Goal: Task Accomplishment & Management: Complete application form

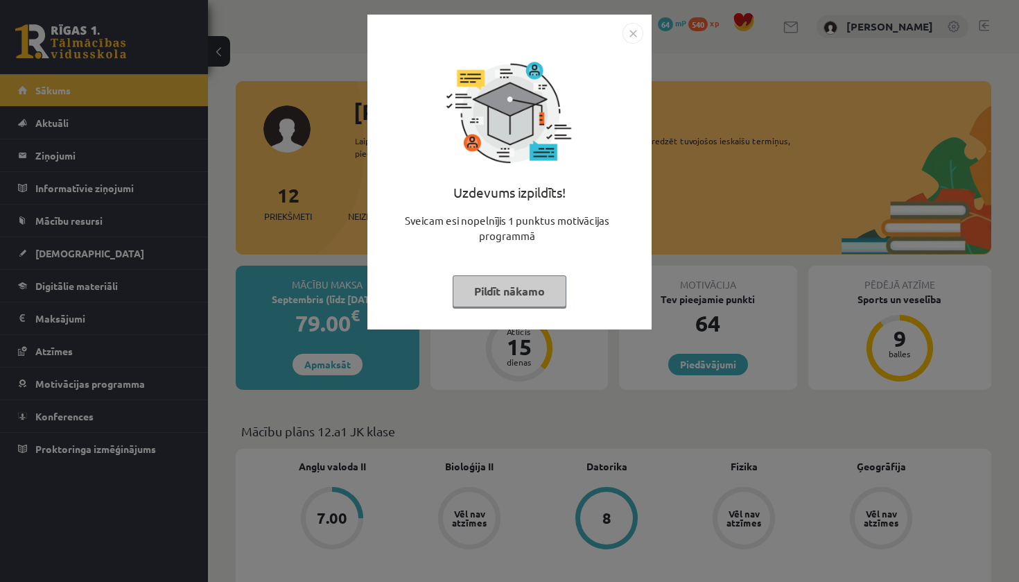
click at [473, 301] on button "Pildīt nākamo" at bounding box center [510, 291] width 114 height 32
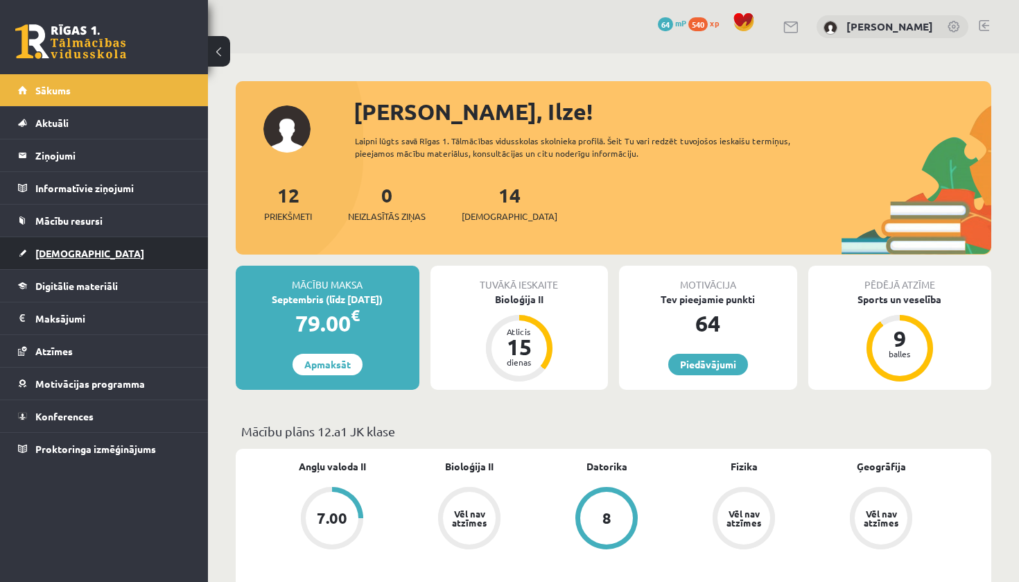
click at [73, 251] on span "[DEMOGRAPHIC_DATA]" at bounding box center [89, 253] width 109 height 12
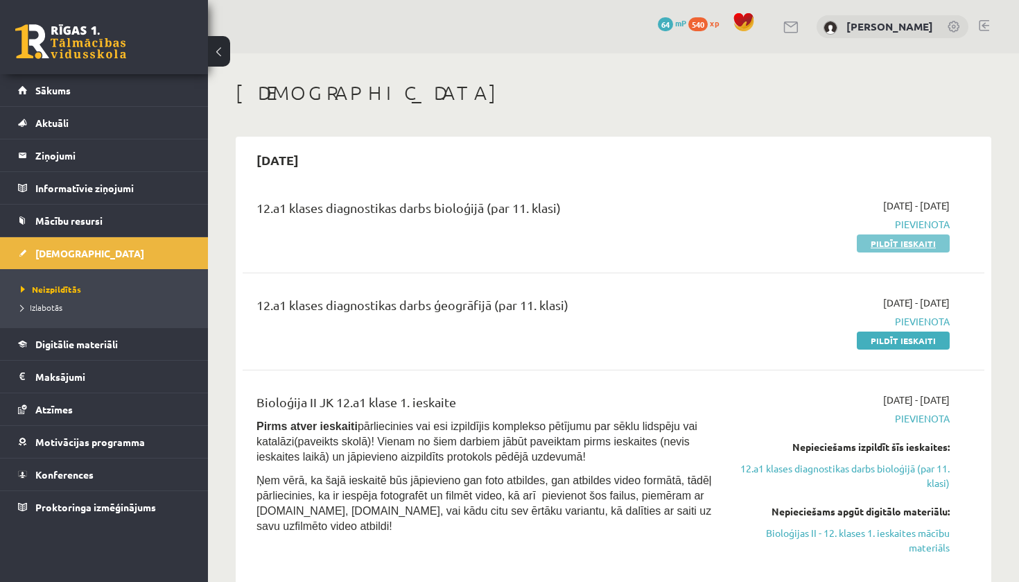
click at [917, 244] on link "Pildīt ieskaiti" at bounding box center [903, 243] width 93 height 18
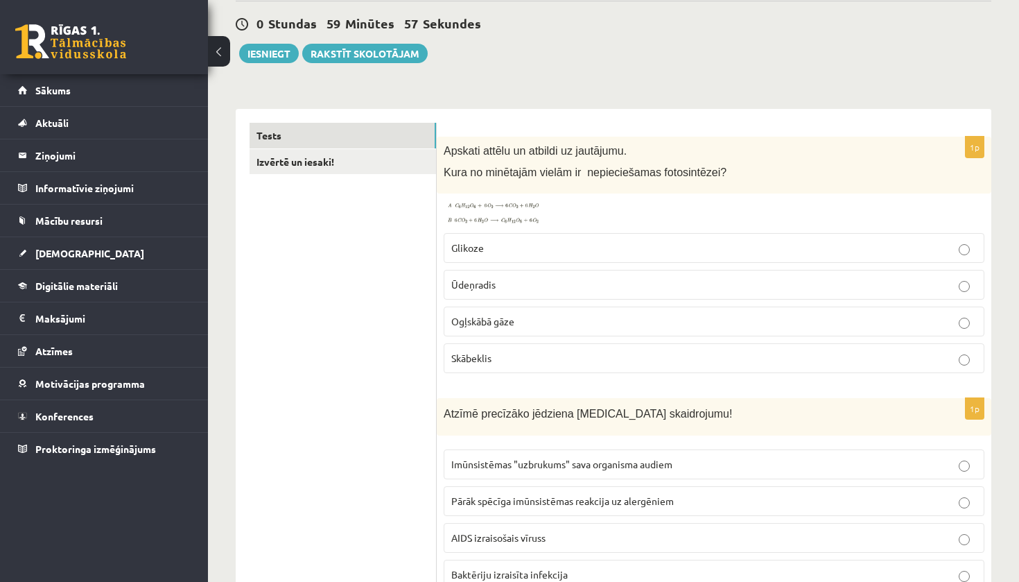
scroll to position [157, 0]
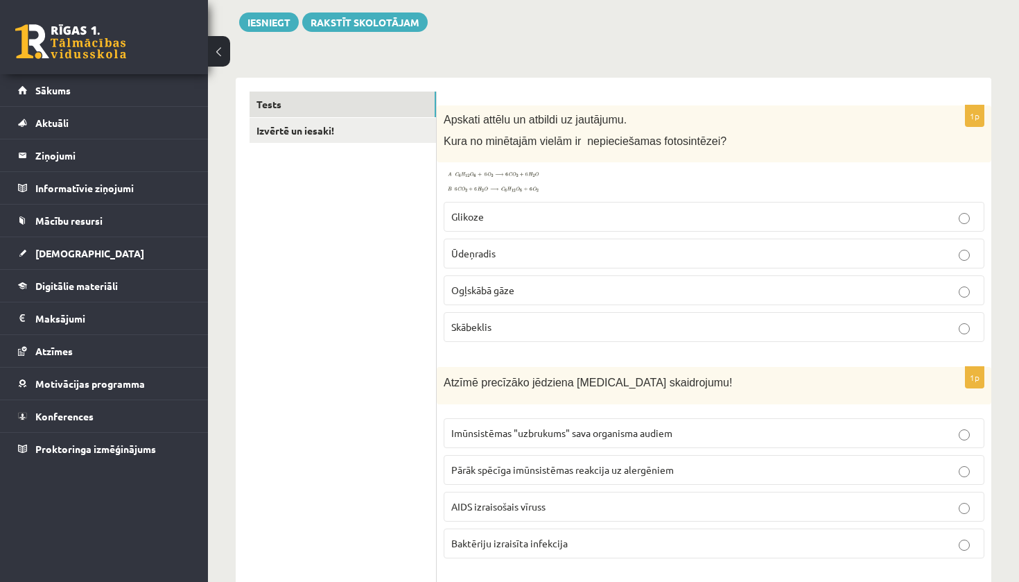
click at [649, 289] on p "Ogļskābā gāze" at bounding box center [714, 290] width 526 height 15
click at [640, 258] on p "Ūdeņradis" at bounding box center [714, 253] width 526 height 15
click at [650, 295] on p "Ogļskābā gāze" at bounding box center [714, 290] width 526 height 15
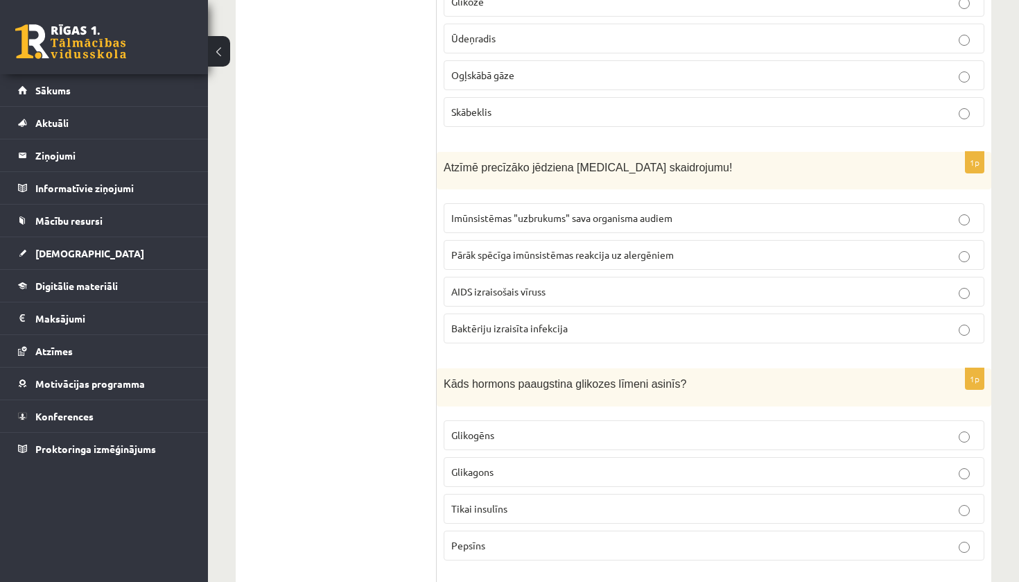
scroll to position [381, 0]
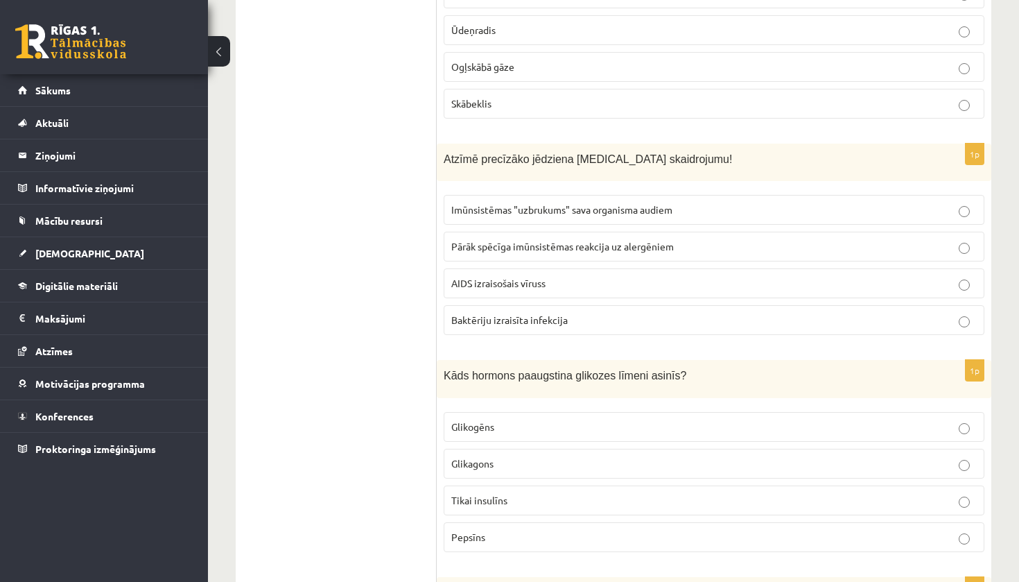
click at [505, 281] on span "AIDS izraisošais vīruss" at bounding box center [498, 283] width 94 height 12
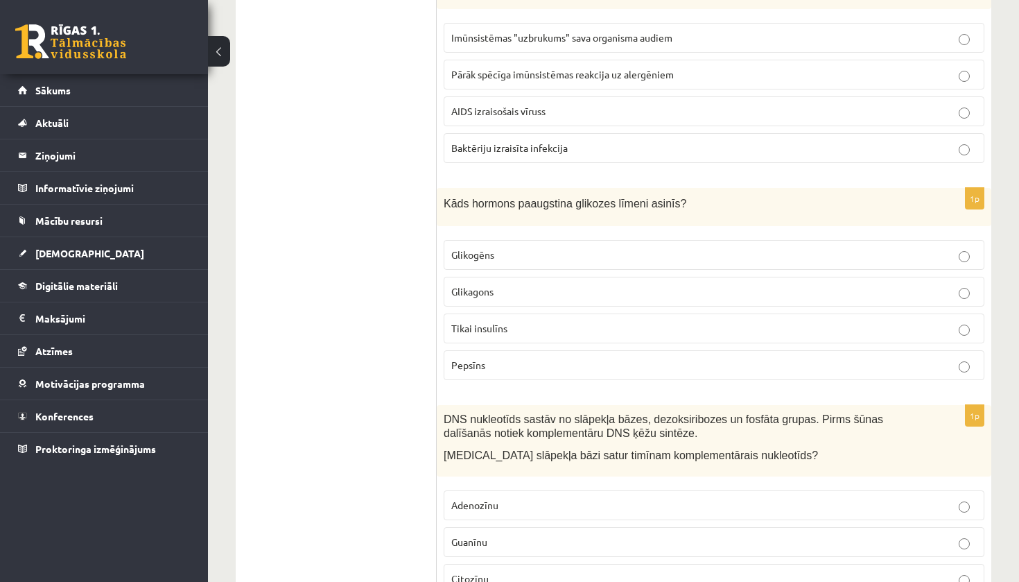
scroll to position [601, 0]
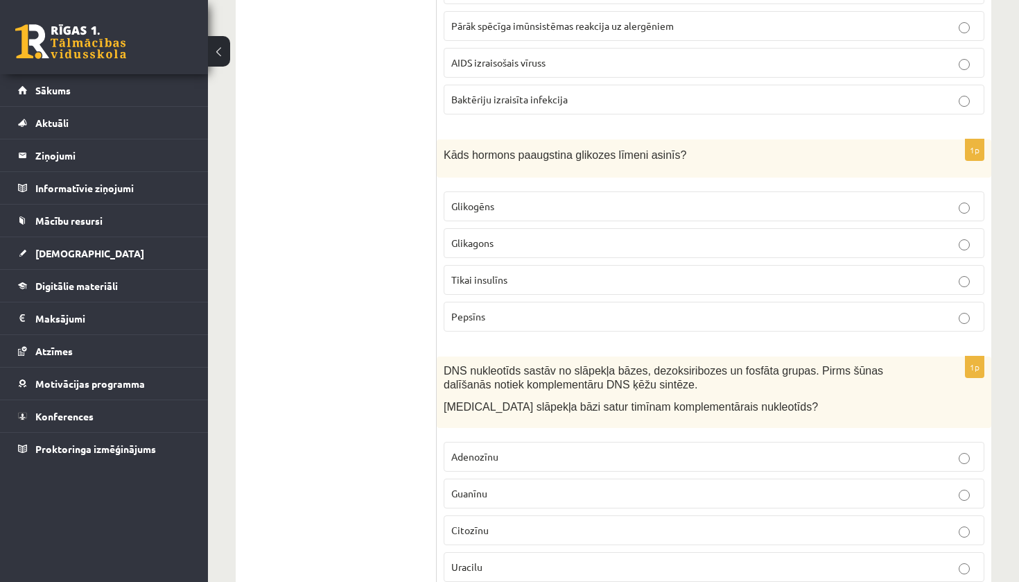
click at [485, 270] on label "Tikai insulīns" at bounding box center [714, 280] width 541 height 30
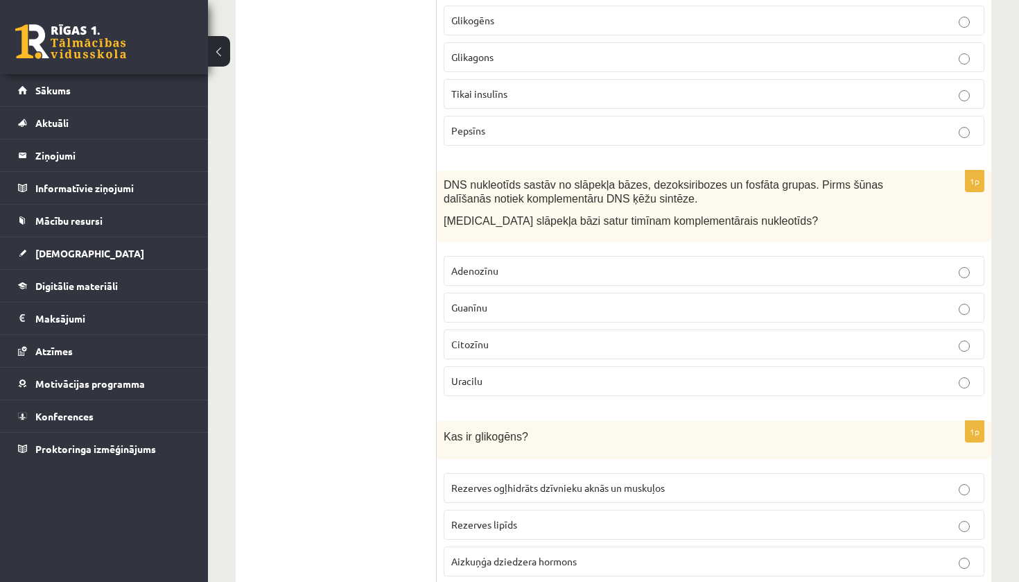
scroll to position [788, 0]
click at [456, 268] on span "Adenozīnu" at bounding box center [474, 269] width 47 height 12
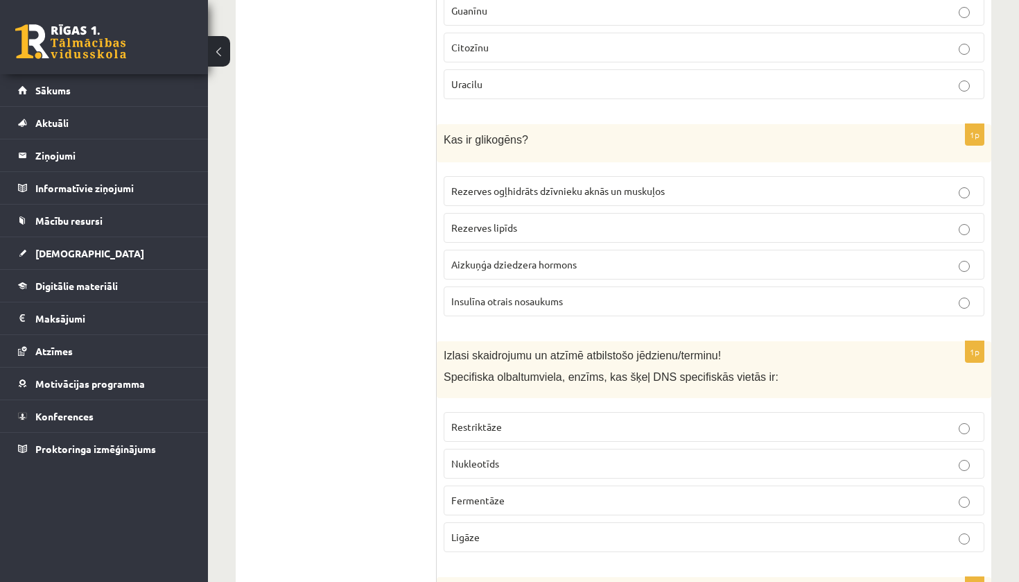
scroll to position [1053, 0]
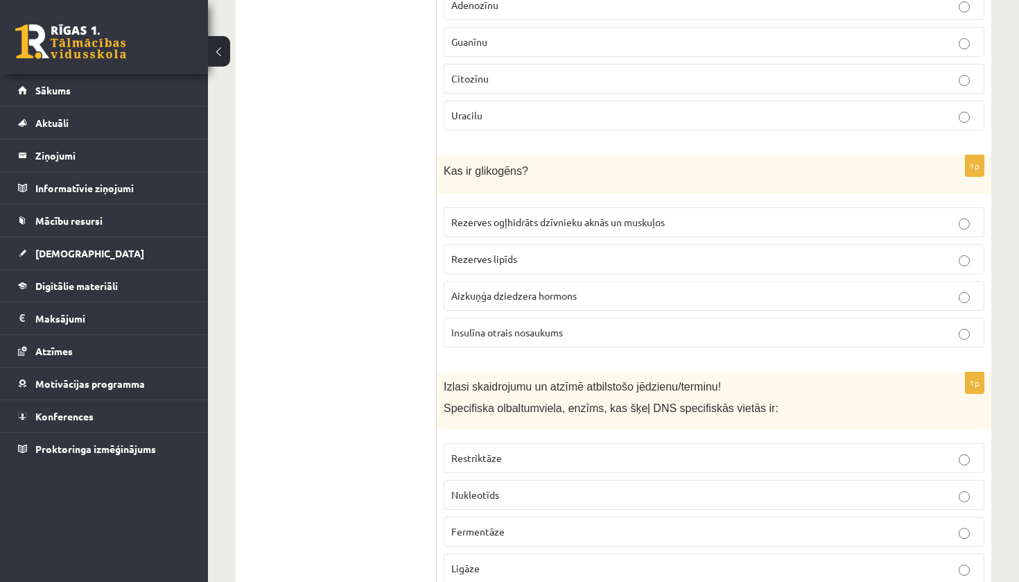
click at [469, 301] on label "Aizkuņģa dziedzera hormons" at bounding box center [714, 296] width 541 height 30
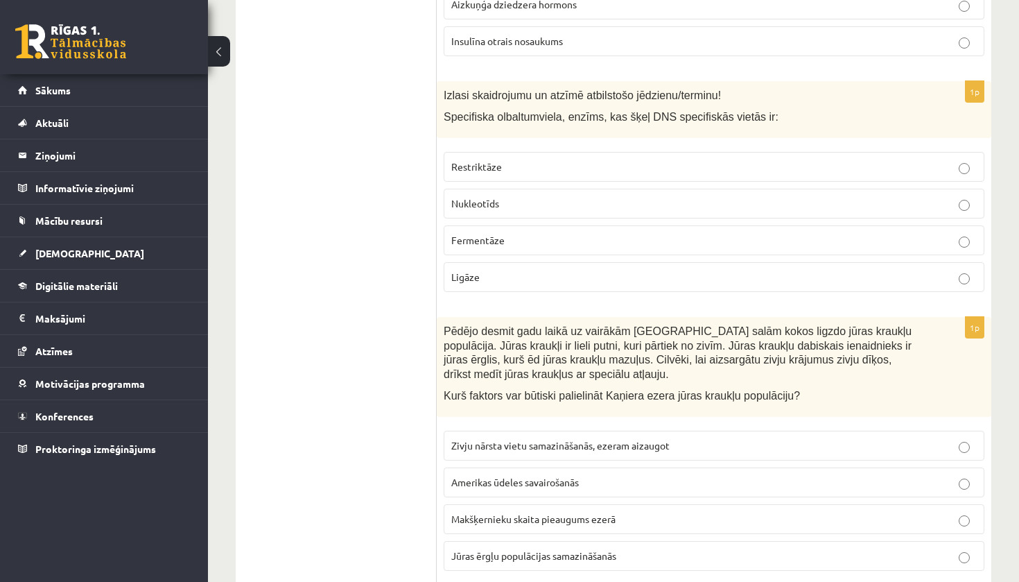
scroll to position [1356, 0]
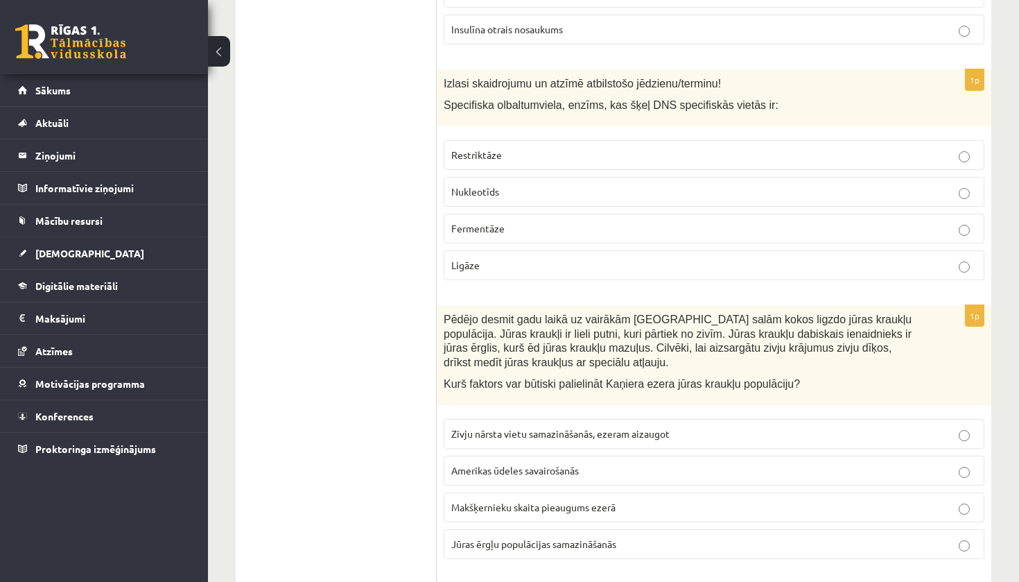
click at [501, 152] on p "Restriktāze" at bounding box center [714, 155] width 526 height 15
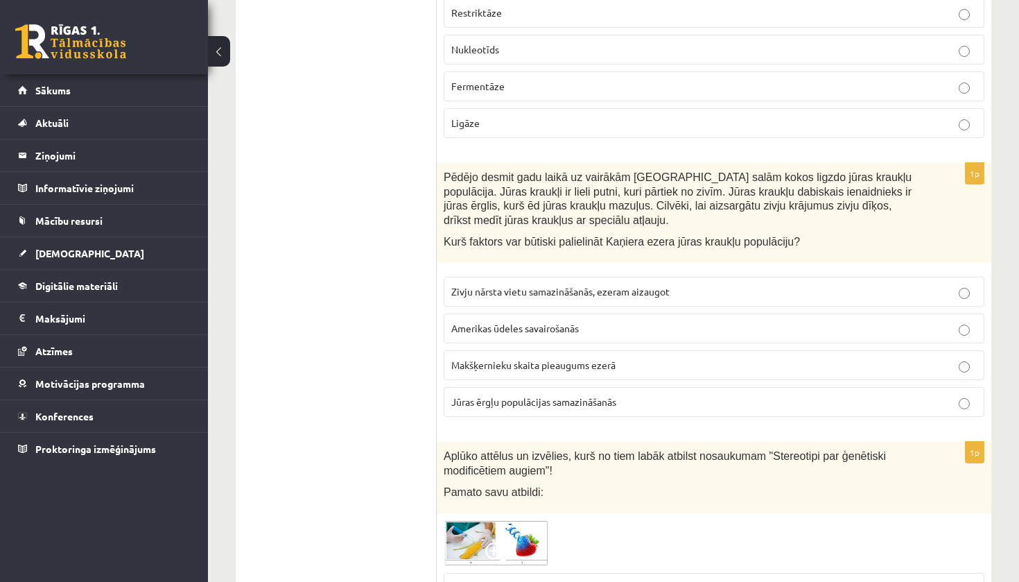
scroll to position [1530, 0]
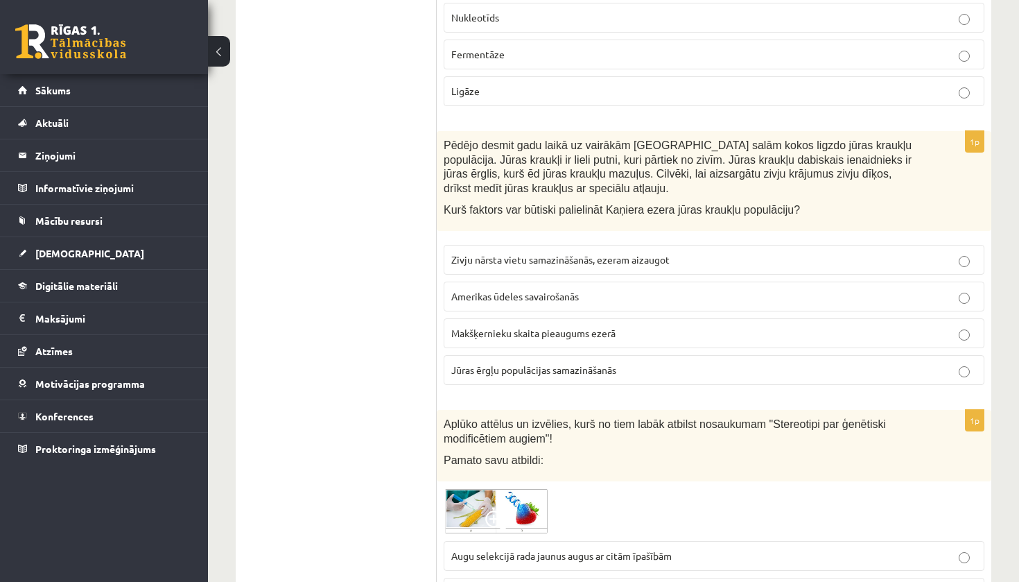
click at [476, 363] on span "Jūras ērgļu populācijas samazināšanās" at bounding box center [533, 369] width 165 height 12
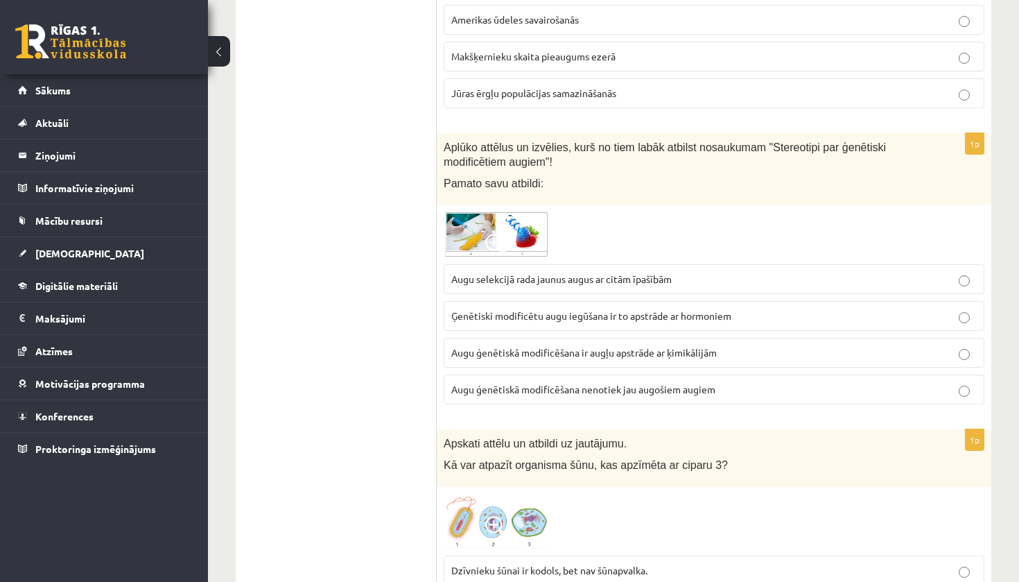
scroll to position [1817, 0]
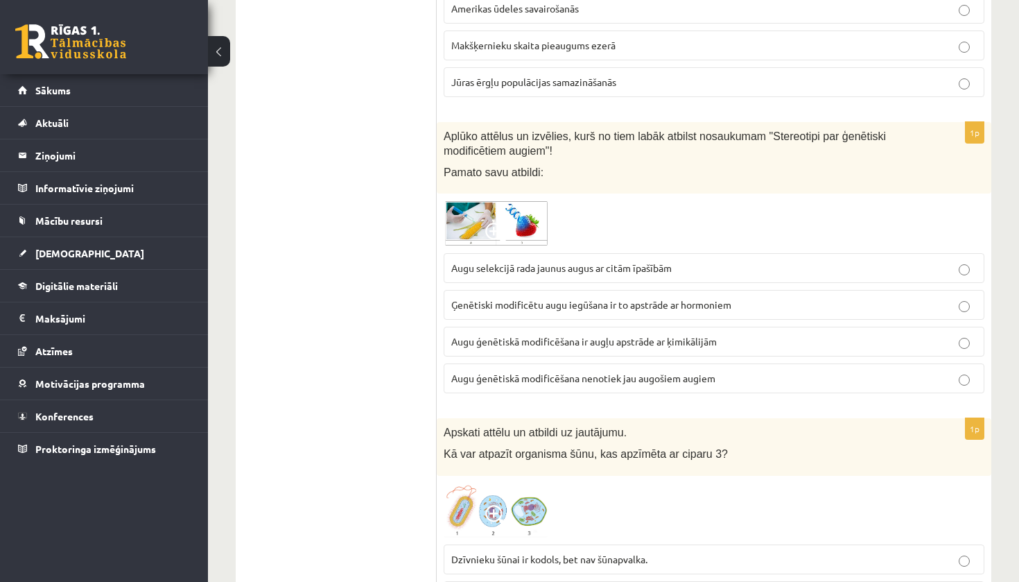
click at [490, 223] on span at bounding box center [496, 234] width 22 height 22
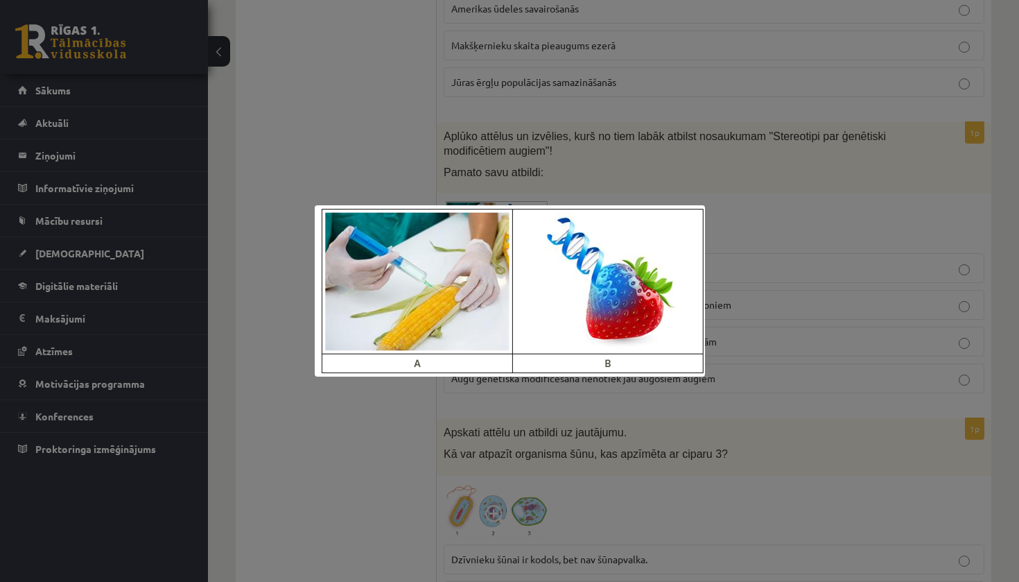
click at [500, 170] on div at bounding box center [509, 291] width 1019 height 582
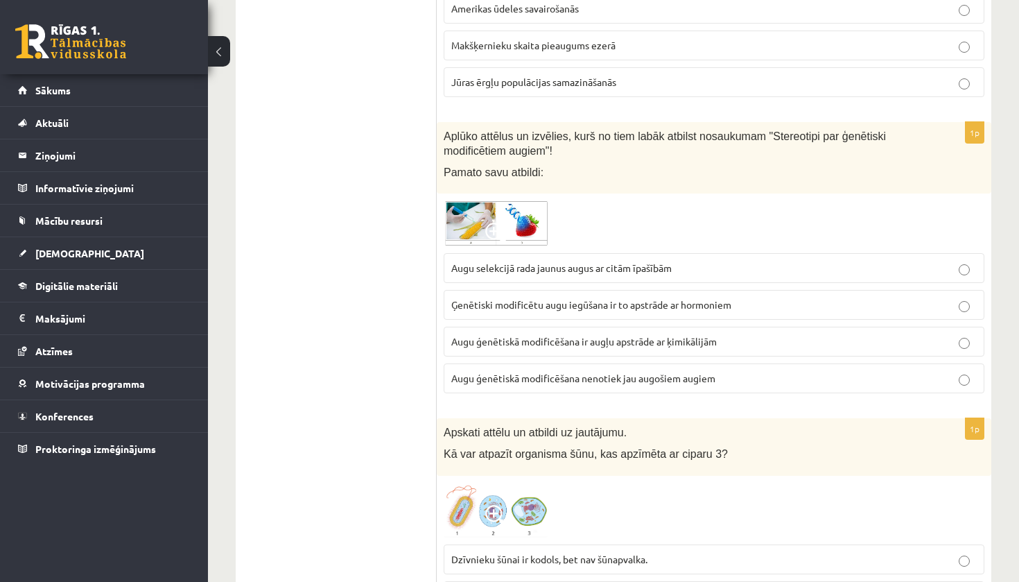
click at [533, 335] on span "Augu ģenētiskā modificēšana ir augļu apstrāde ar ķimikālijām" at bounding box center [584, 341] width 266 height 12
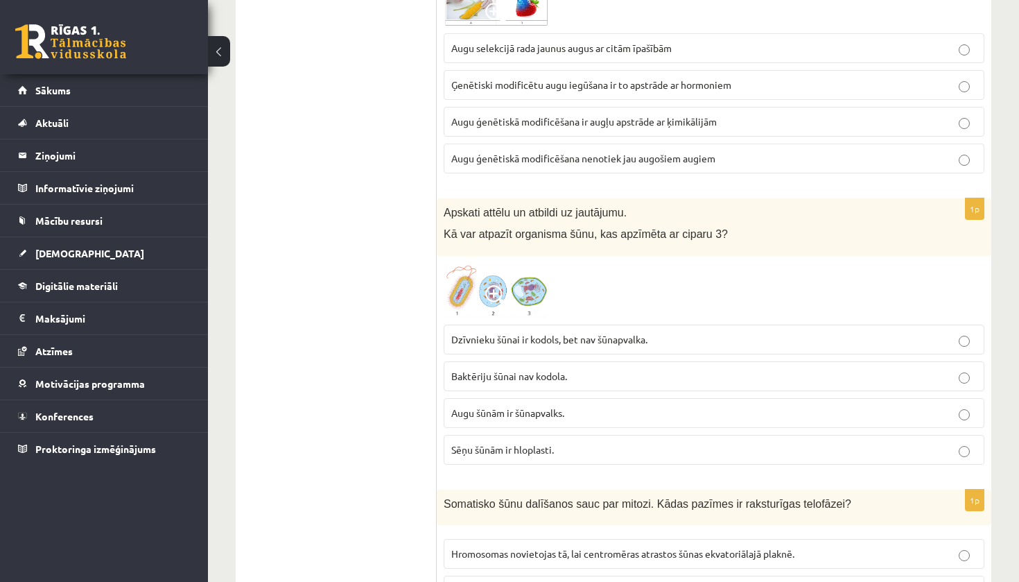
scroll to position [2068, 0]
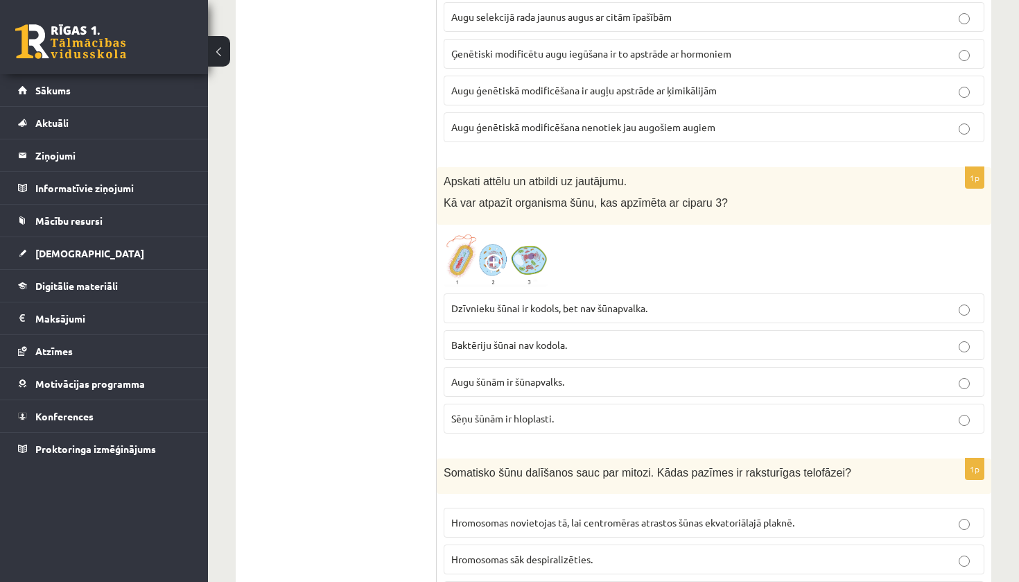
click at [495, 254] on span at bounding box center [496, 265] width 22 height 22
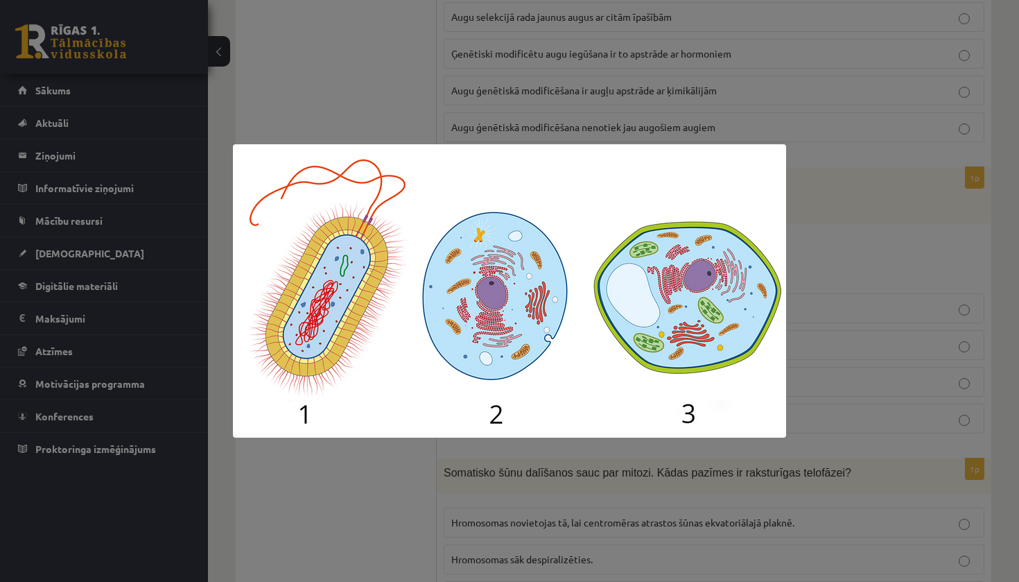
click at [495, 248] on img at bounding box center [509, 290] width 553 height 293
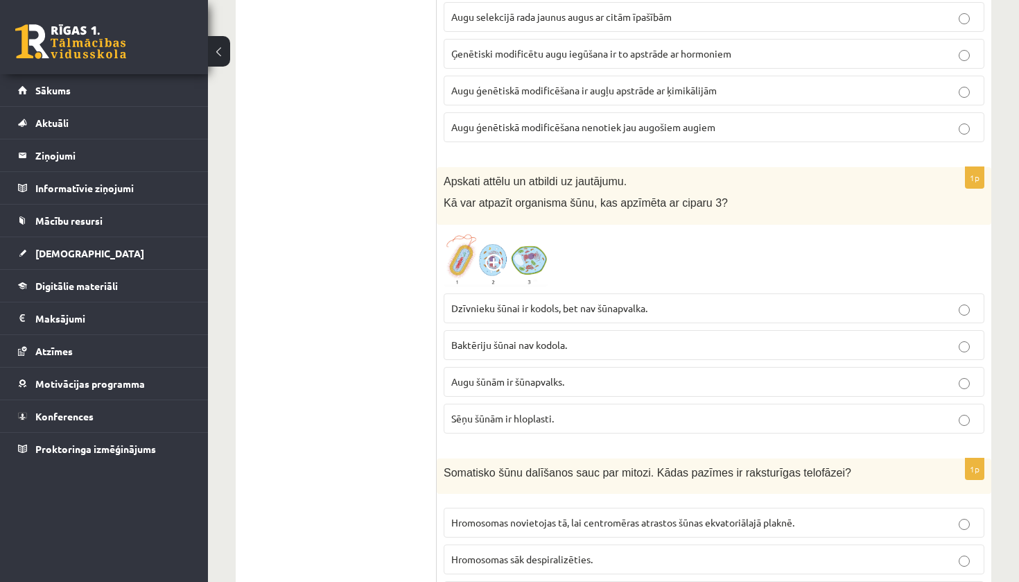
click at [600, 266] on div at bounding box center [714, 259] width 541 height 55
click at [573, 302] on span "Dzīvnieku šūnai ir kodols, bet nav šūnapvalka." at bounding box center [549, 308] width 196 height 12
click at [502, 254] on span at bounding box center [496, 265] width 22 height 22
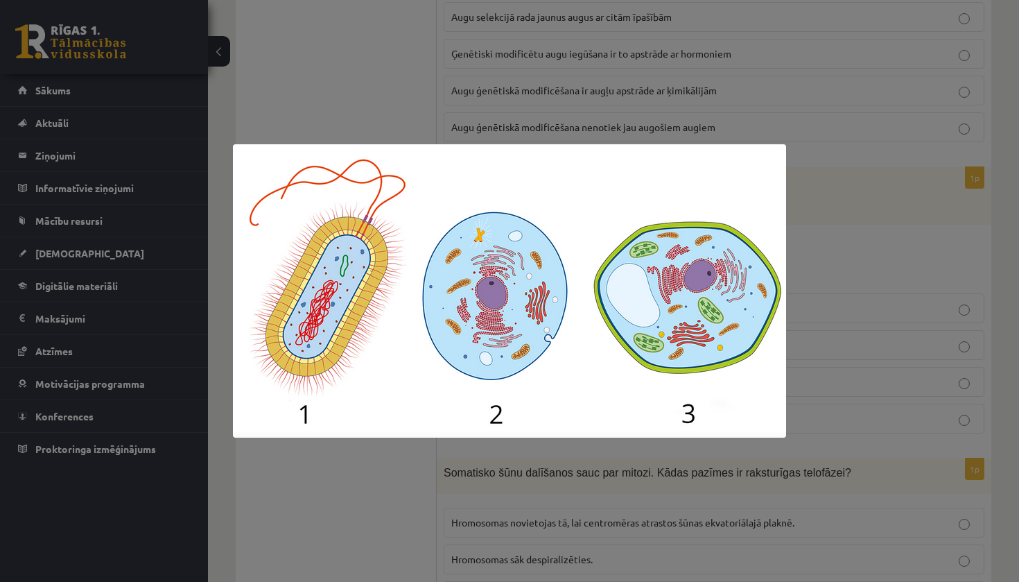
click at [801, 40] on div at bounding box center [509, 291] width 1019 height 582
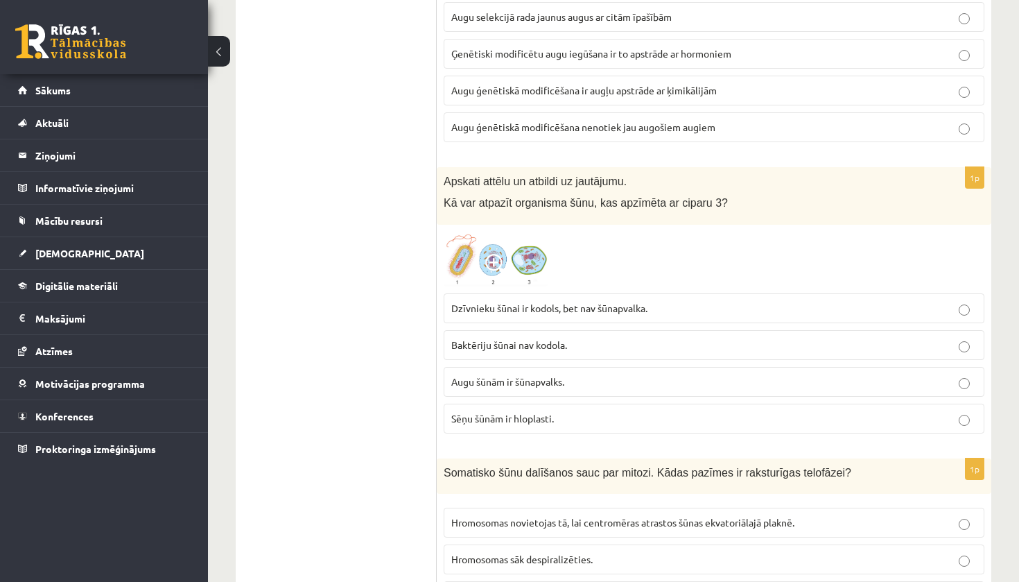
click at [487, 265] on span at bounding box center [496, 265] width 22 height 22
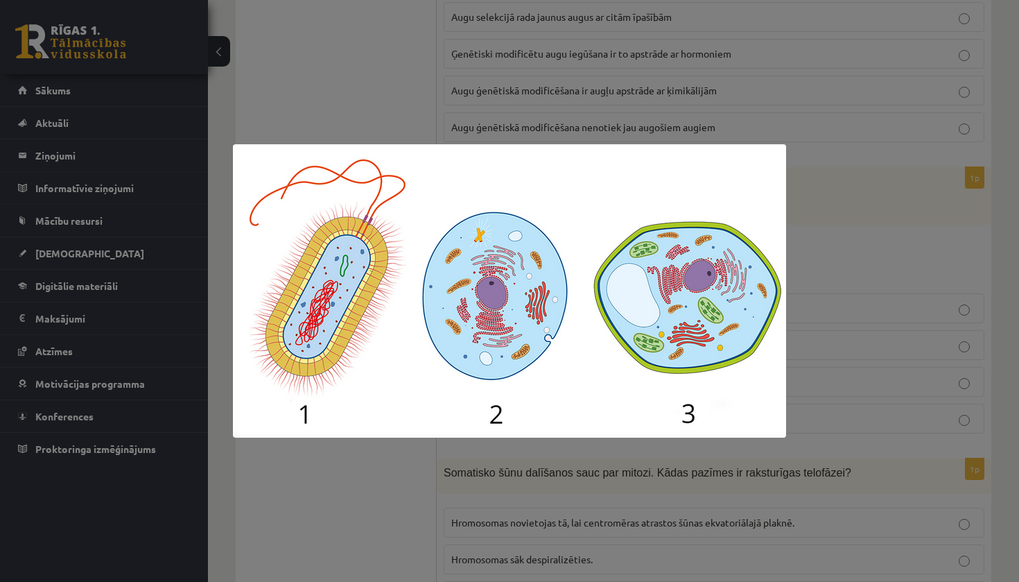
click at [857, 230] on div at bounding box center [509, 291] width 1019 height 582
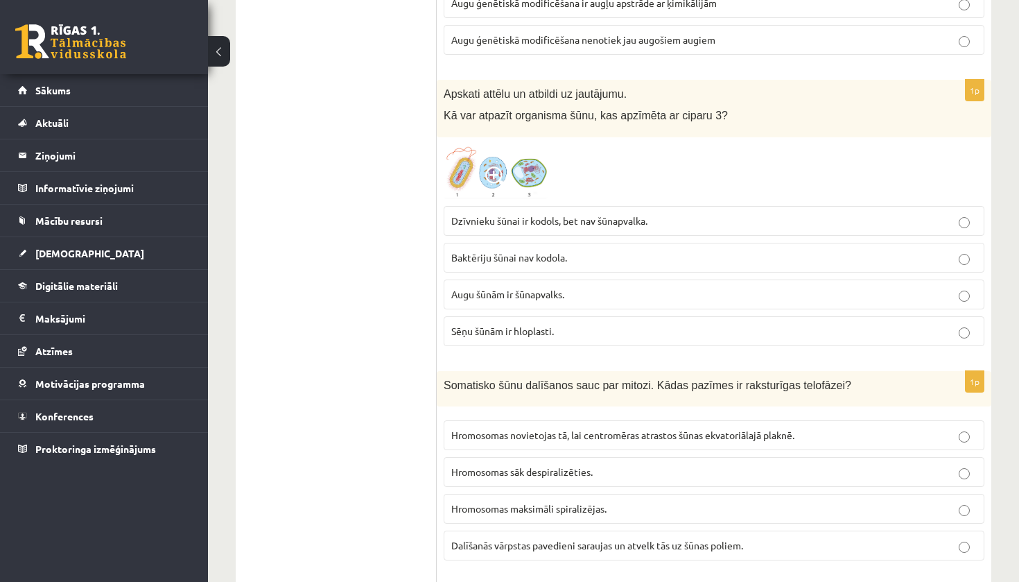
scroll to position [2156, 0]
click at [492, 169] on span at bounding box center [496, 177] width 22 height 22
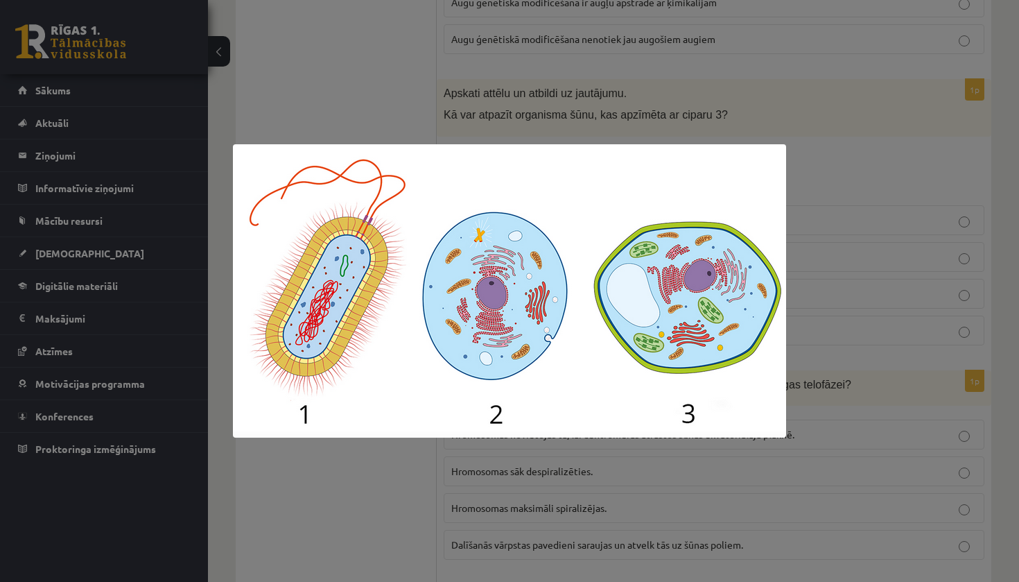
click at [903, 80] on div at bounding box center [509, 291] width 1019 height 582
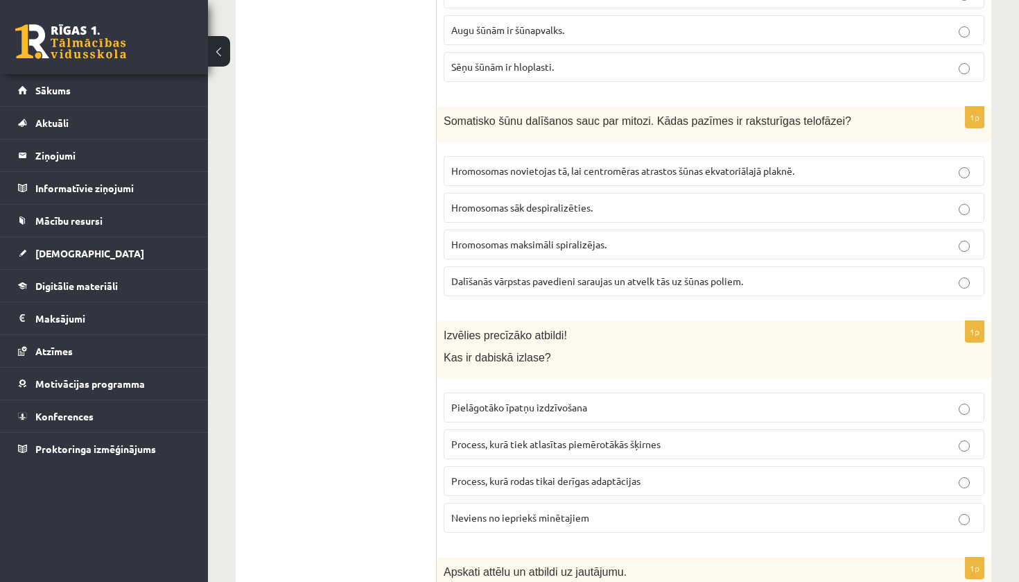
scroll to position [2433, 0]
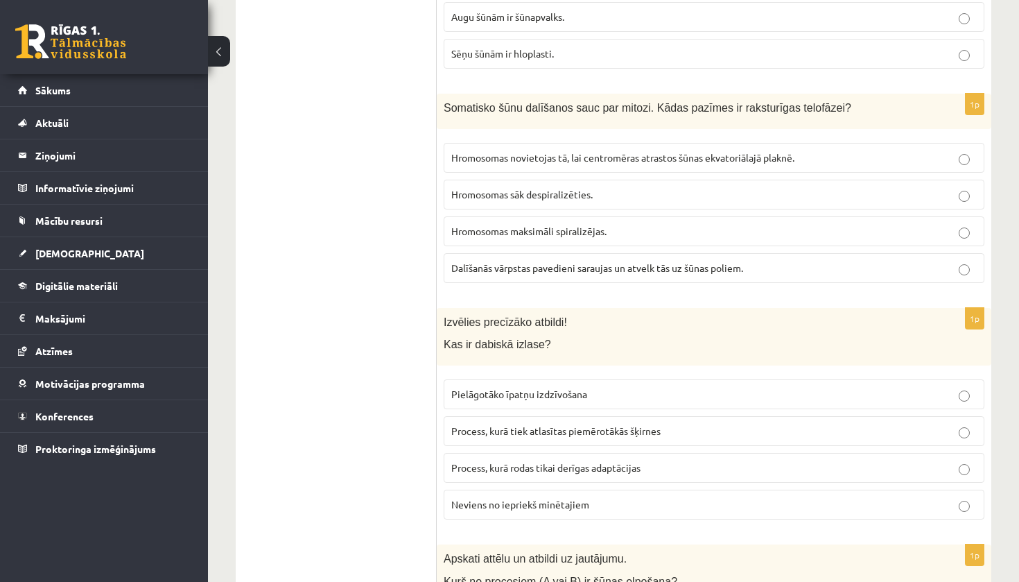
click at [792, 187] on p "Hromosomas sāk despiralizēties." at bounding box center [714, 194] width 526 height 15
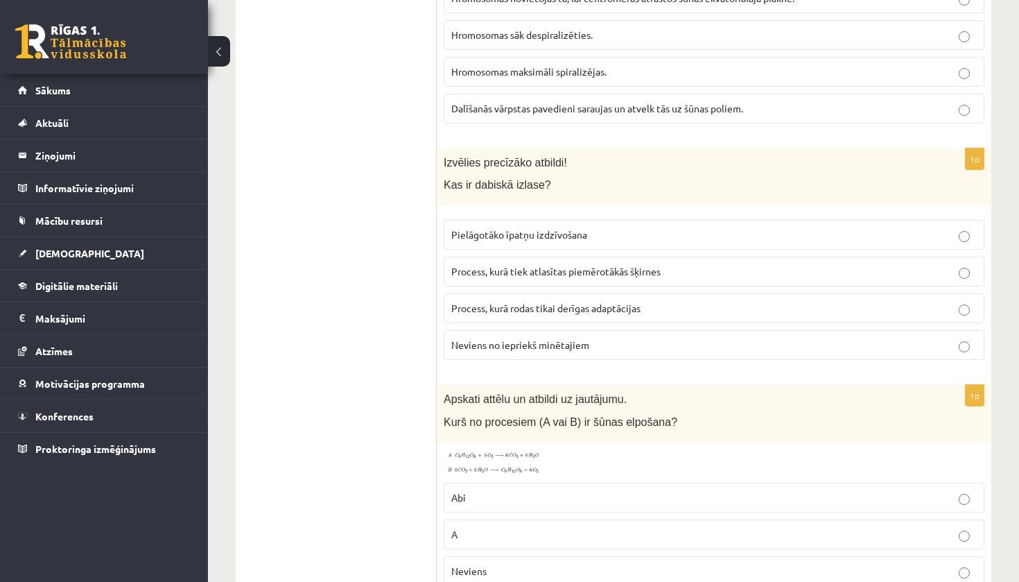
scroll to position [2595, 0]
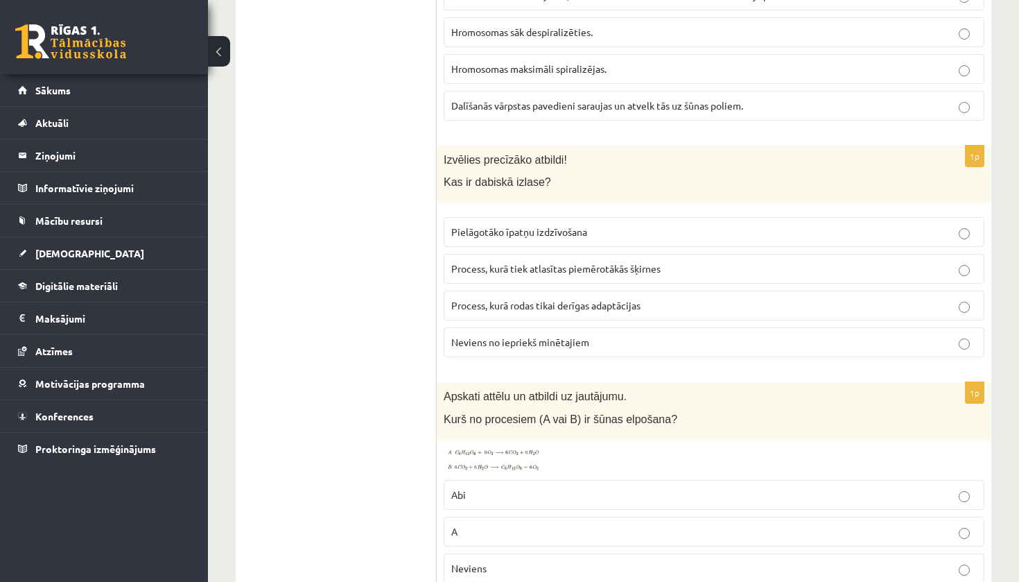
click at [720, 225] on p "Pielāgotāko īpatņu izdzīvošana" at bounding box center [714, 232] width 526 height 15
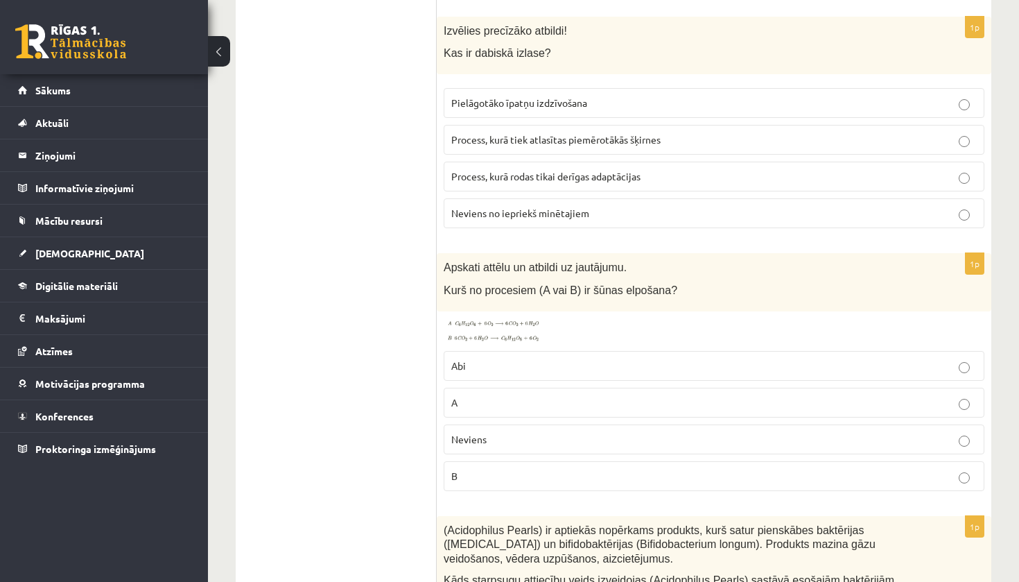
scroll to position [2786, 0]
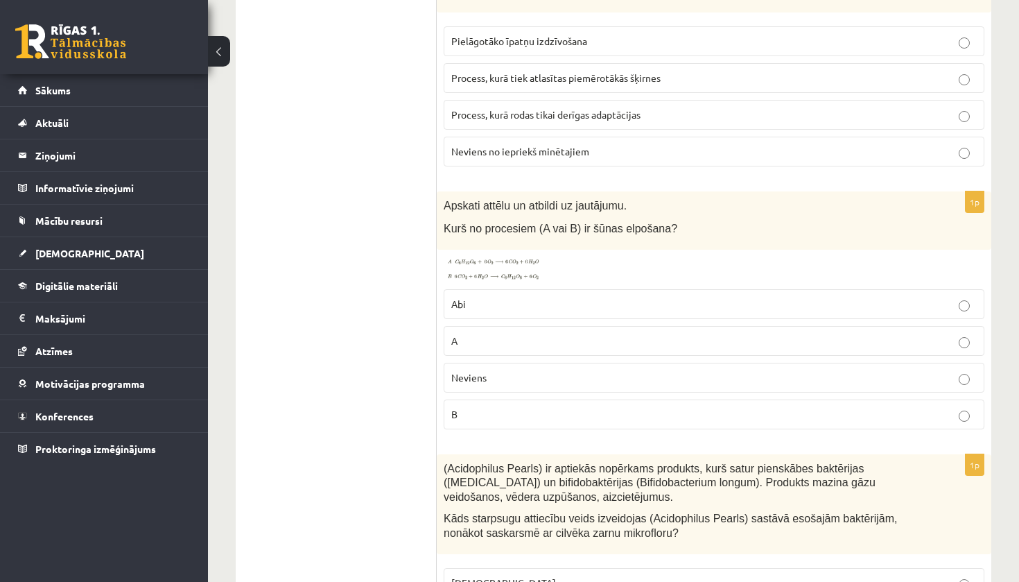
click at [491, 279] on span at bounding box center [496, 290] width 22 height 22
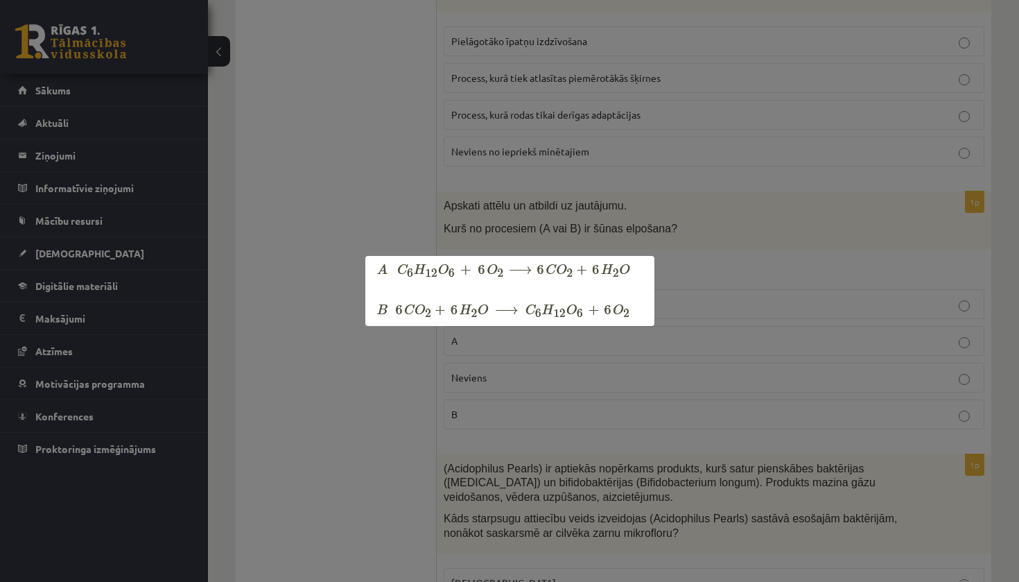
click at [480, 213] on div at bounding box center [509, 291] width 1019 height 582
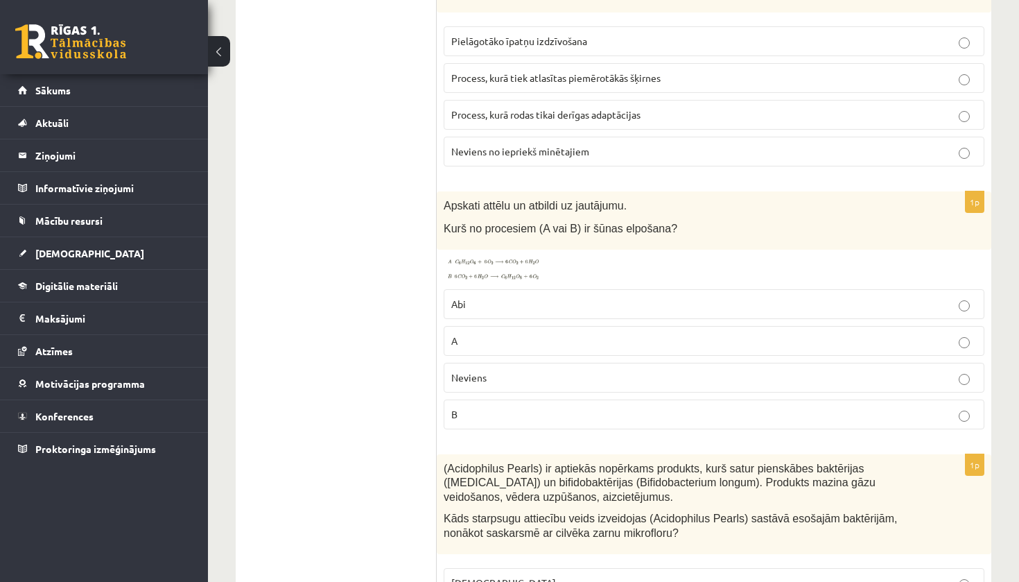
click at [458, 265] on img at bounding box center [496, 269] width 104 height 25
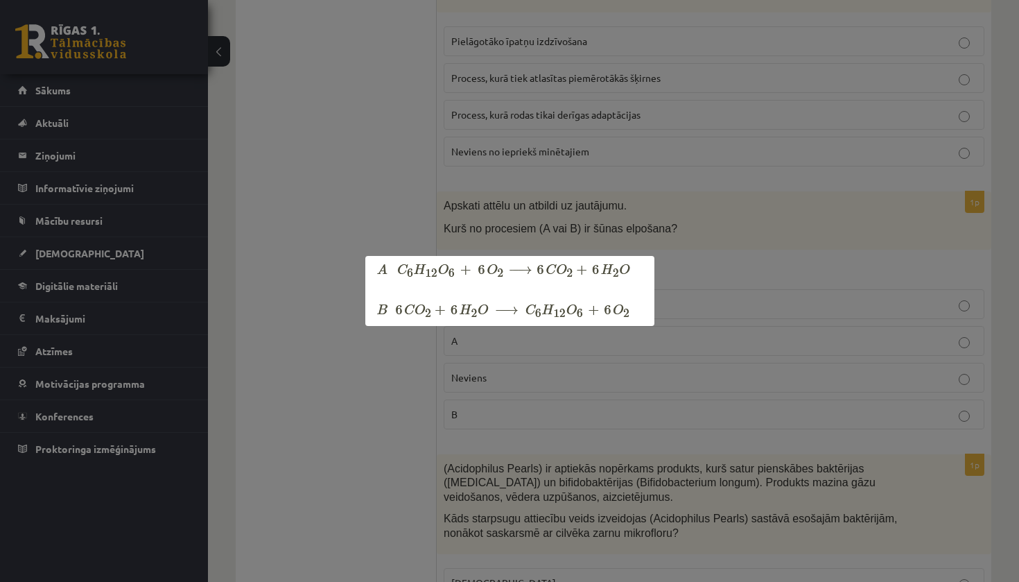
click at [436, 335] on div at bounding box center [509, 291] width 1019 height 582
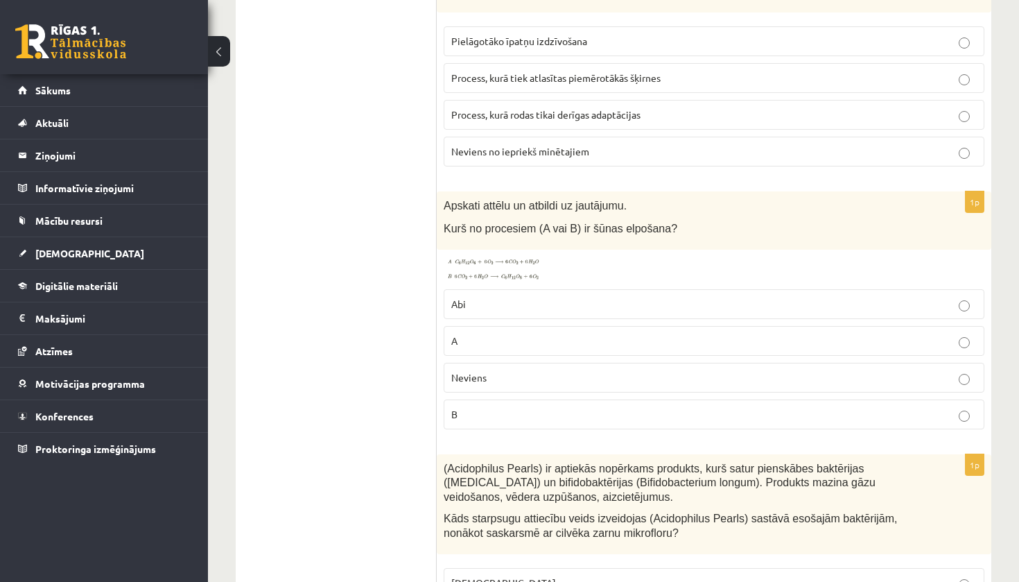
click at [533, 343] on label "A" at bounding box center [714, 341] width 541 height 30
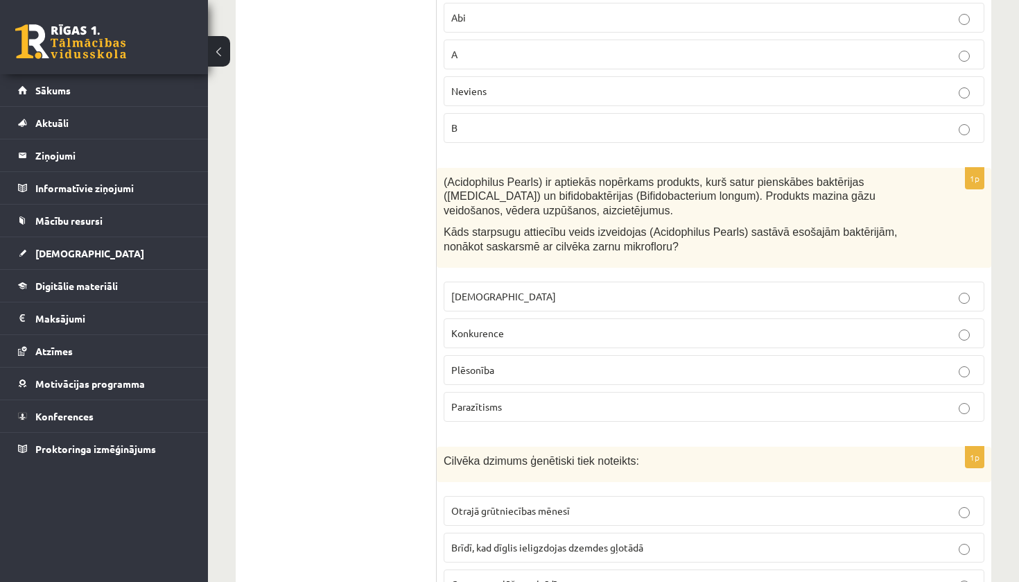
scroll to position [3073, 0]
click at [555, 329] on label "Konkurence" at bounding box center [714, 333] width 541 height 30
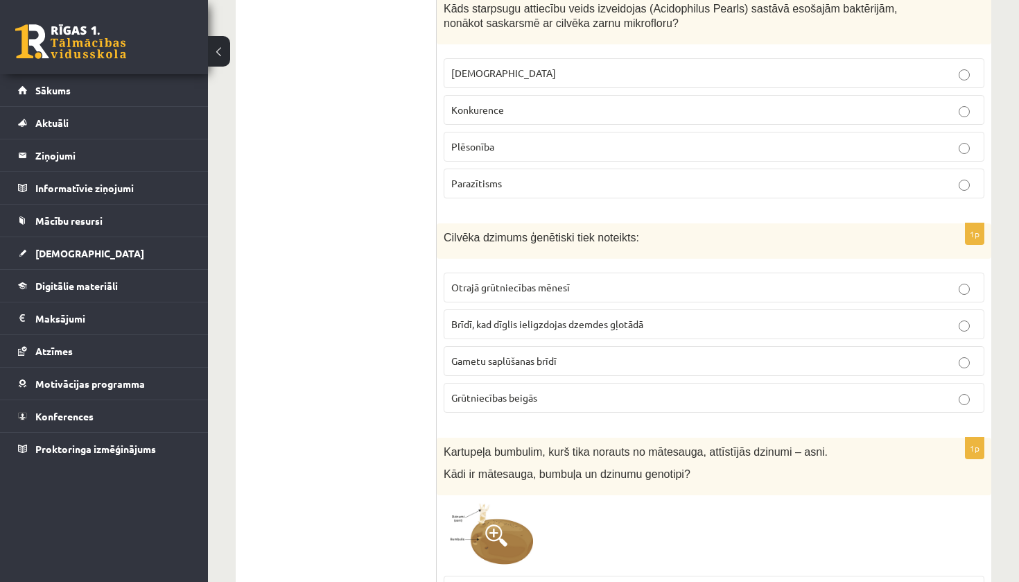
scroll to position [3312, 0]
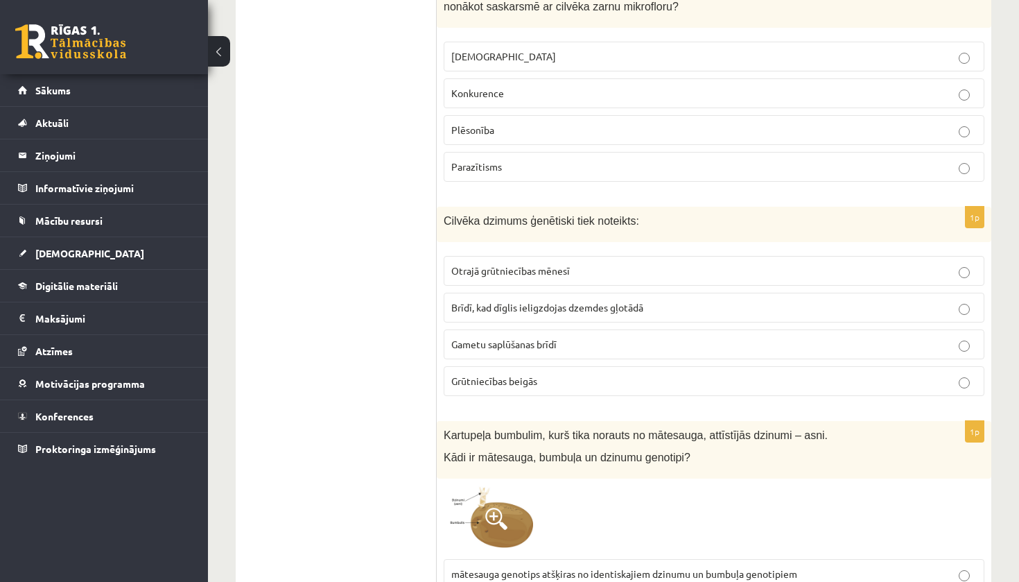
click at [535, 339] on p "Gametu saplūšanas brīdī" at bounding box center [714, 344] width 526 height 15
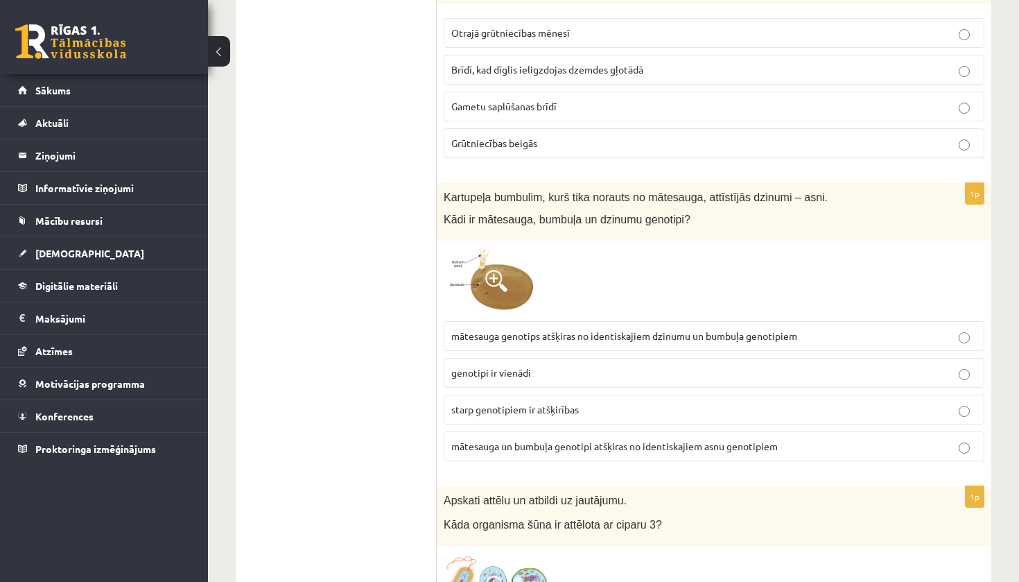
scroll to position [3581, 0]
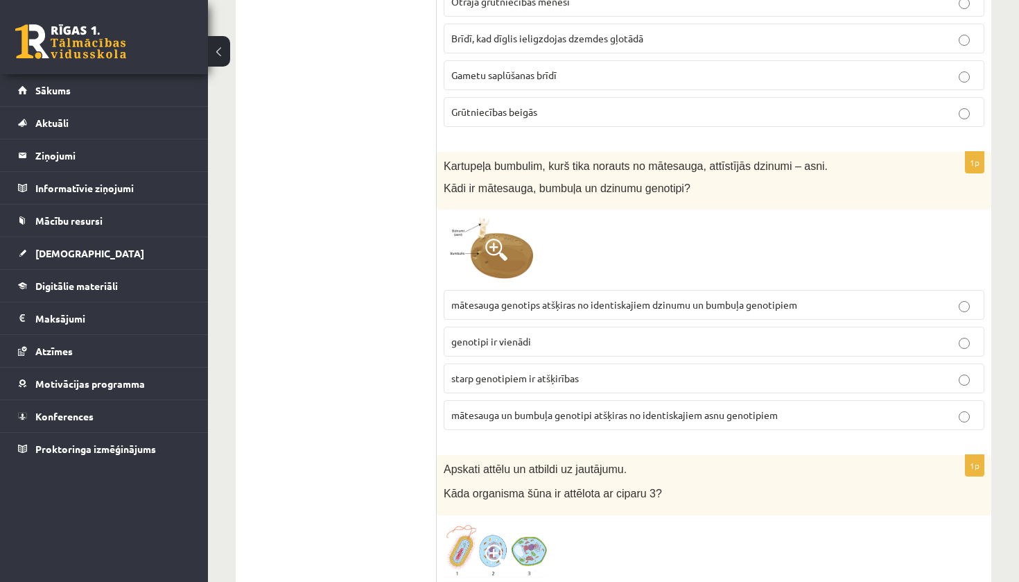
click at [503, 244] on span at bounding box center [496, 250] width 22 height 22
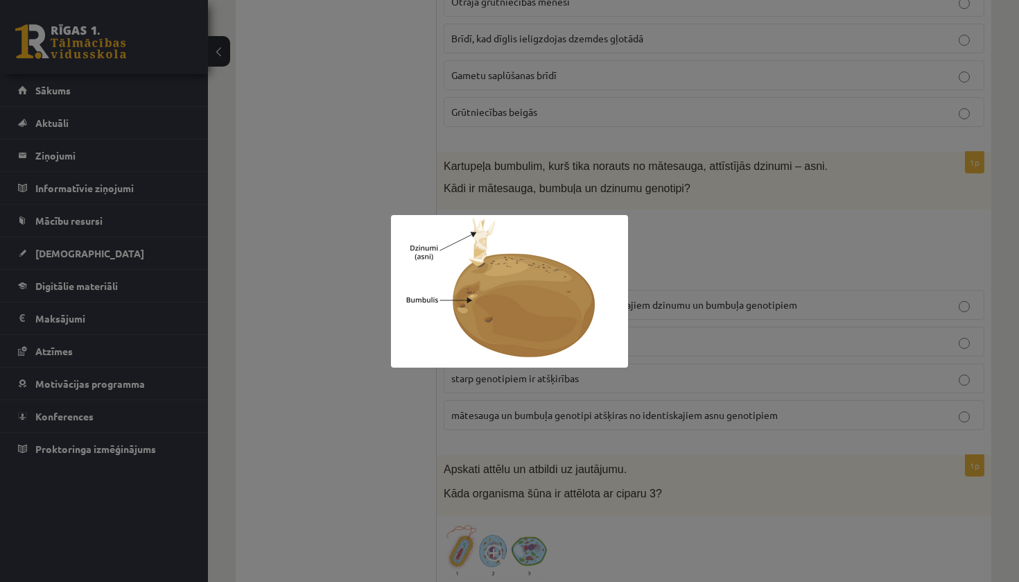
click at [675, 193] on div at bounding box center [509, 291] width 1019 height 582
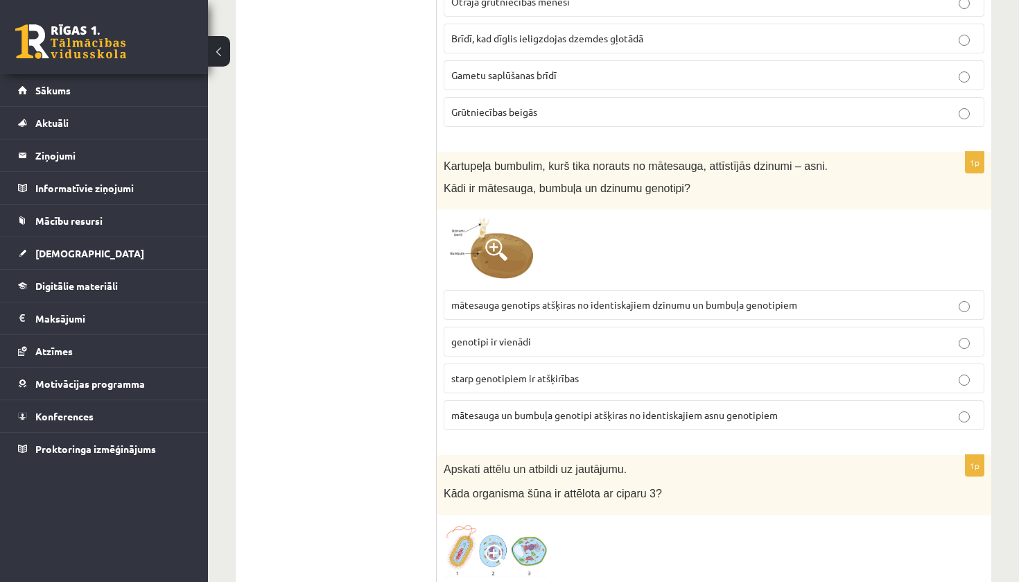
click at [477, 374] on label "starp genotipiem ir atšķirības" at bounding box center [714, 378] width 541 height 30
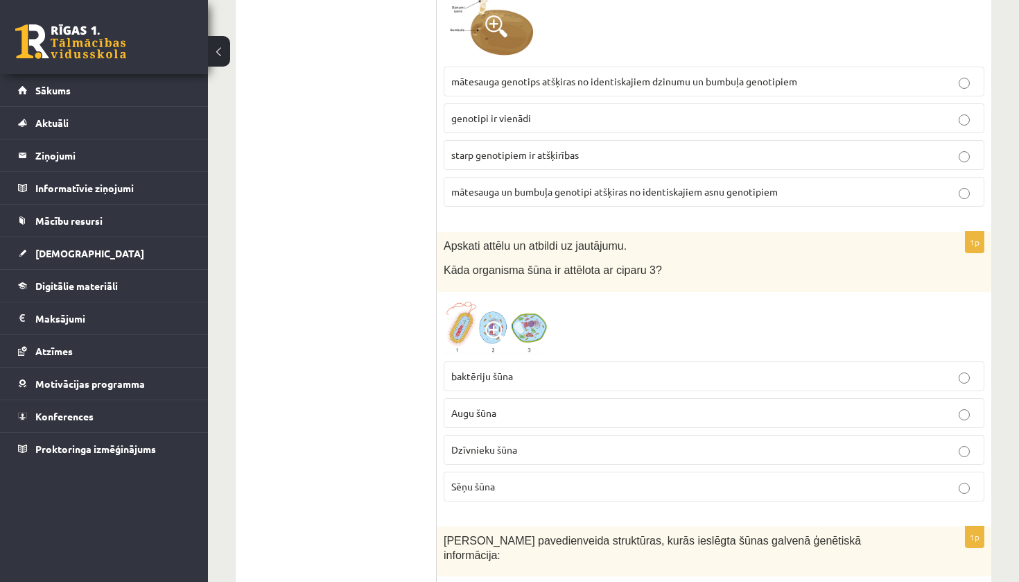
scroll to position [3814, 0]
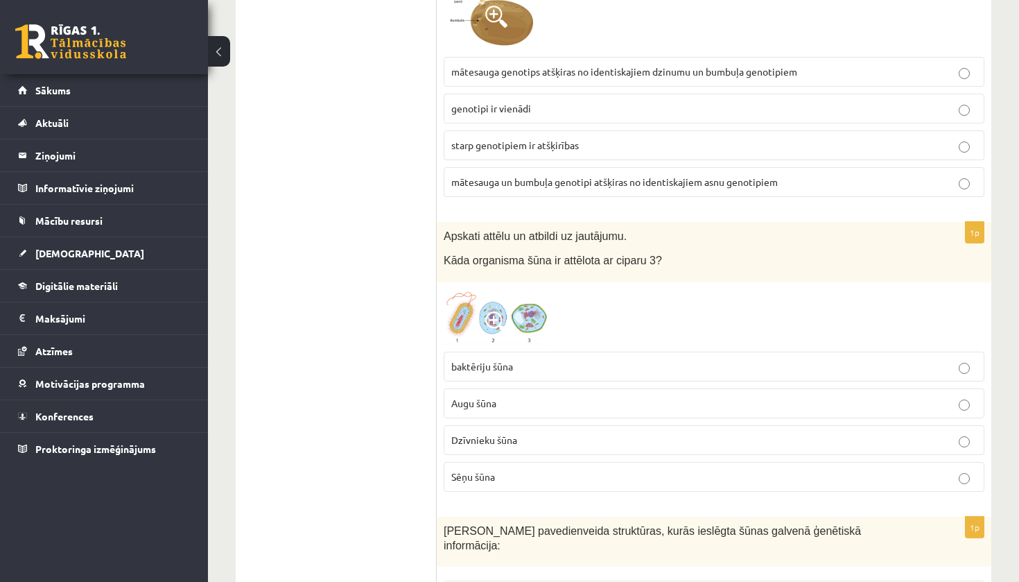
click at [493, 313] on span at bounding box center [496, 322] width 22 height 22
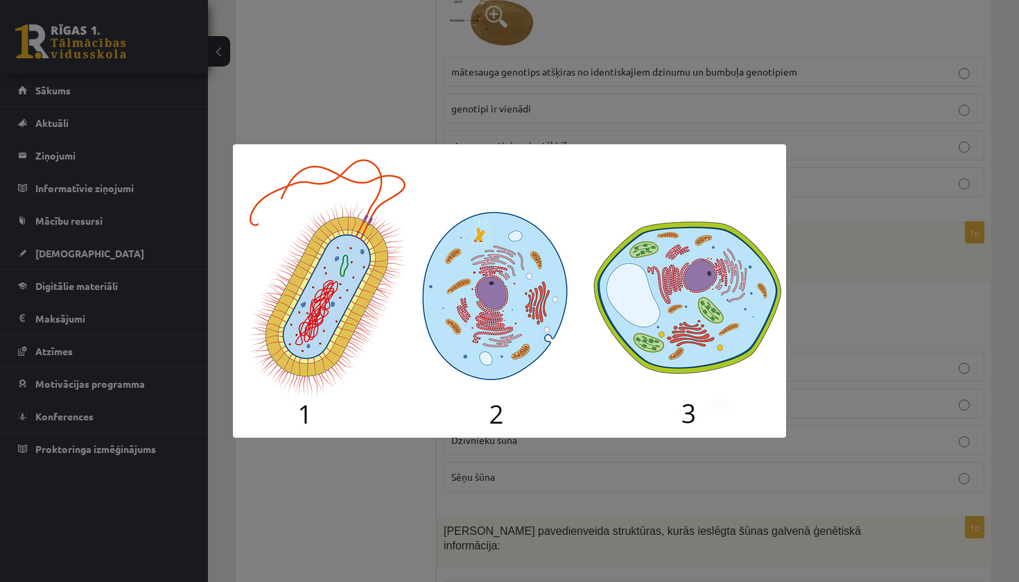
click at [384, 455] on div at bounding box center [509, 291] width 1019 height 582
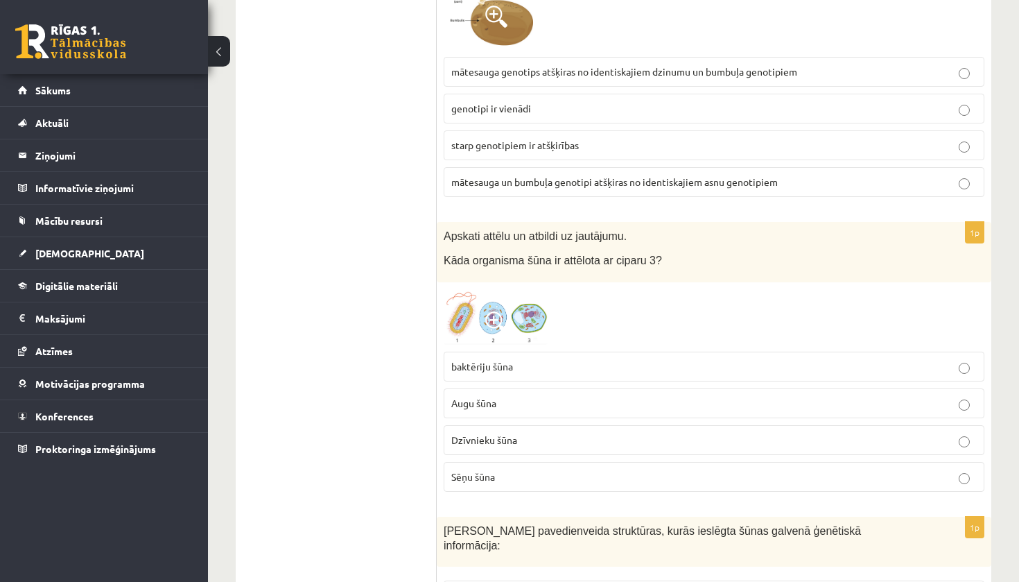
click at [469, 397] on span "Augu šūna" at bounding box center [473, 403] width 45 height 12
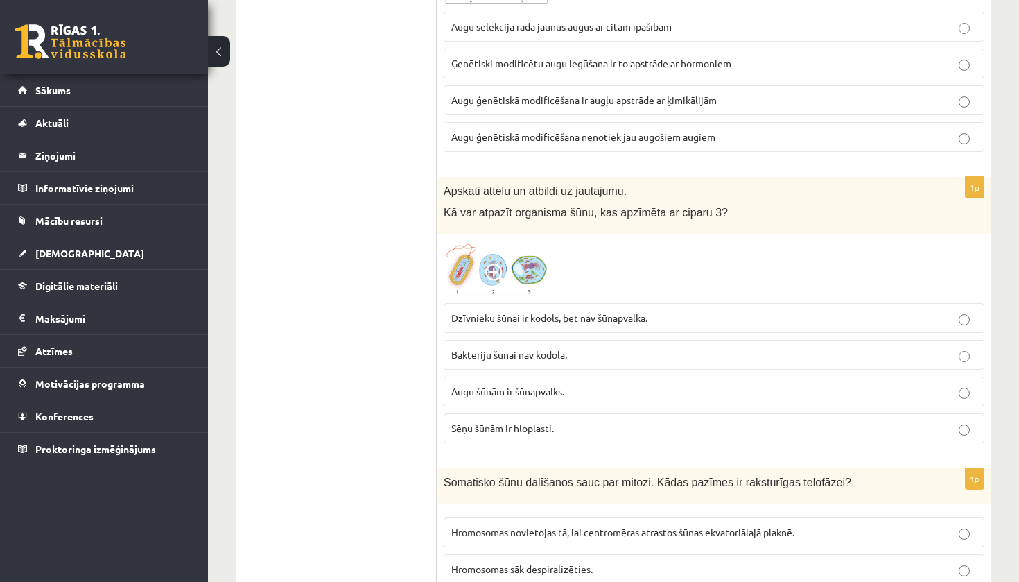
scroll to position [2058, 0]
click at [498, 385] on p "Augu šūnām ir šūnapvalks." at bounding box center [714, 392] width 526 height 15
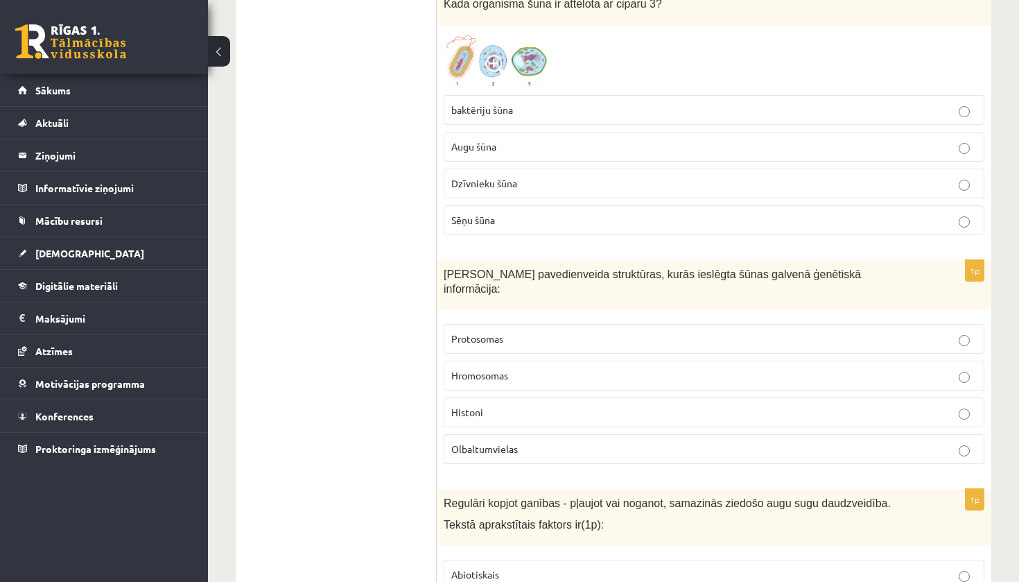
scroll to position [4117, 0]
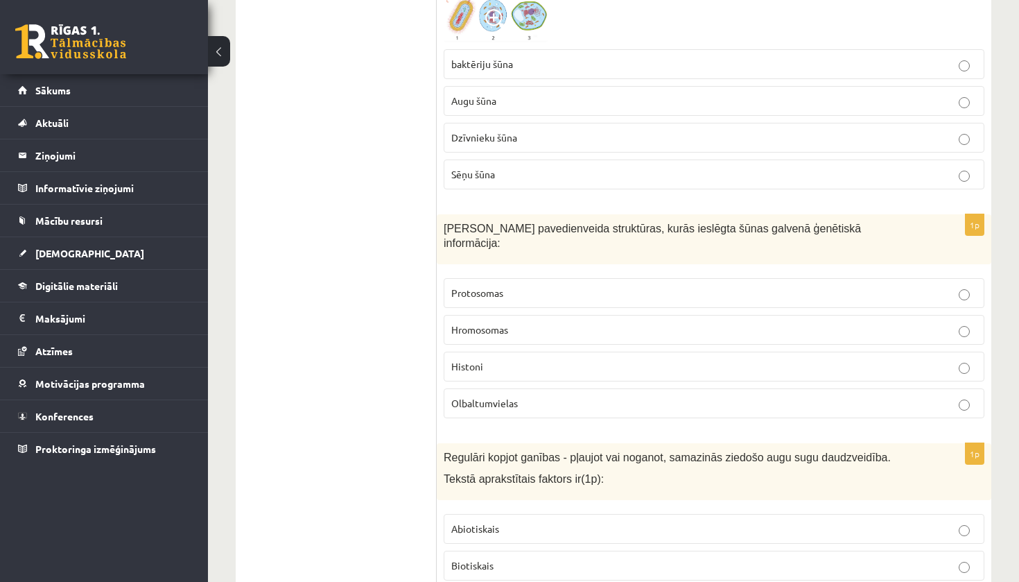
click at [462, 323] on span "Hromosomas" at bounding box center [479, 329] width 57 height 12
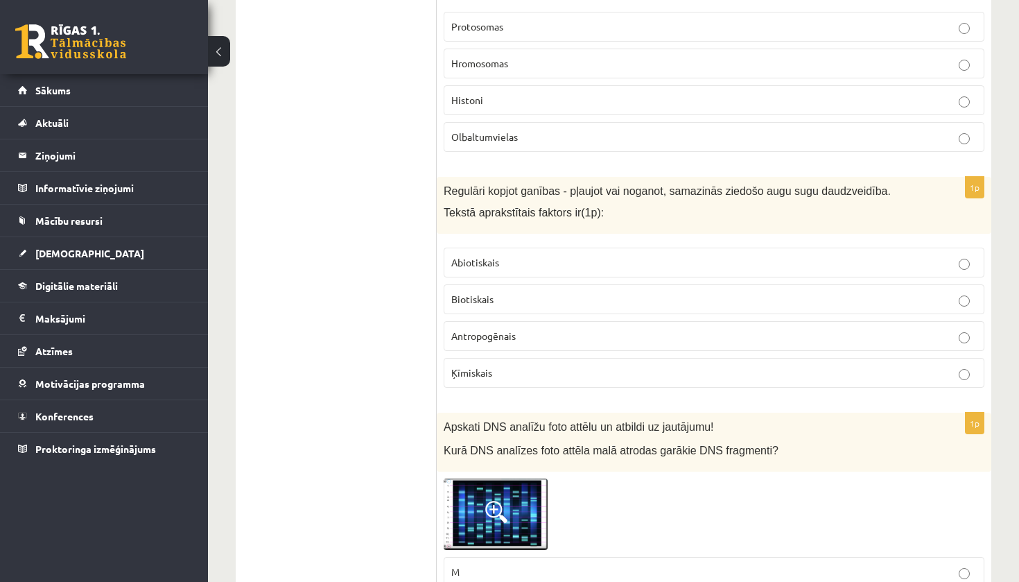
scroll to position [4381, 0]
click at [546, 330] on p "Antropogēnais" at bounding box center [714, 337] width 526 height 15
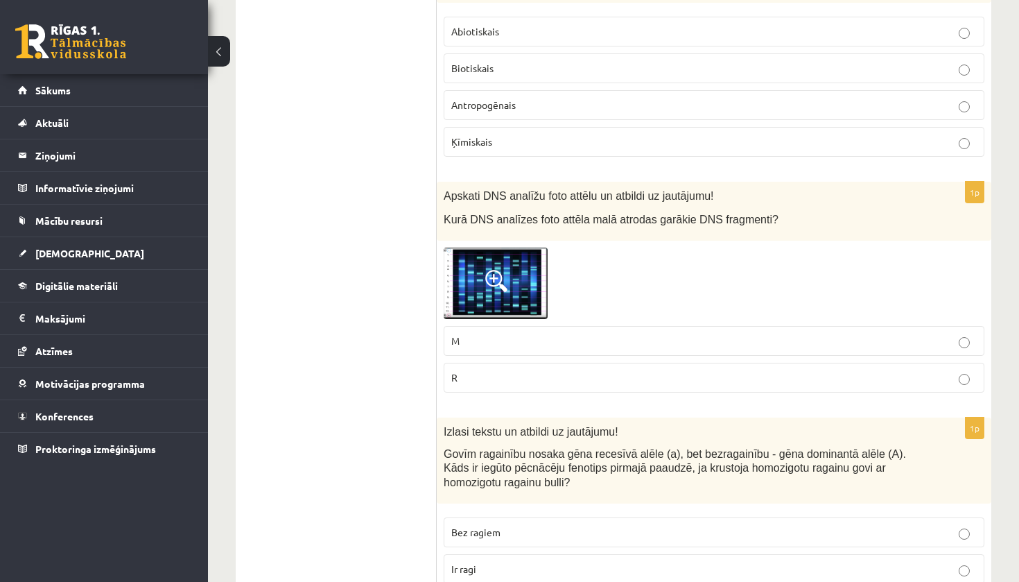
scroll to position [4616, 0]
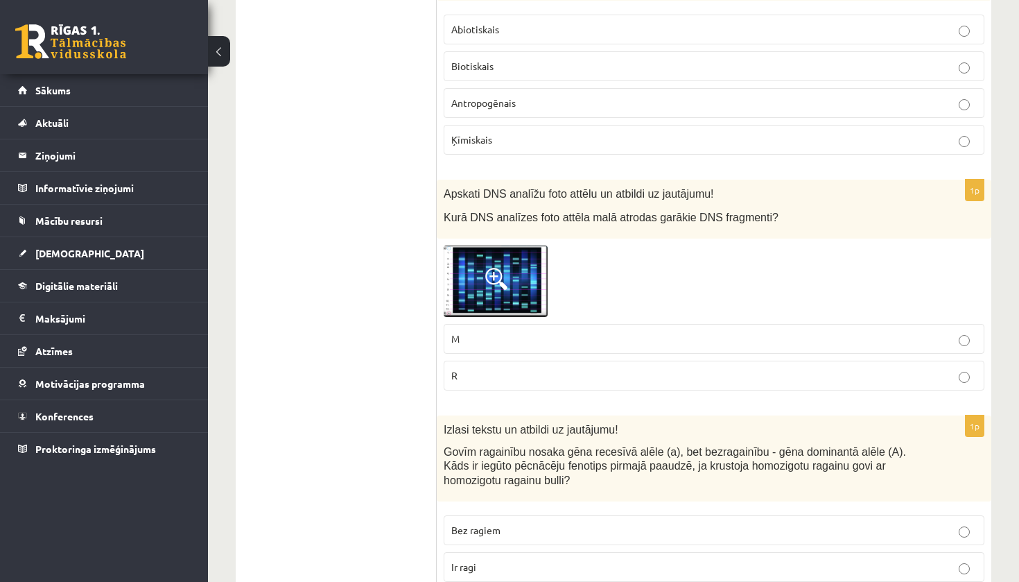
click at [467, 272] on img at bounding box center [496, 281] width 104 height 72
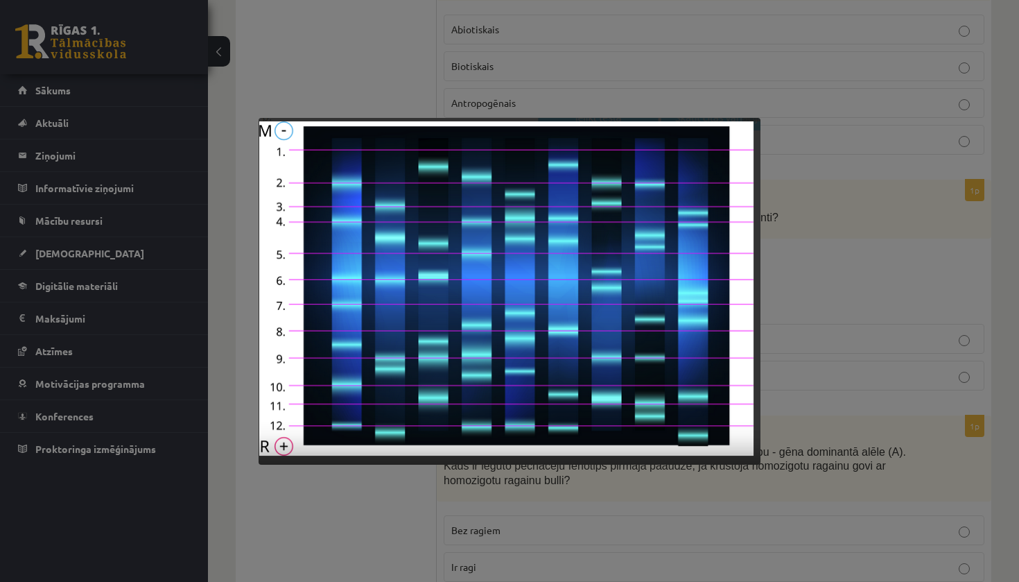
click at [944, 173] on div at bounding box center [509, 291] width 1019 height 582
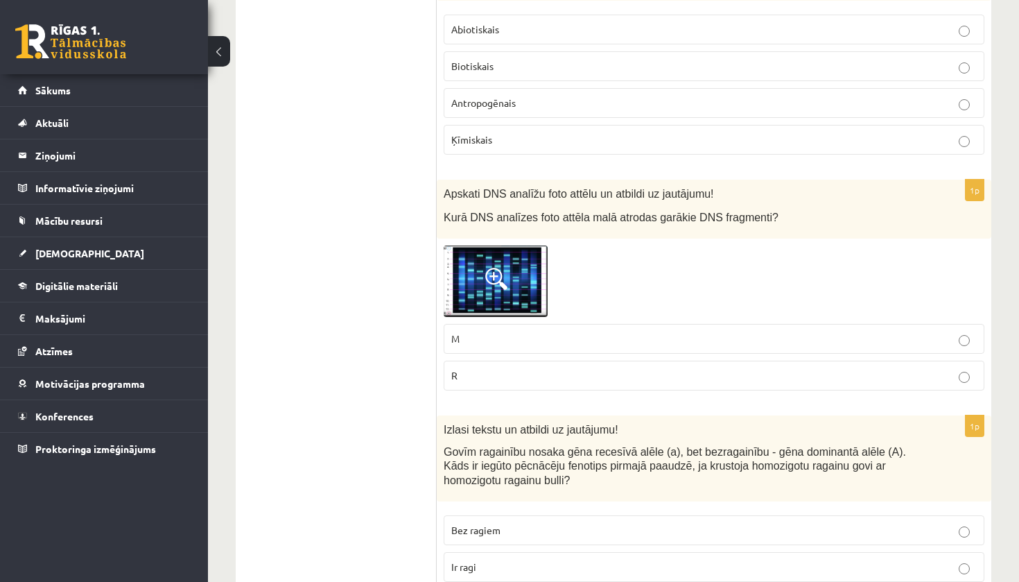
click at [477, 261] on img at bounding box center [496, 281] width 104 height 72
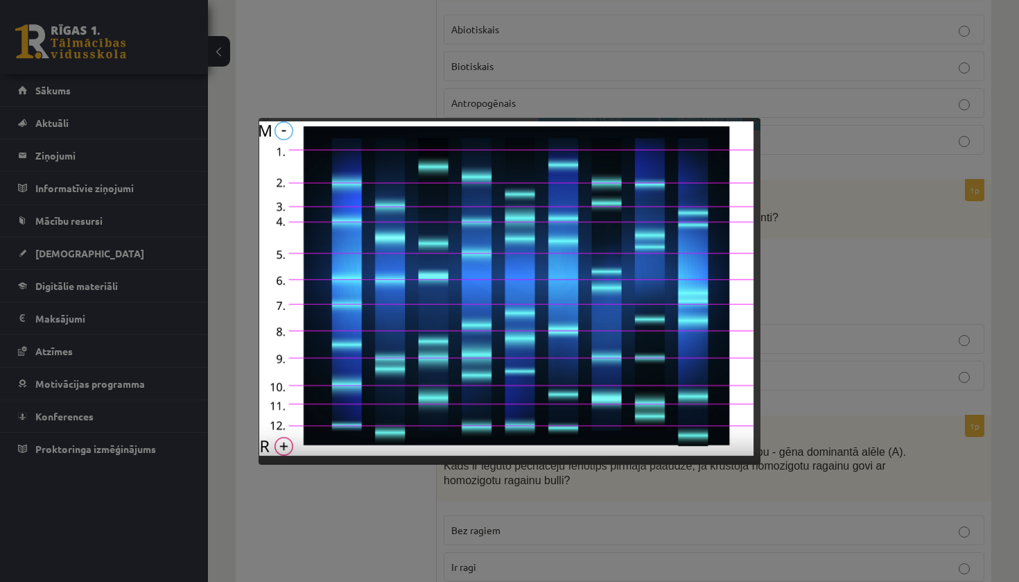
click at [821, 267] on div at bounding box center [509, 291] width 1019 height 582
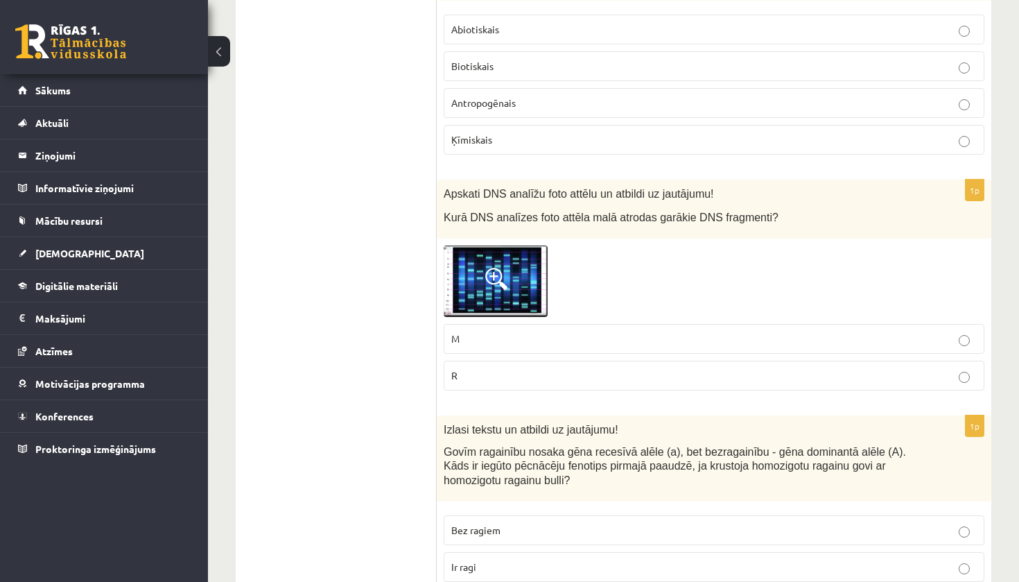
click at [650, 560] on p "Ir ragi" at bounding box center [714, 567] width 526 height 15
click at [610, 324] on label "M" at bounding box center [714, 339] width 541 height 30
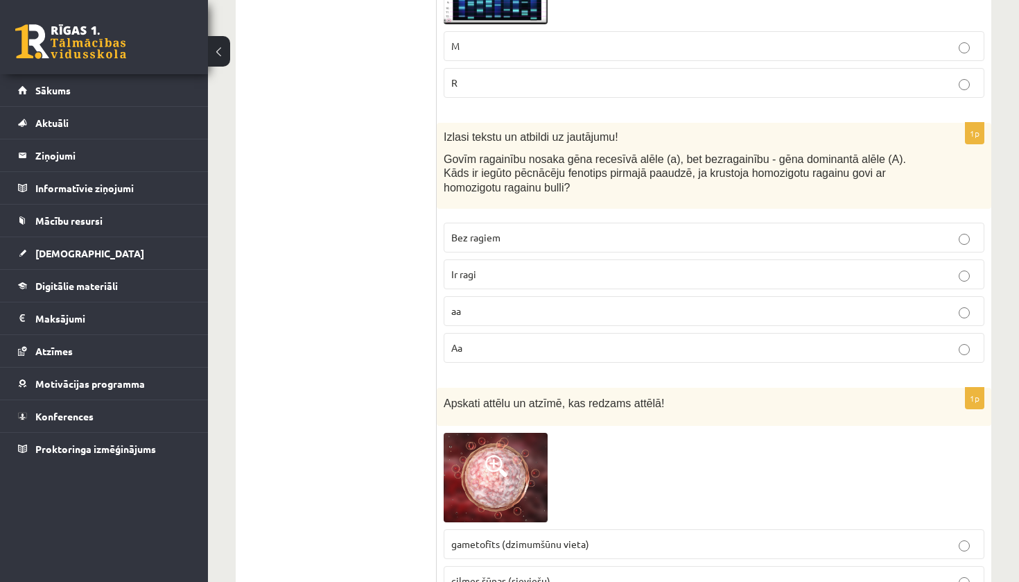
scroll to position [4940, 0]
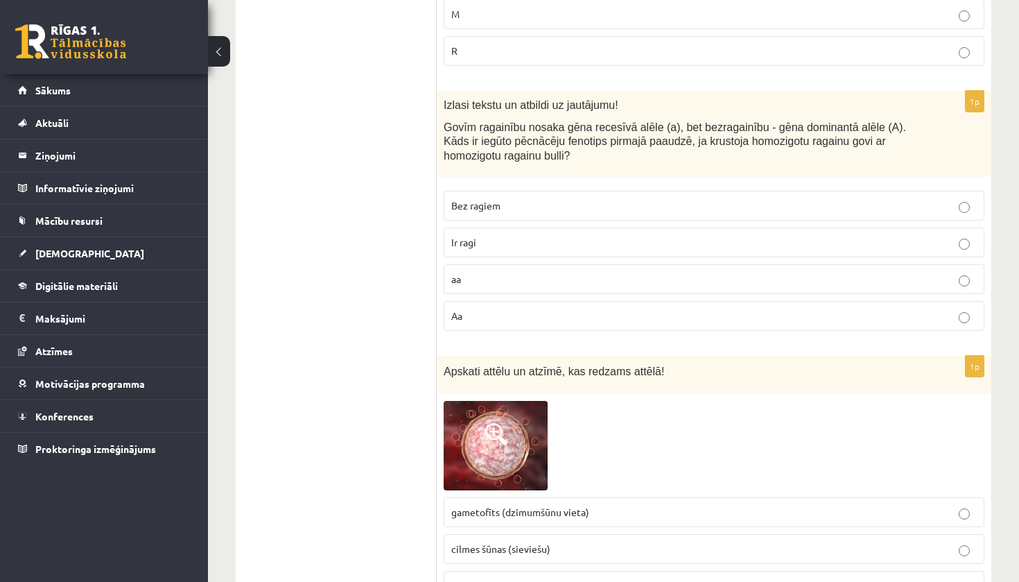
click at [595, 309] on p "Aa" at bounding box center [714, 316] width 526 height 15
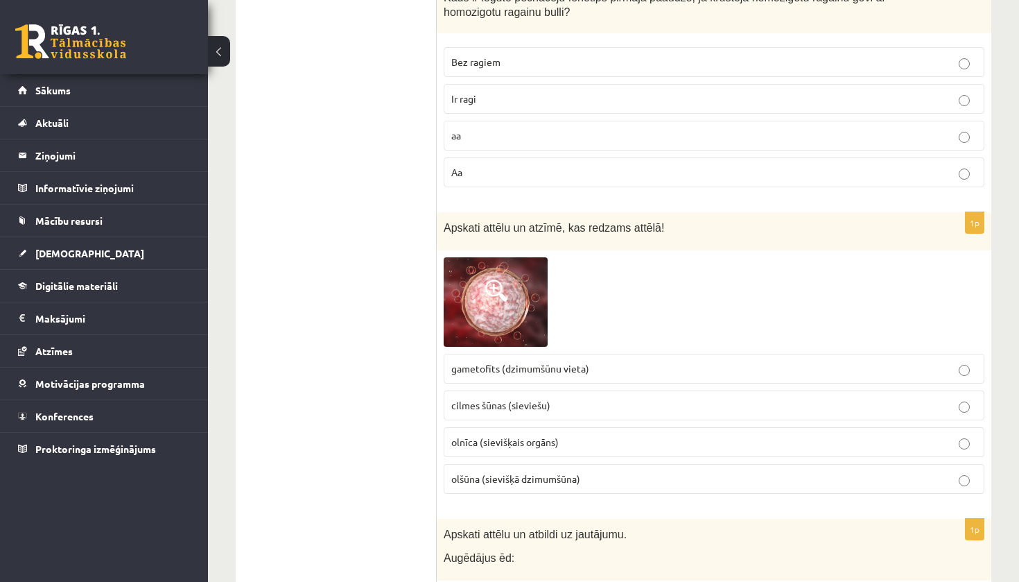
scroll to position [5126, 0]
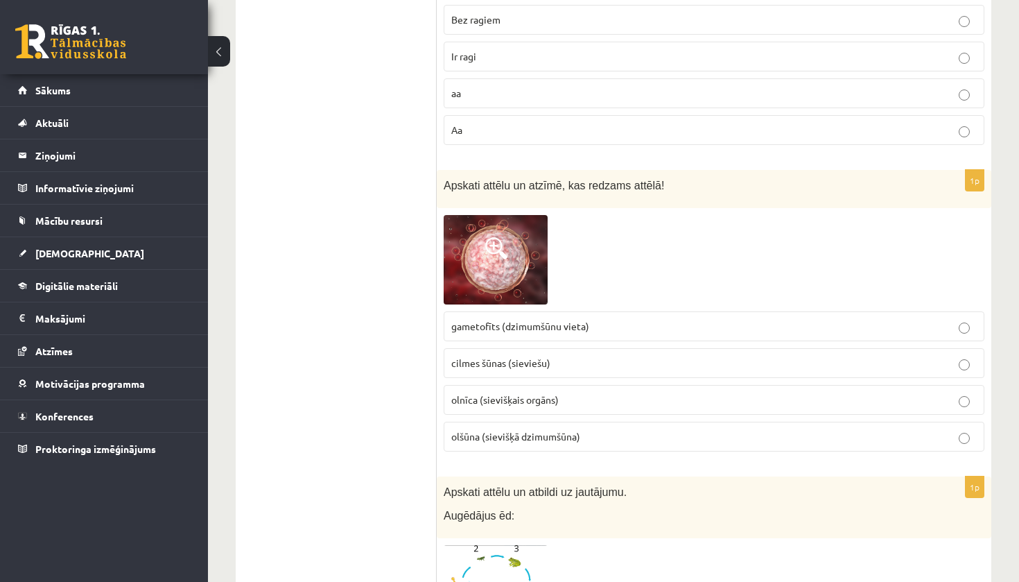
click at [705, 385] on label "olnīca (sievišķais orgāns)" at bounding box center [714, 400] width 541 height 30
click at [670, 429] on p "olšūna (sievišķā dzimumšūna)" at bounding box center [714, 436] width 526 height 15
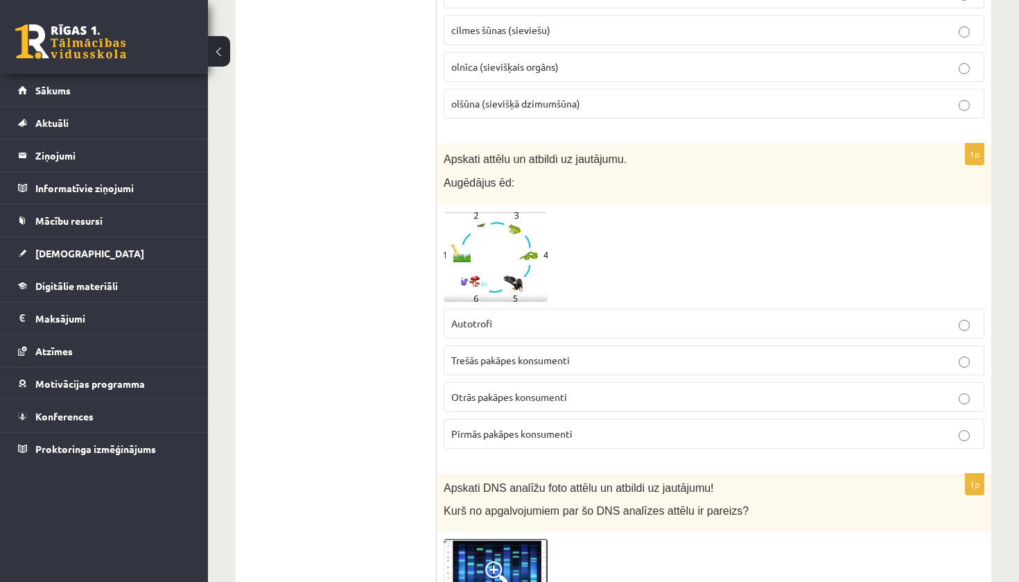
scroll to position [5471, 0]
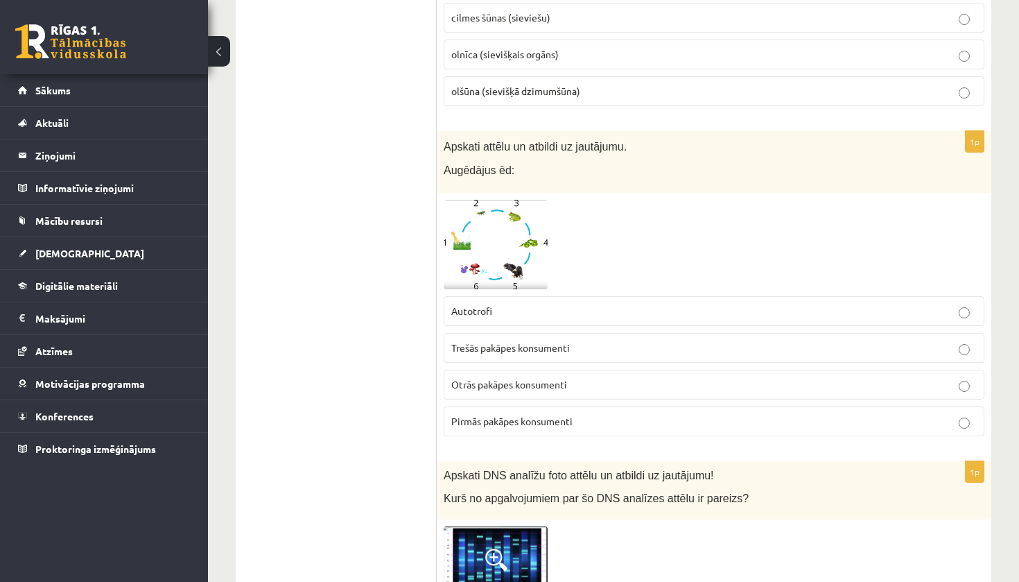
click at [458, 234] on img at bounding box center [496, 244] width 104 height 89
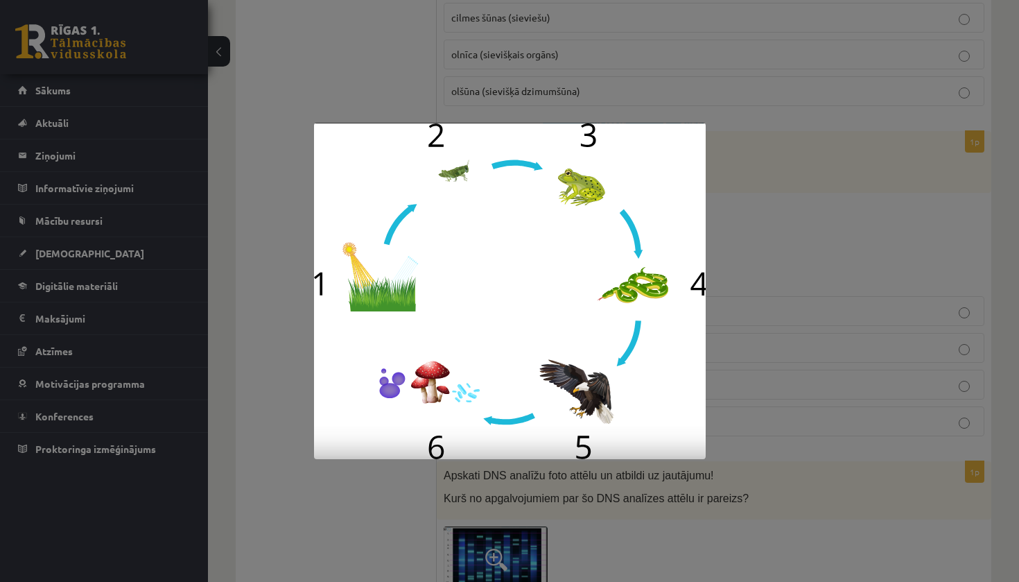
click at [888, 155] on div at bounding box center [509, 291] width 1019 height 582
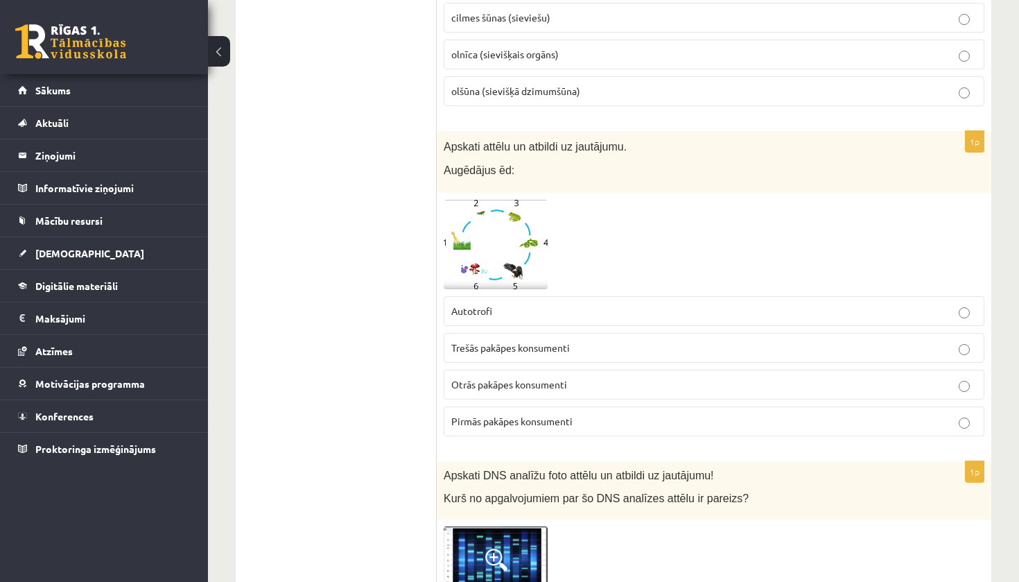
click at [486, 333] on label "Trešās pakāpes konsumenti" at bounding box center [714, 348] width 541 height 30
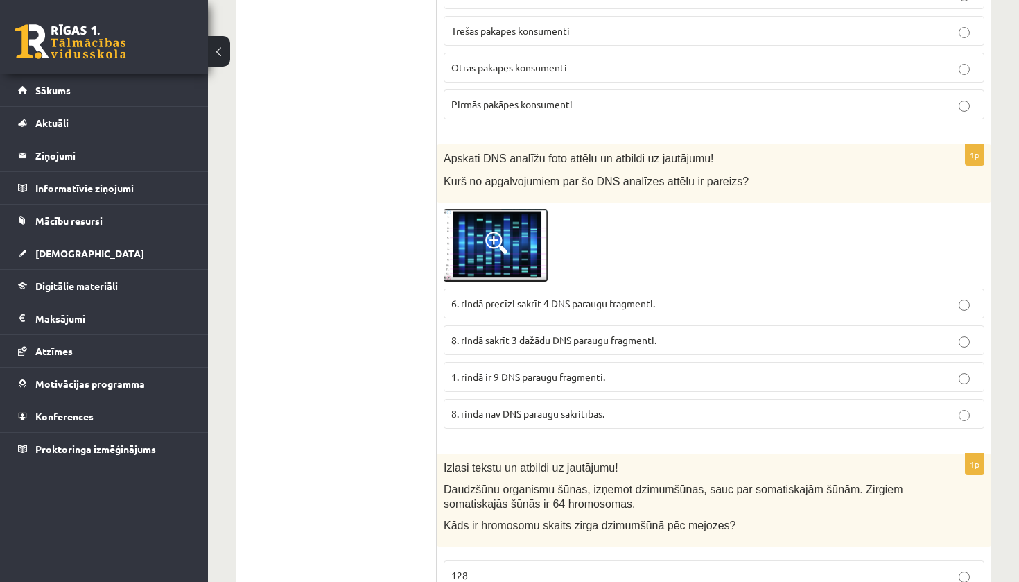
scroll to position [5790, 0]
click at [475, 209] on img at bounding box center [496, 244] width 104 height 72
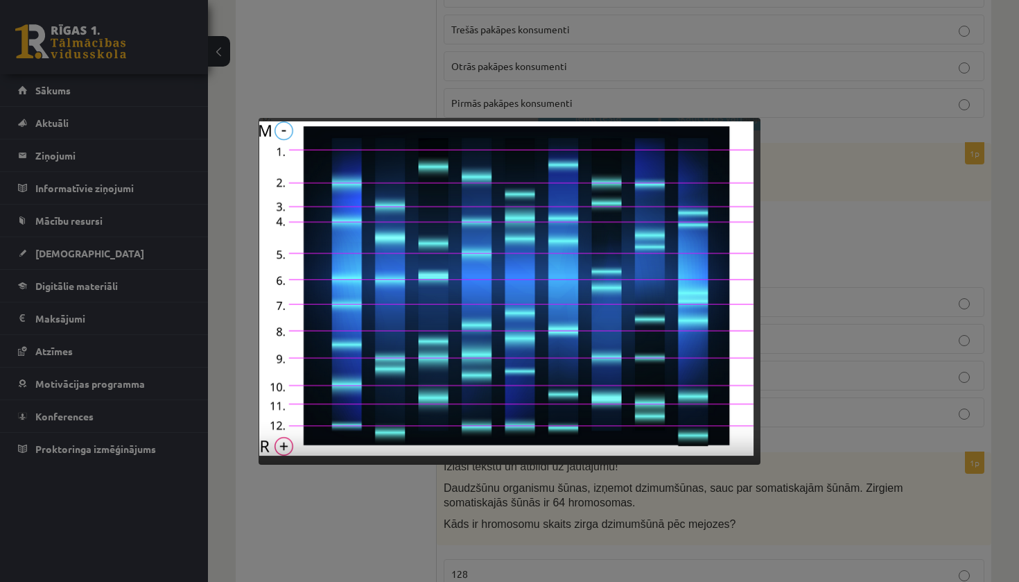
click at [444, 42] on div at bounding box center [509, 291] width 1019 height 582
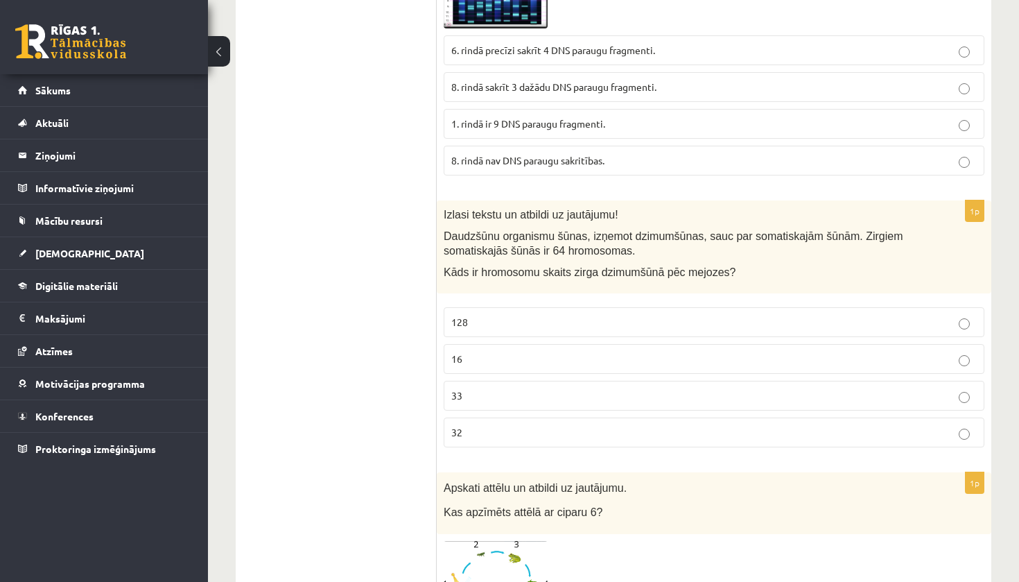
scroll to position [6063, 0]
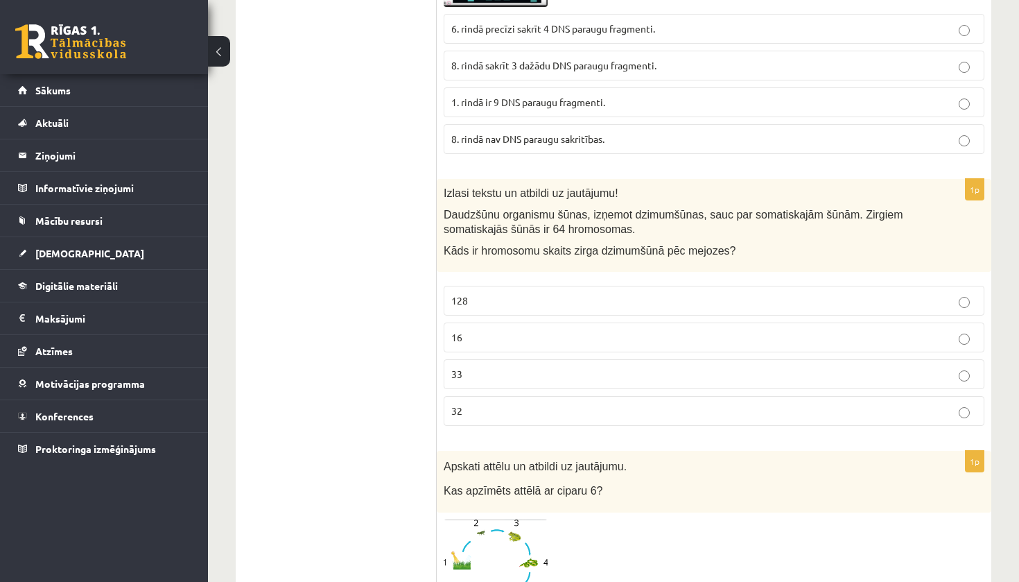
click at [467, 404] on p "32" at bounding box center [714, 411] width 526 height 15
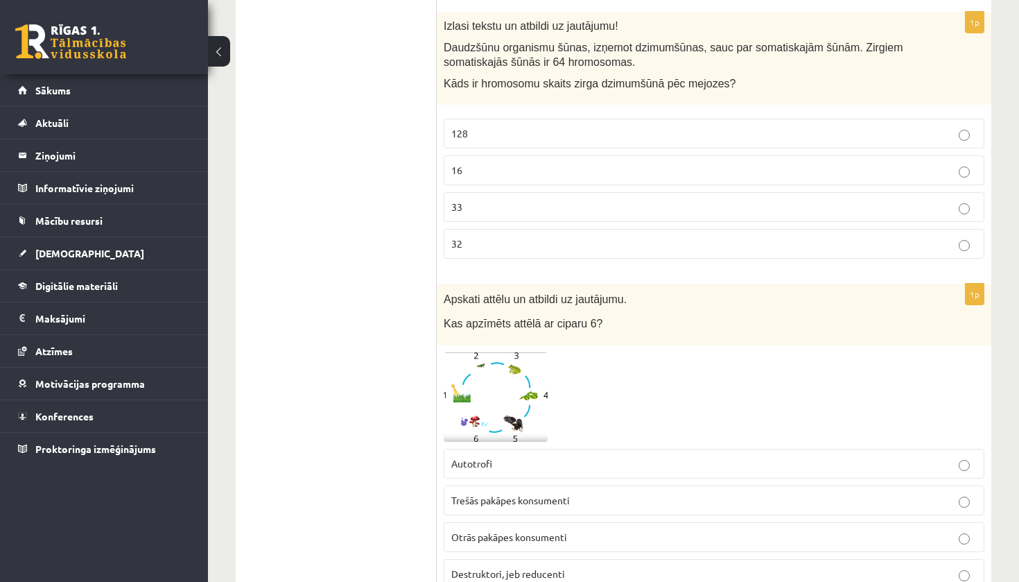
scroll to position [6337, 0]
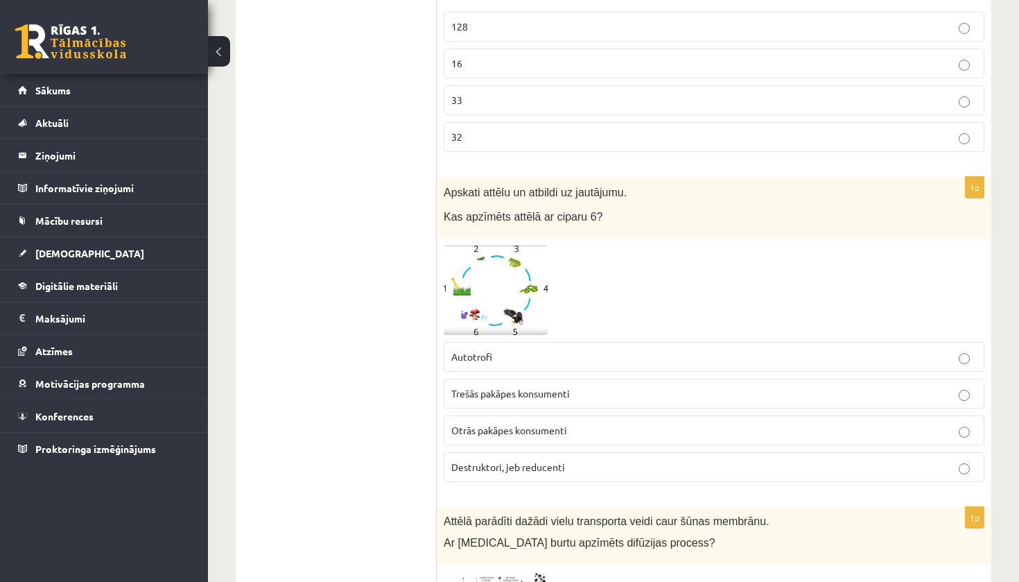
click at [510, 460] on span "Destruktori, jeb reducenti" at bounding box center [508, 466] width 114 height 12
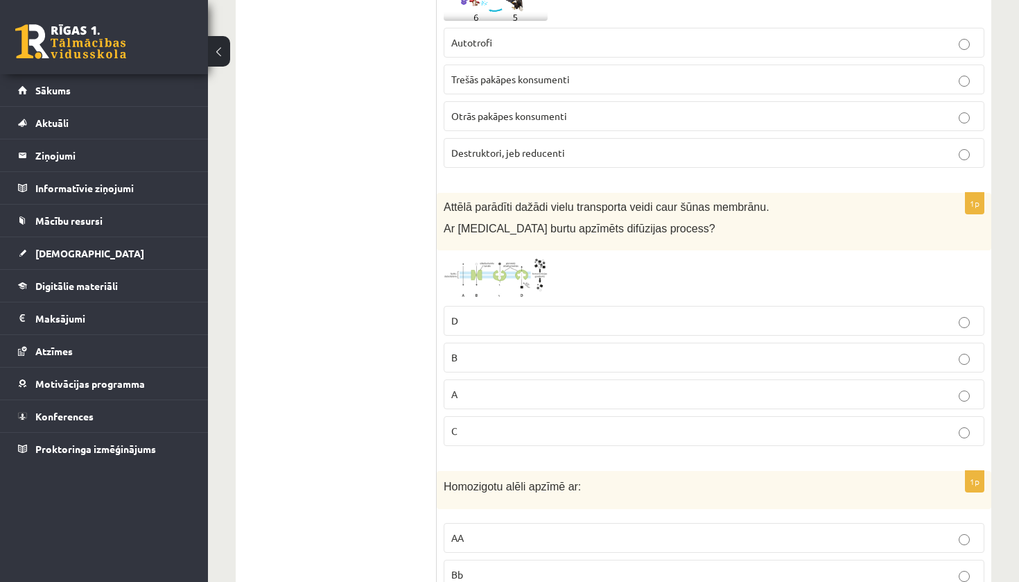
scroll to position [6659, 0]
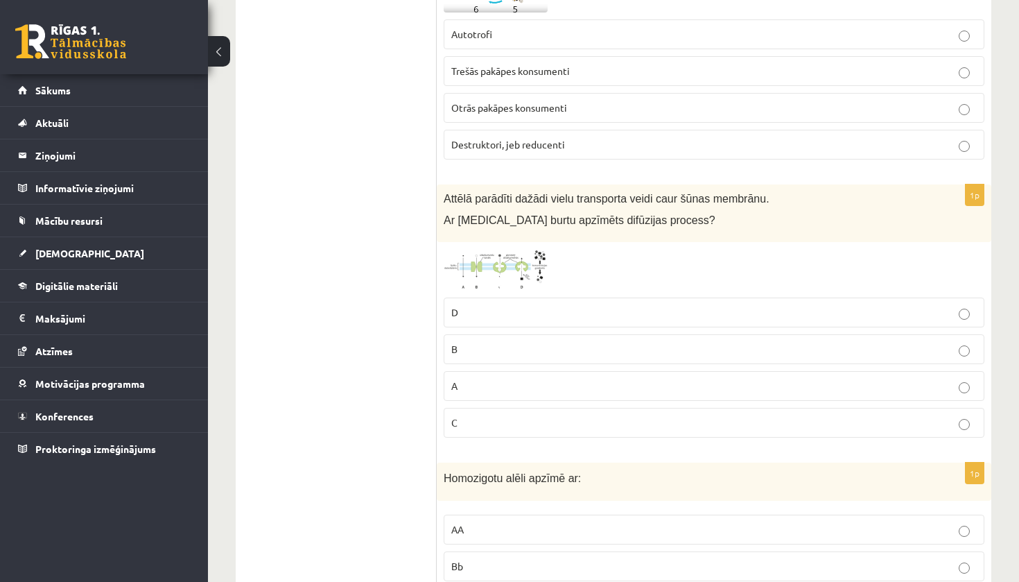
click at [511, 291] on fieldset "D B A C" at bounding box center [714, 366] width 541 height 151
click at [539, 249] on img at bounding box center [496, 270] width 104 height 42
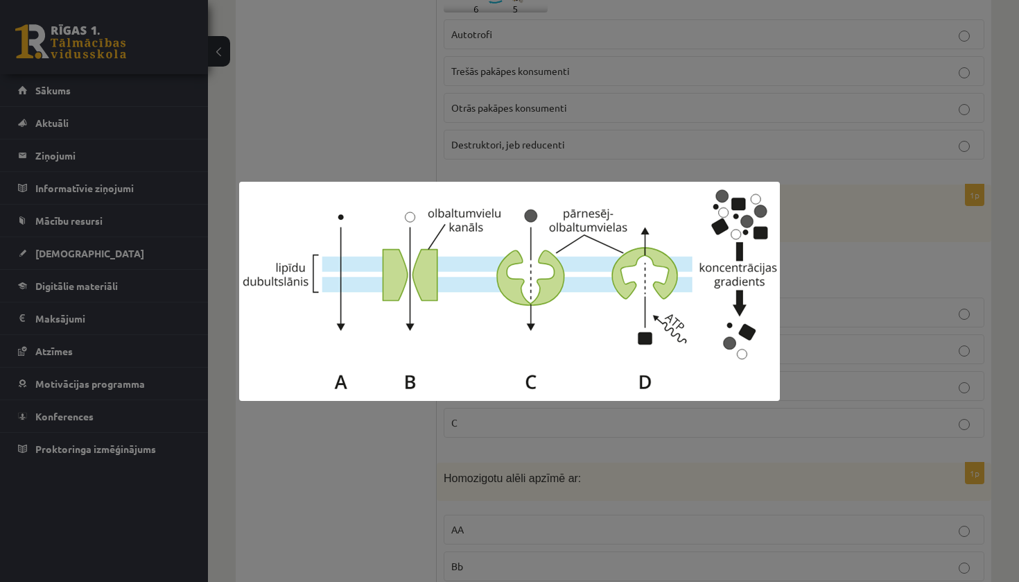
click at [553, 148] on div at bounding box center [509, 291] width 1019 height 582
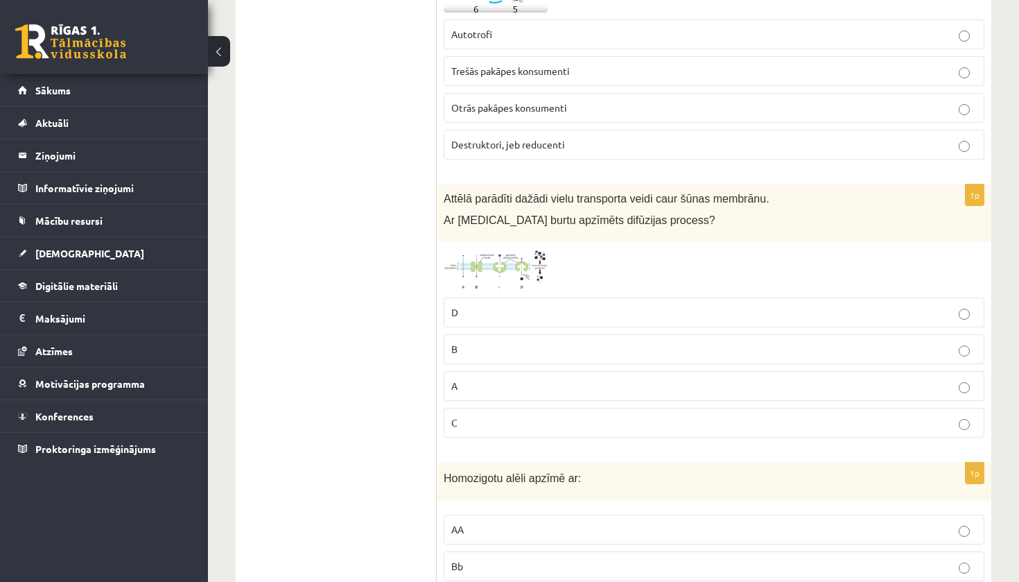
click at [494, 249] on img at bounding box center [496, 270] width 104 height 42
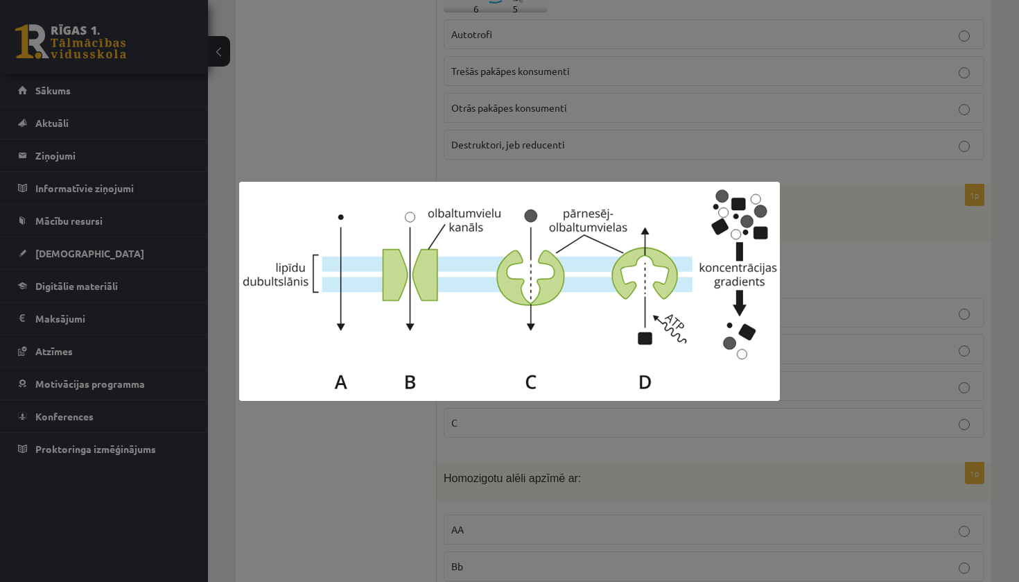
click at [374, 517] on div at bounding box center [509, 291] width 1019 height 582
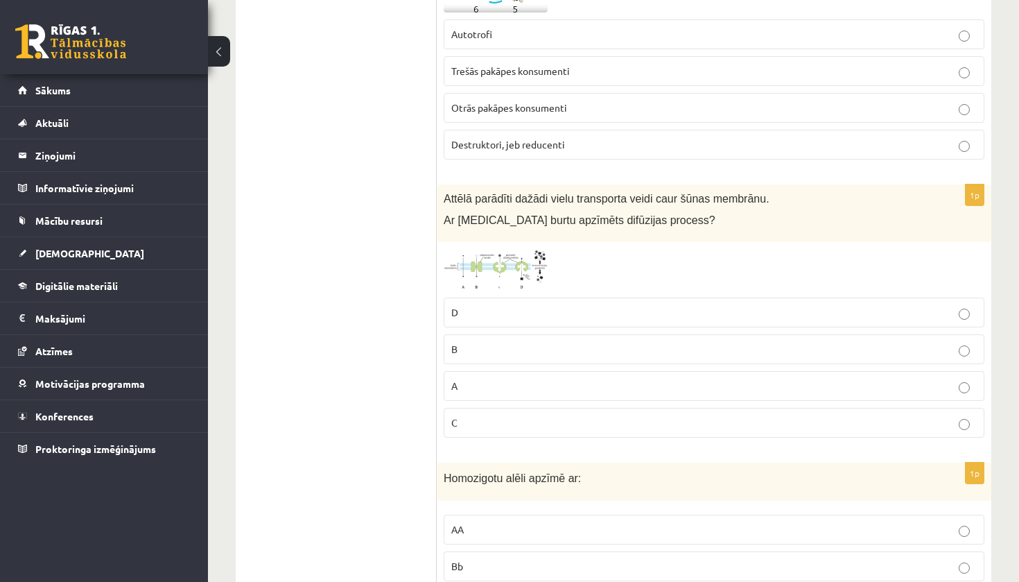
click at [510, 342] on p "B" at bounding box center [714, 349] width 526 height 15
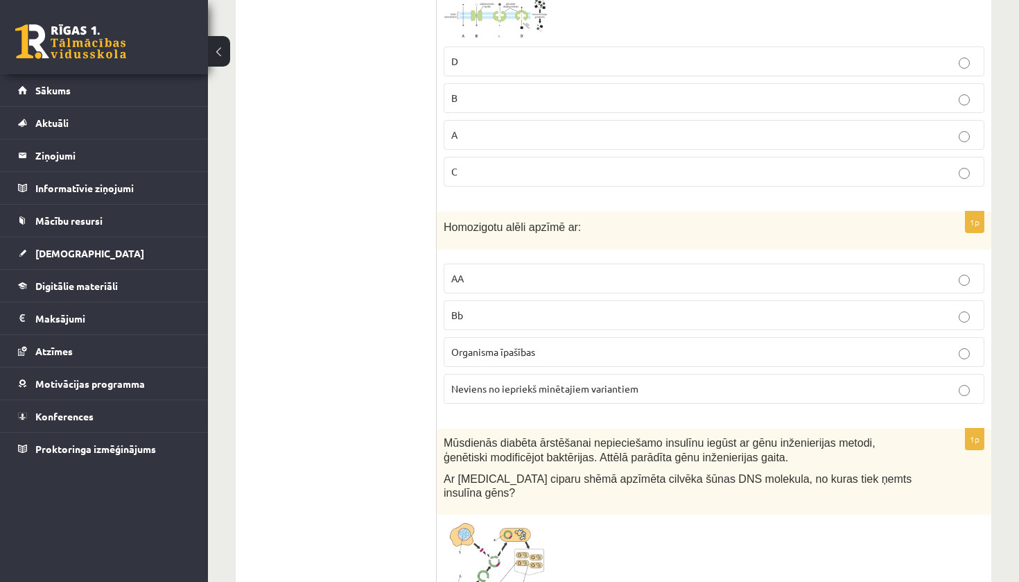
scroll to position [6946, 0]
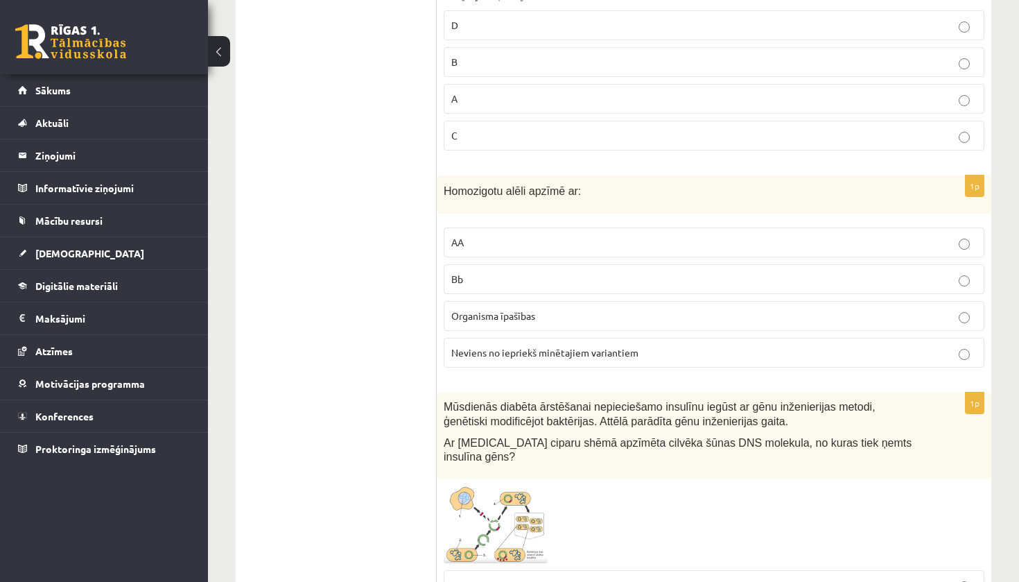
click at [492, 235] on p "AA" at bounding box center [714, 242] width 526 height 15
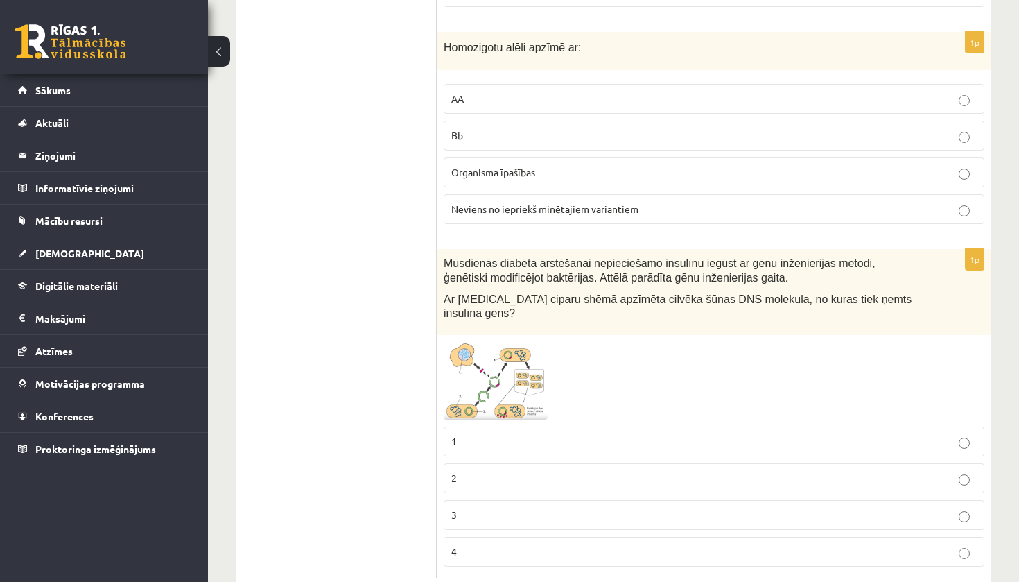
scroll to position [7088, 0]
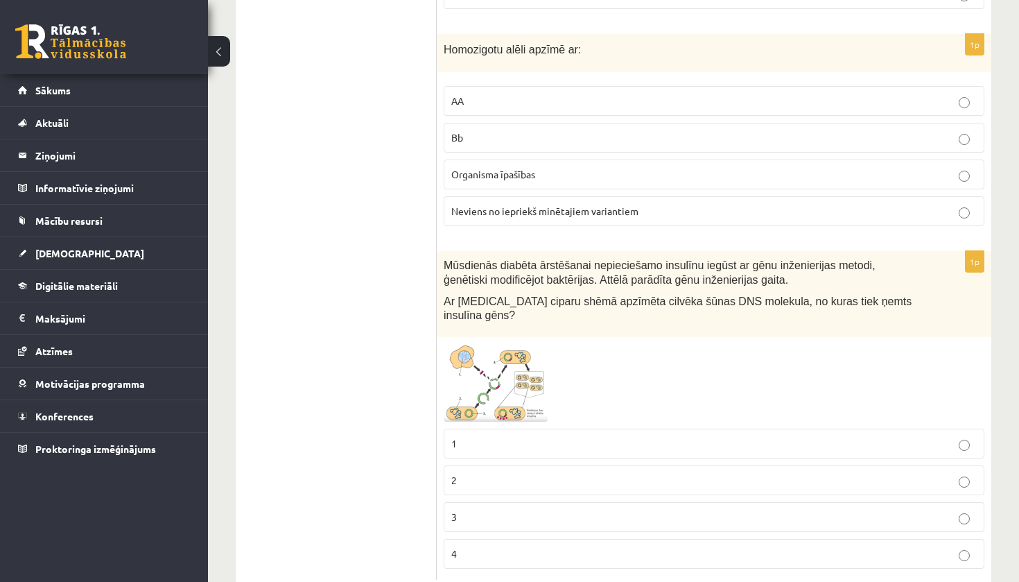
click at [494, 366] on span at bounding box center [496, 377] width 22 height 22
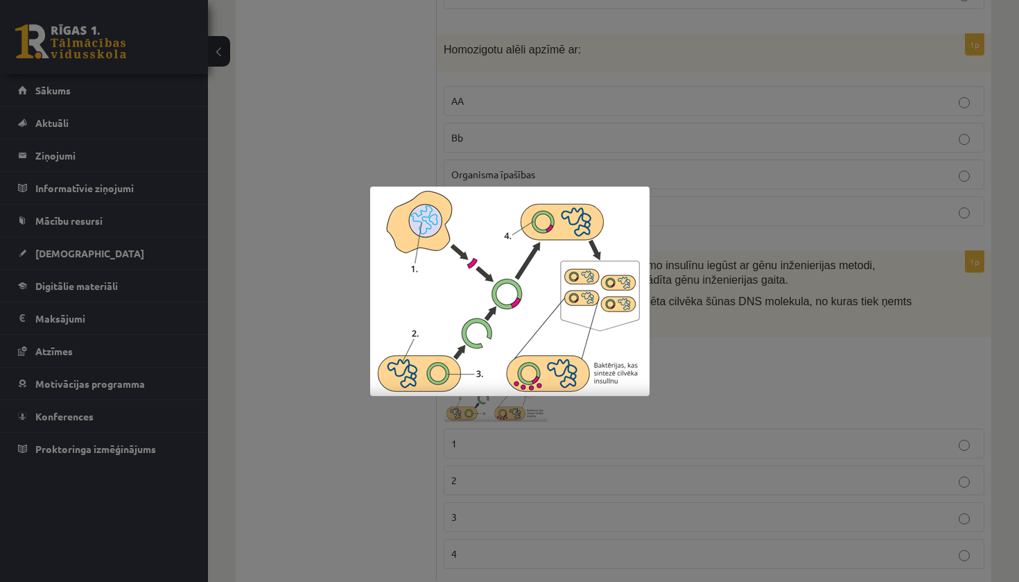
click at [739, 269] on div at bounding box center [509, 291] width 1019 height 582
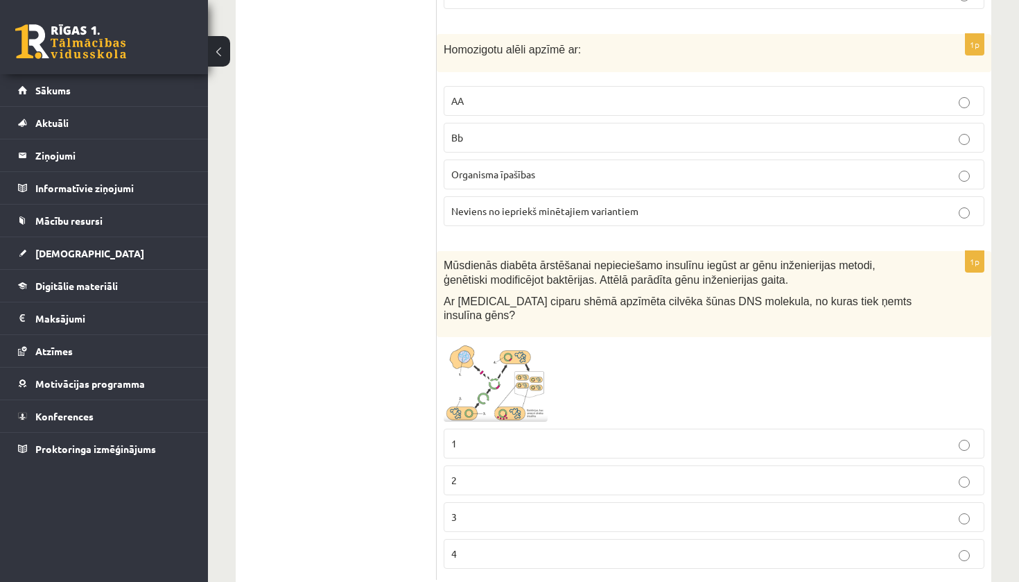
click at [557, 429] on label "1" at bounding box center [714, 444] width 541 height 30
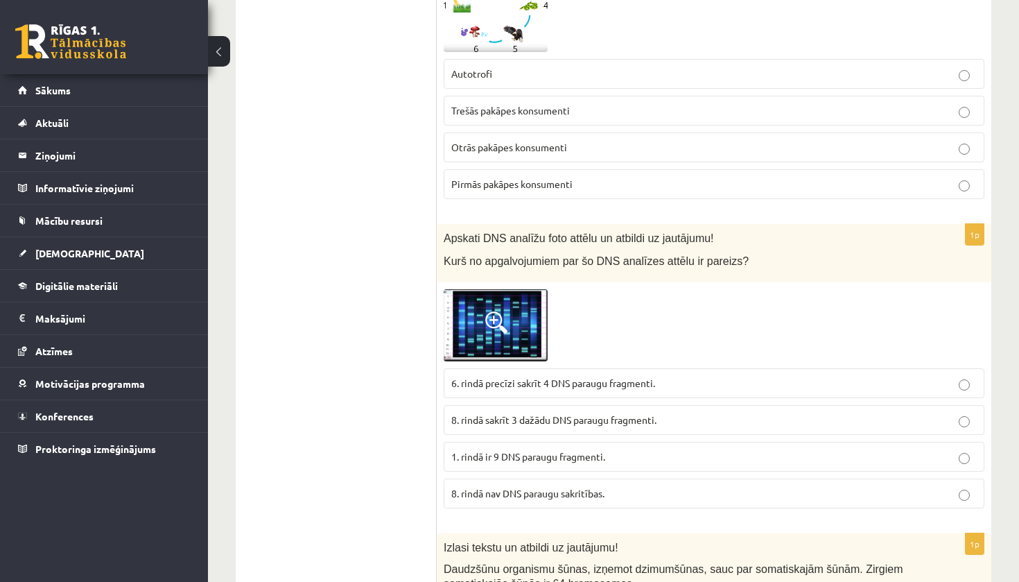
scroll to position [5705, 0]
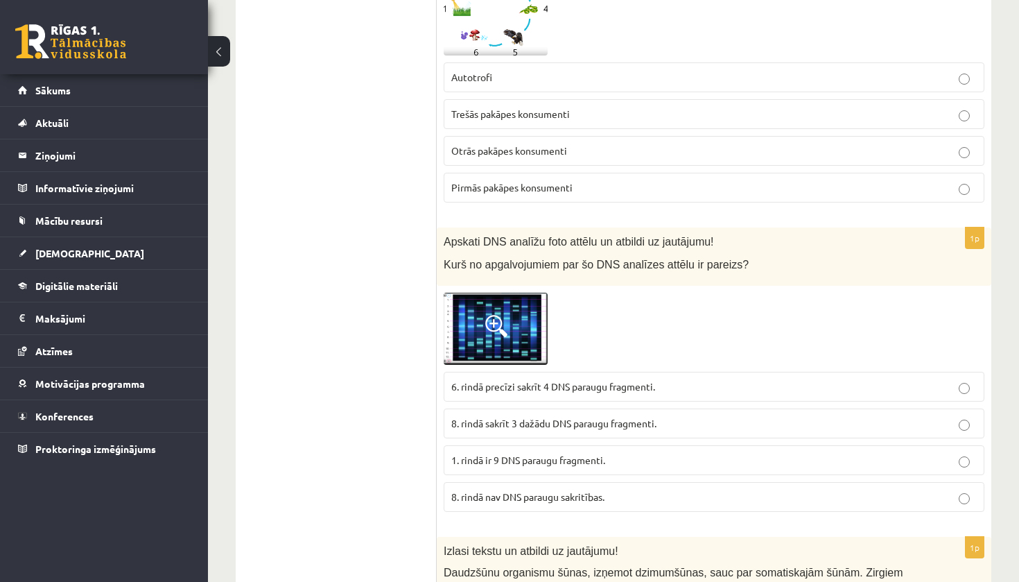
click at [533, 490] on span "8. rindā nav DNS paraugu sakritības." at bounding box center [527, 496] width 153 height 12
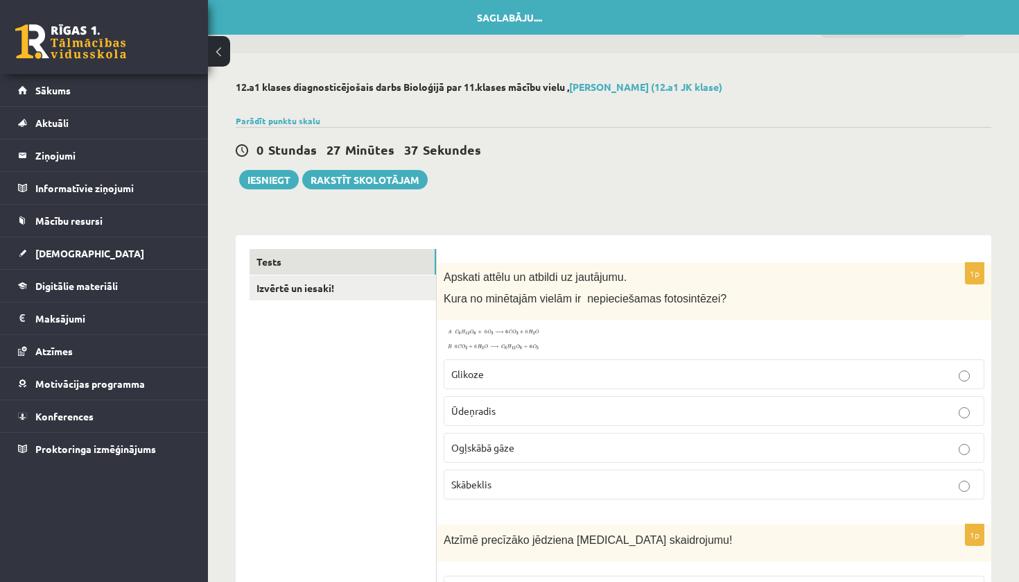
scroll to position [0, 0]
click at [269, 289] on link "Izvērtē un iesaki!" at bounding box center [343, 288] width 187 height 26
click at [296, 288] on link "Izvērtē un iesaki!" at bounding box center [343, 288] width 187 height 26
click at [350, 266] on link "Tests" at bounding box center [343, 262] width 187 height 26
click at [245, 182] on button "Iesniegt" at bounding box center [269, 179] width 60 height 19
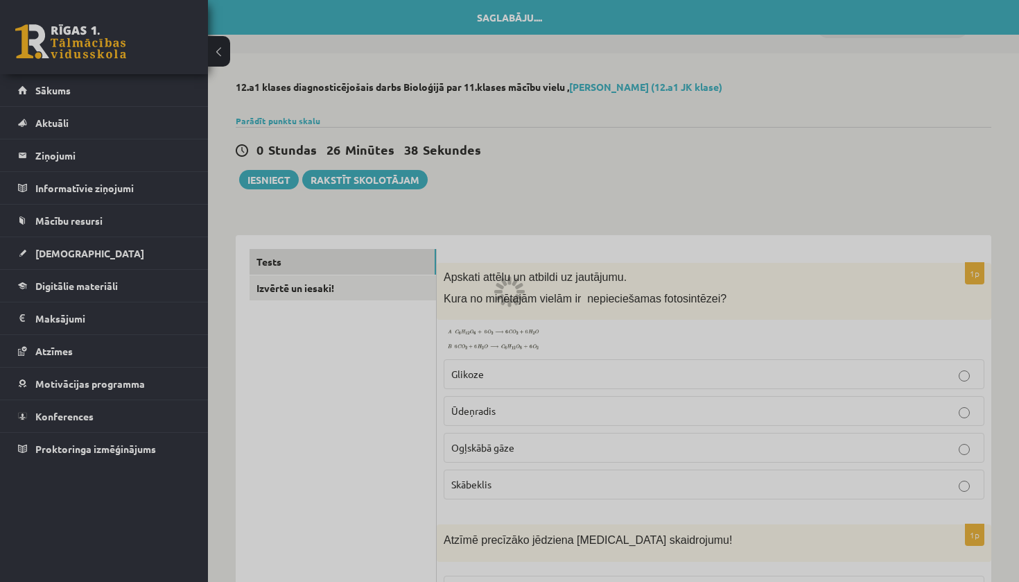
click at [435, 404] on div at bounding box center [509, 291] width 1019 height 582
click at [758, 354] on div at bounding box center [509, 291] width 1019 height 582
click at [734, 273] on div at bounding box center [509, 291] width 1019 height 582
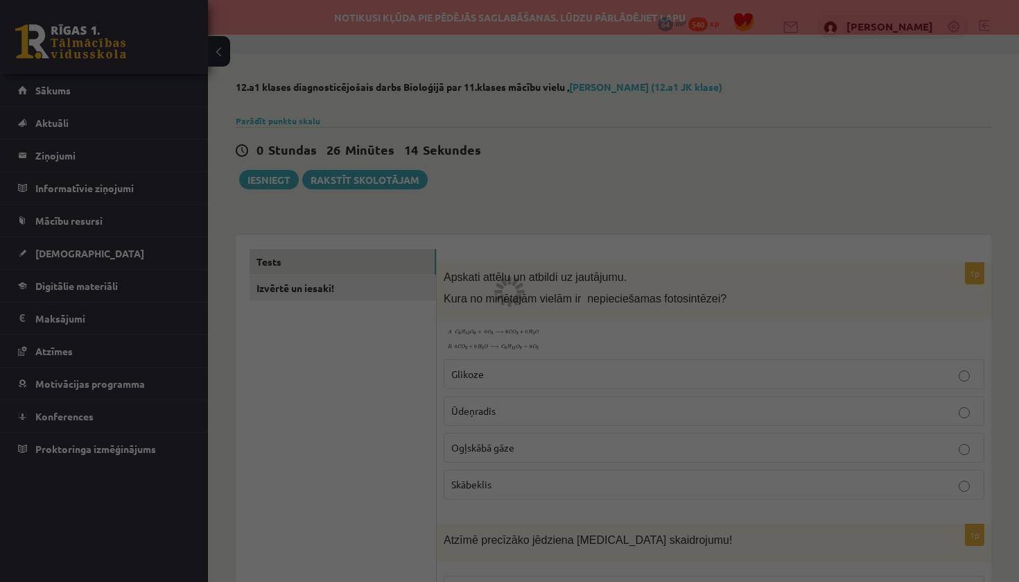
click at [581, 73] on div at bounding box center [509, 291] width 1019 height 582
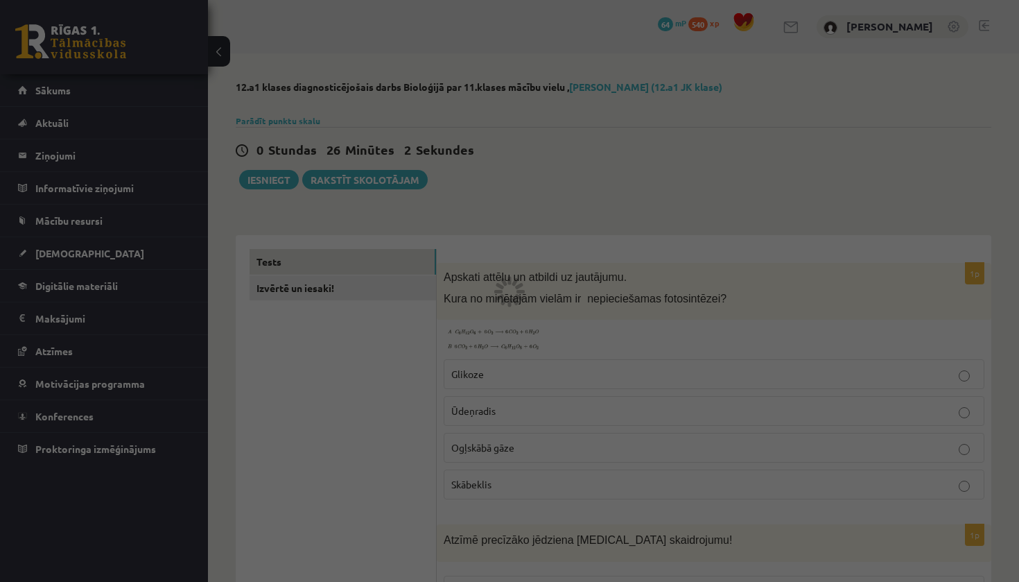
click at [917, 76] on div at bounding box center [509, 291] width 1019 height 582
drag, startPoint x: 530, startPoint y: 28, endPoint x: 410, endPoint y: 150, distance: 171.1
click at [410, 150] on div at bounding box center [509, 291] width 1019 height 582
click at [266, 157] on div at bounding box center [509, 291] width 1019 height 582
click at [267, 171] on div at bounding box center [509, 291] width 1019 height 582
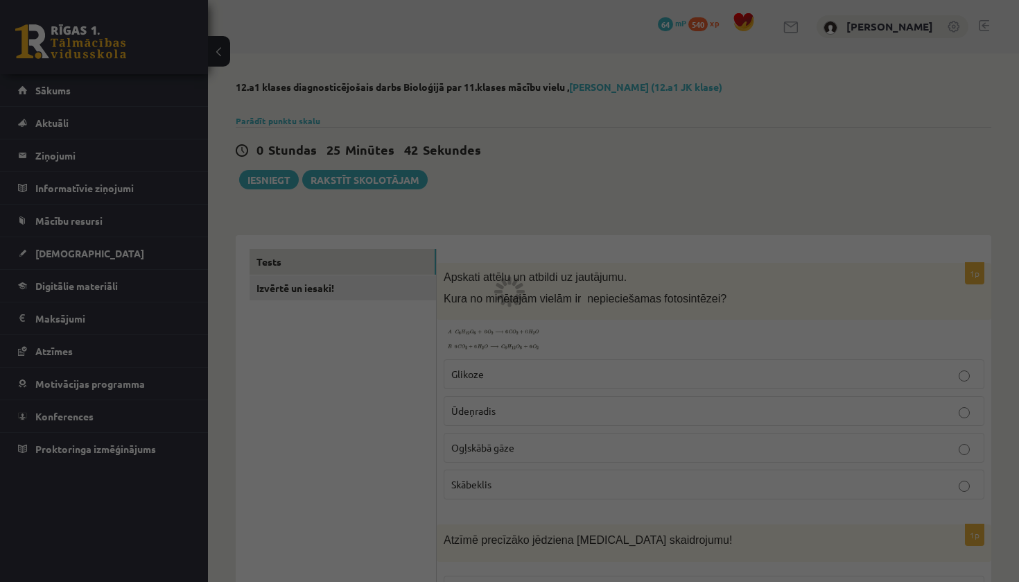
click at [267, 175] on div at bounding box center [509, 291] width 1019 height 582
click at [267, 176] on div at bounding box center [509, 291] width 1019 height 582
click at [273, 178] on div at bounding box center [509, 291] width 1019 height 582
click at [857, 177] on div at bounding box center [509, 291] width 1019 height 582
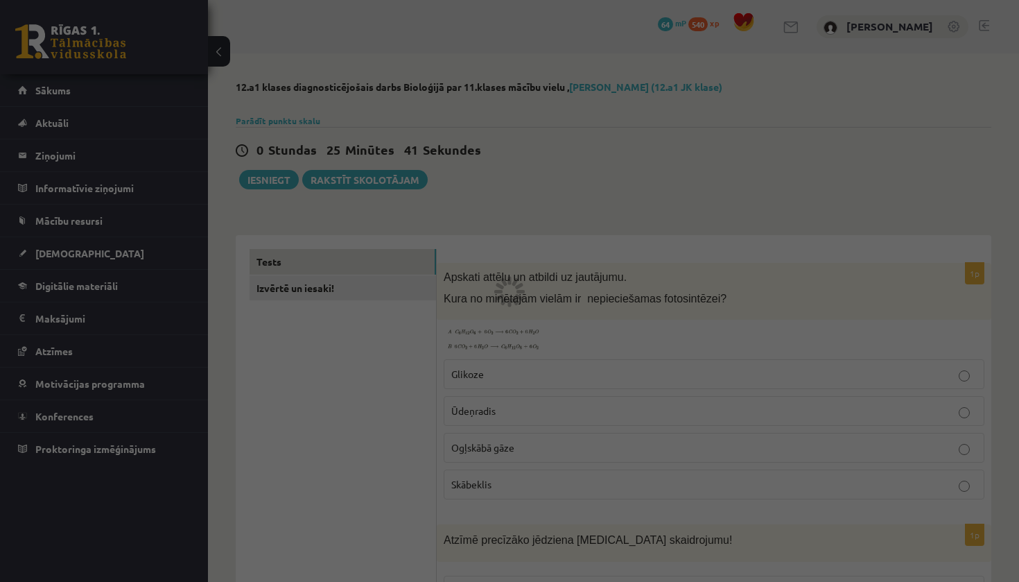
click at [815, 182] on div at bounding box center [509, 291] width 1019 height 582
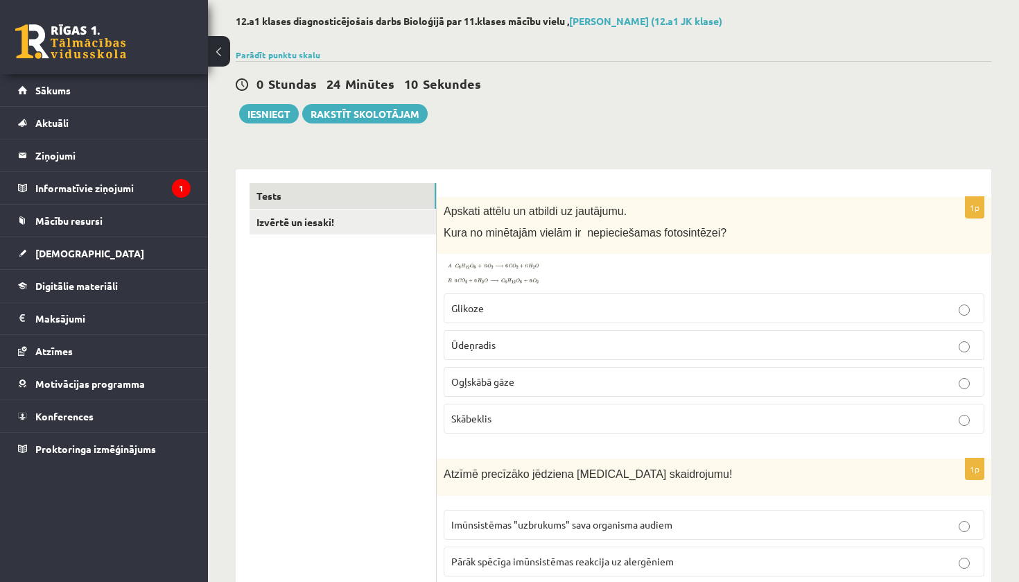
scroll to position [50, 0]
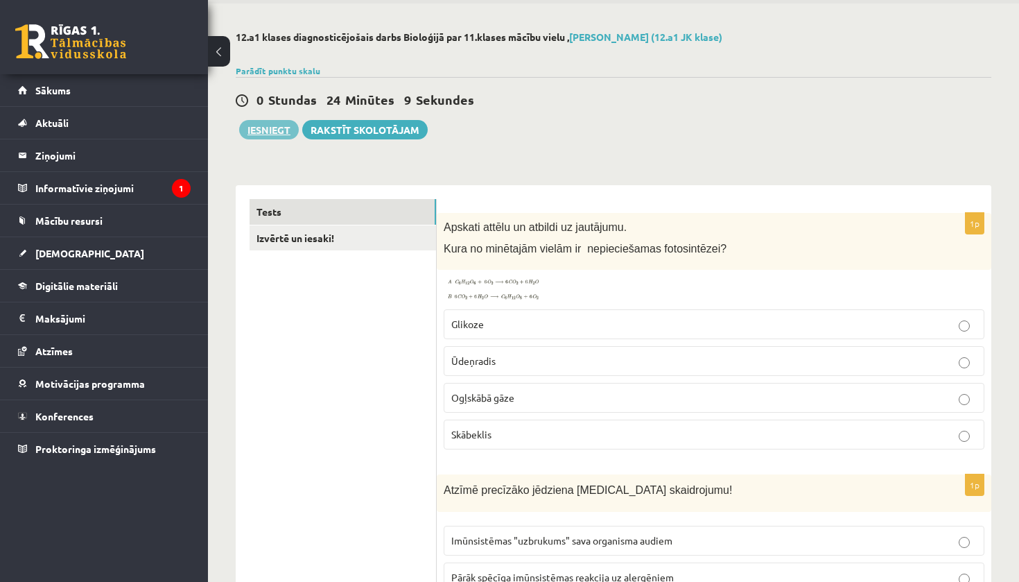
click at [252, 131] on button "Iesniegt" at bounding box center [269, 129] width 60 height 19
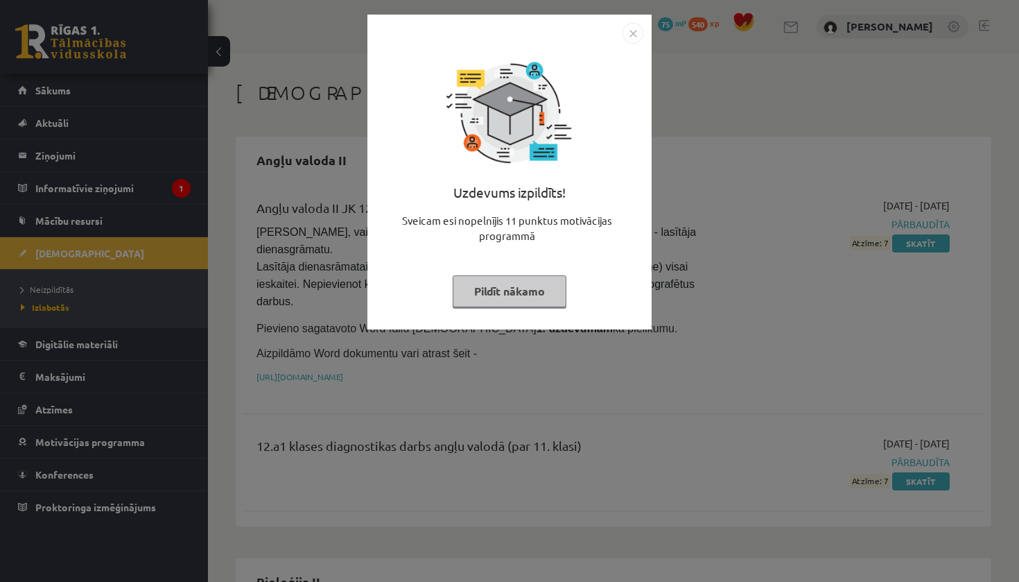
click at [521, 292] on button "Pildīt nākamo" at bounding box center [510, 291] width 114 height 32
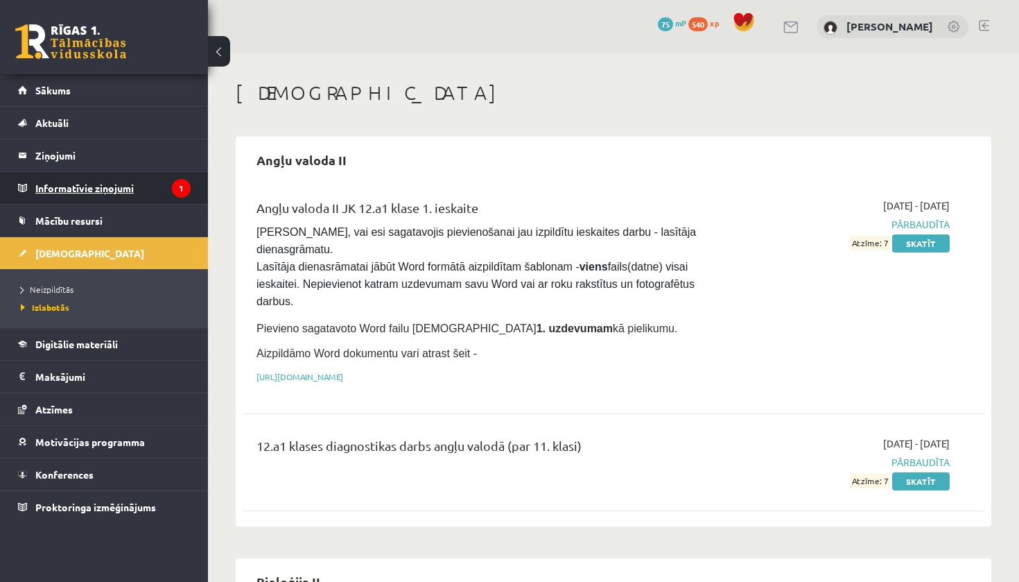
click at [174, 198] on legend "Informatīvie ziņojumi 1" at bounding box center [112, 188] width 155 height 32
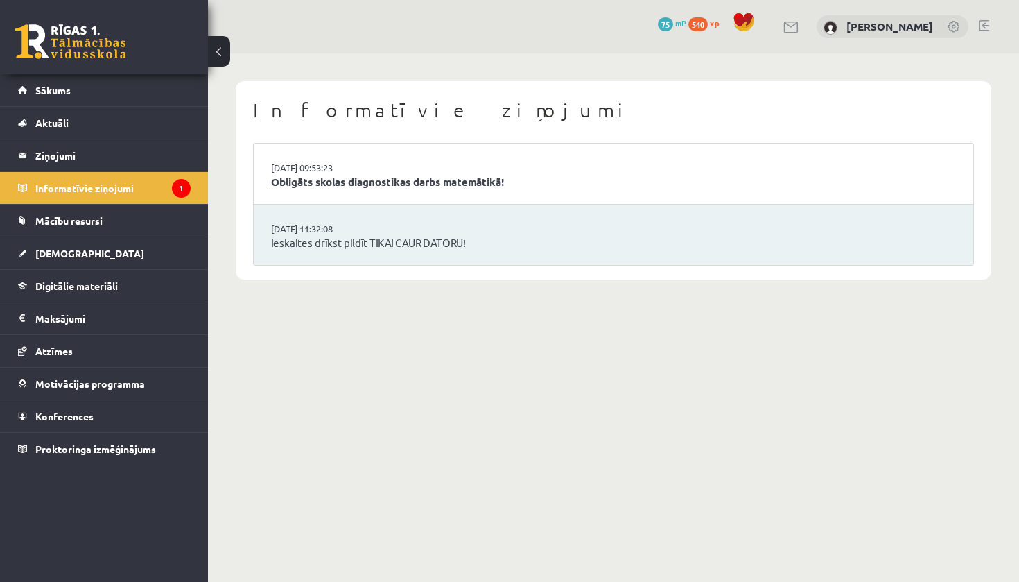
click at [321, 182] on link "Obligāts skolas diagnostikas darbs matemātikā!" at bounding box center [613, 182] width 685 height 16
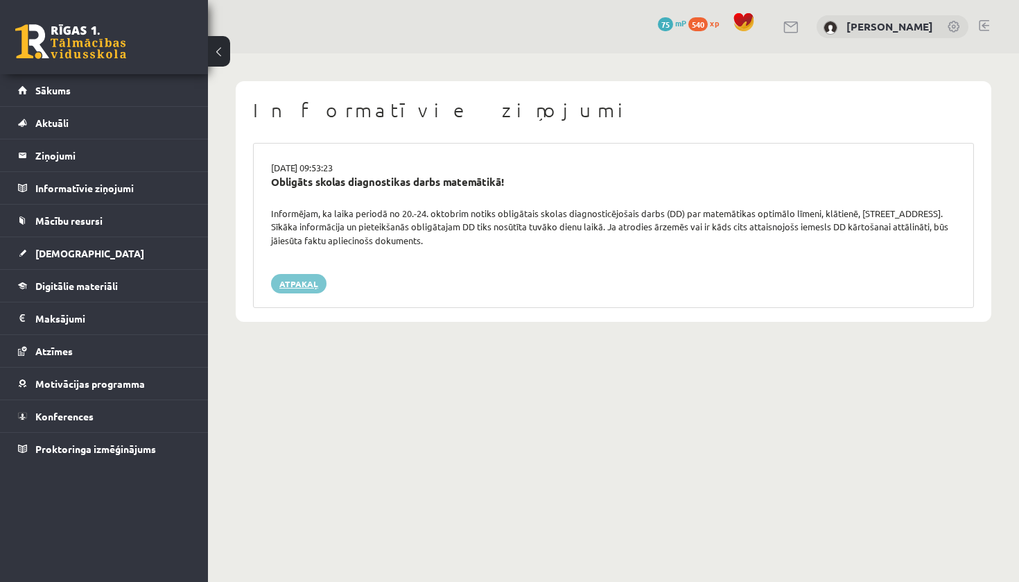
click at [282, 286] on link "Atpakaļ" at bounding box center [298, 283] width 55 height 19
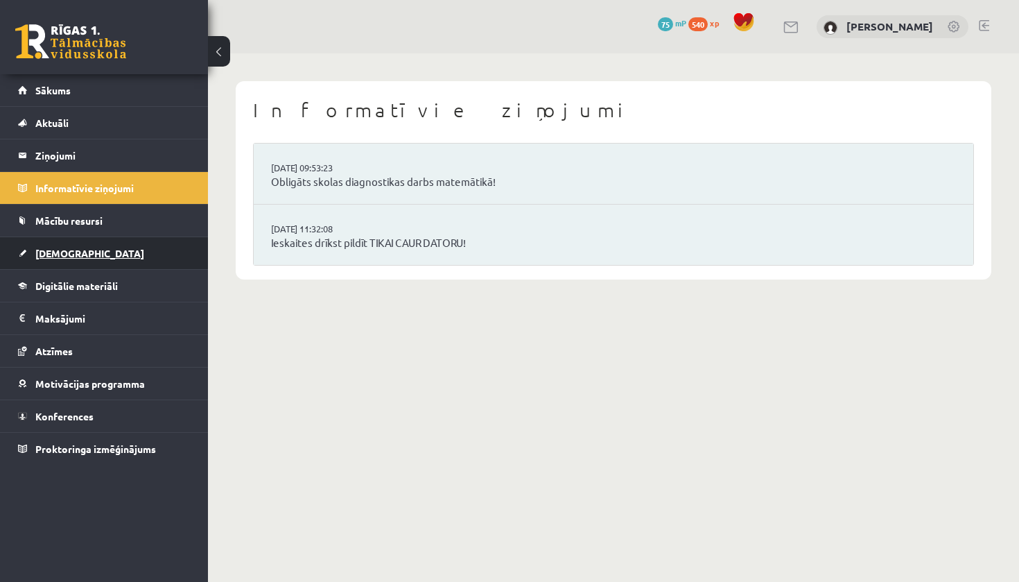
click at [139, 259] on link "[DEMOGRAPHIC_DATA]" at bounding box center [104, 253] width 173 height 32
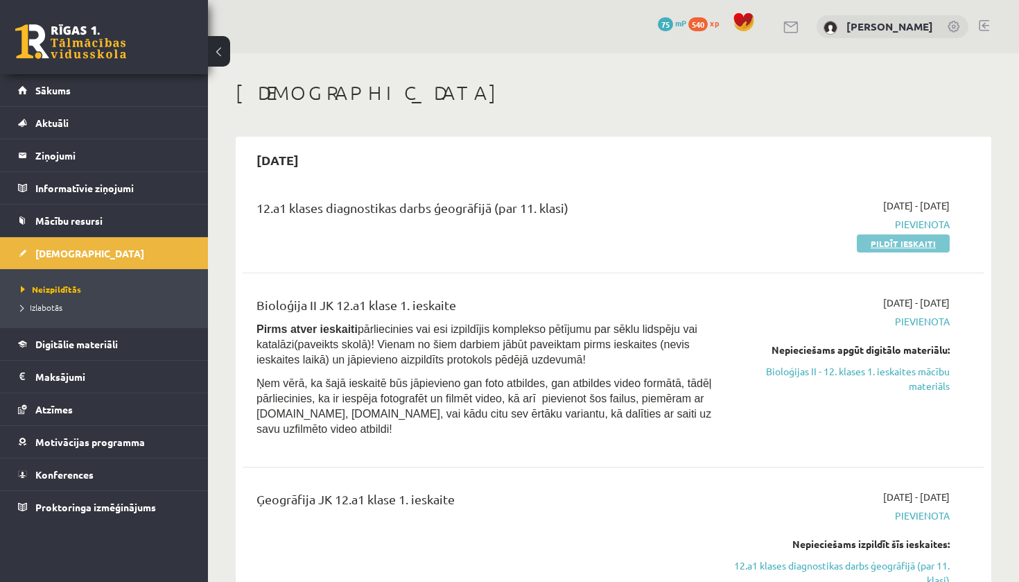
click at [882, 247] on link "Pildīt ieskaiti" at bounding box center [903, 243] width 93 height 18
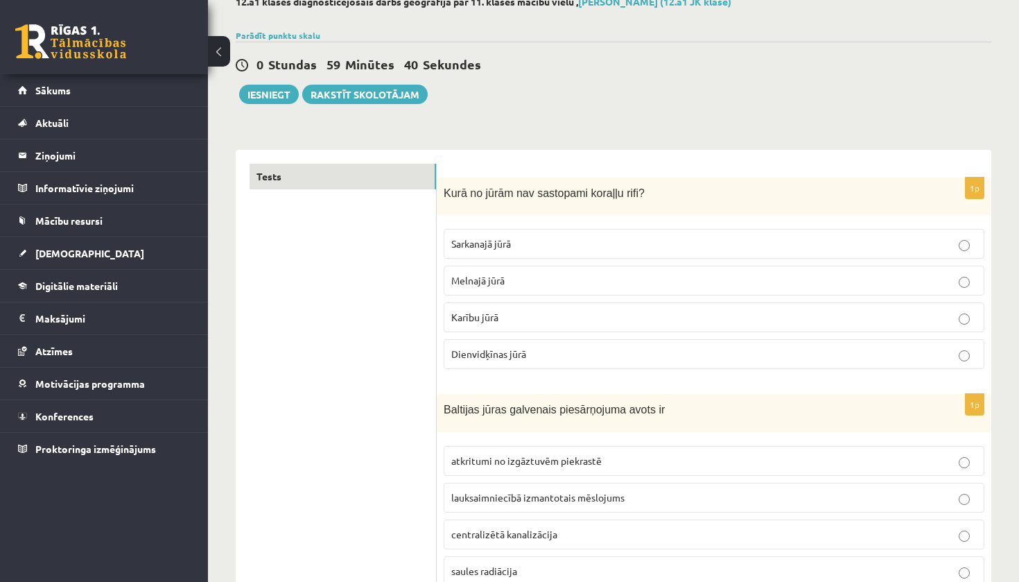
scroll to position [86, 0]
click at [686, 286] on p "Melnajā jūrā" at bounding box center [714, 279] width 526 height 15
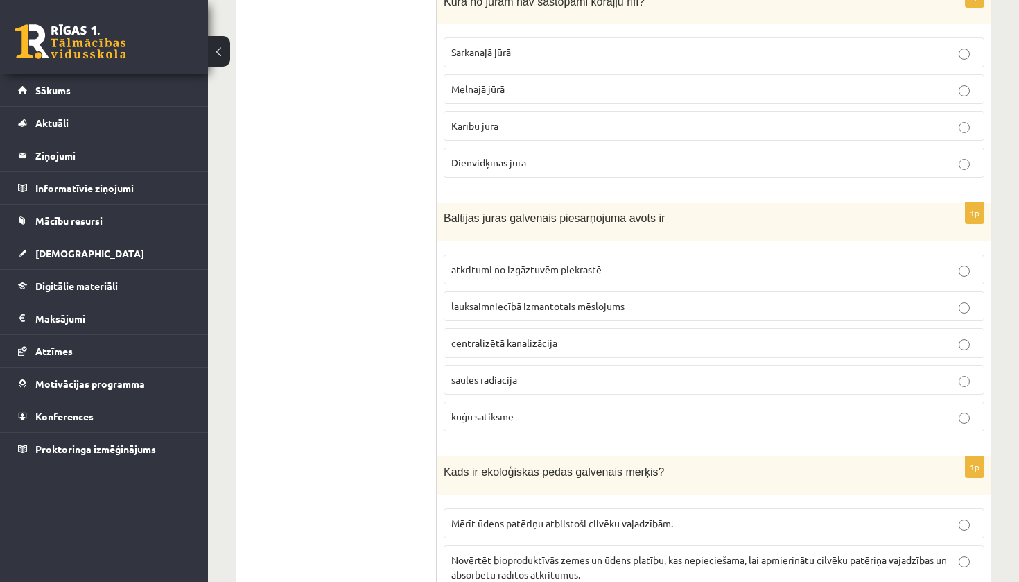
scroll to position [307, 0]
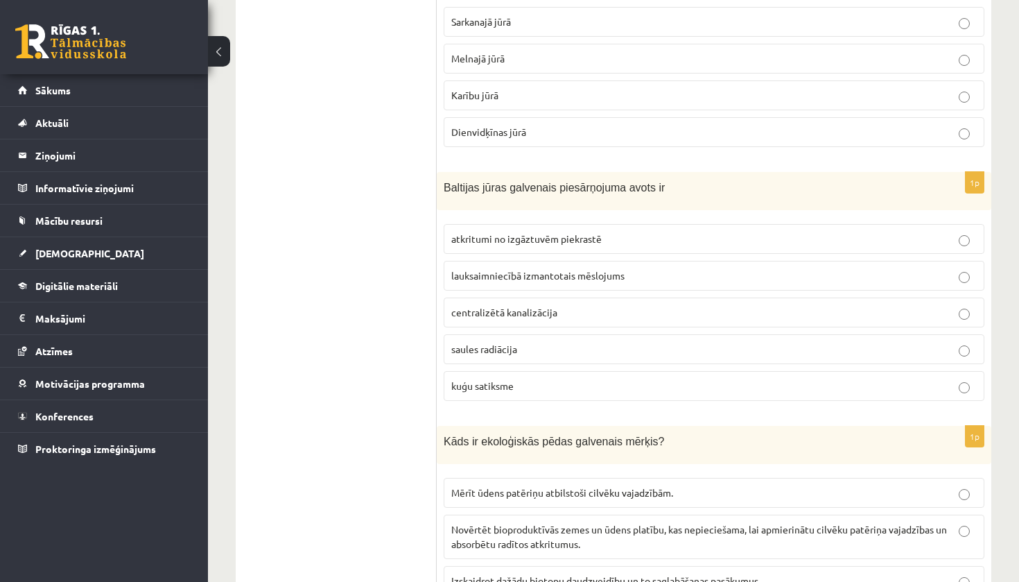
click at [640, 277] on p "lauksaimniecībā izmantotais mēslojums" at bounding box center [714, 275] width 526 height 15
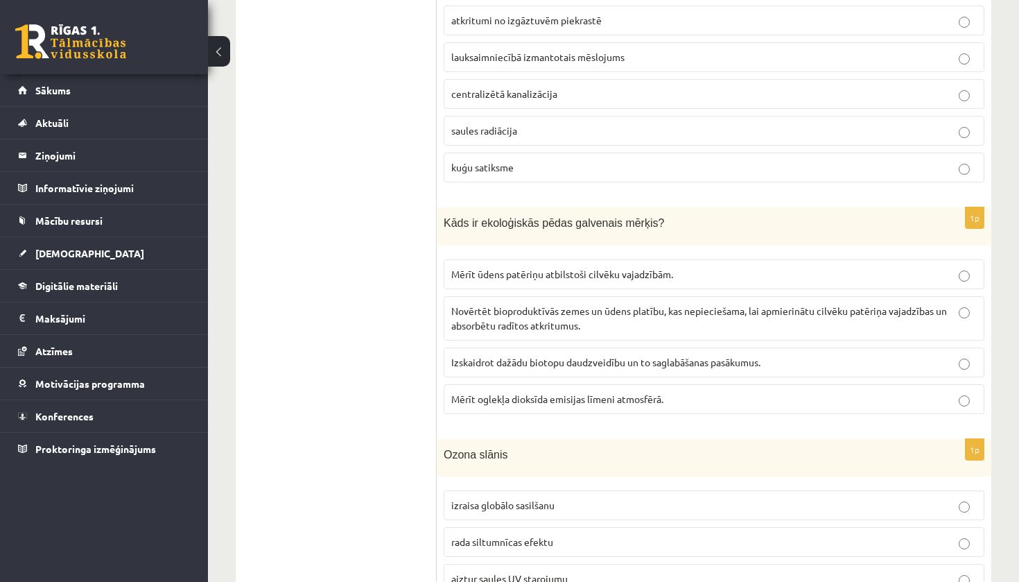
scroll to position [527, 0]
click at [599, 304] on span "Novērtēt bioproduktīvās zemes un ūdens platību, kas nepieciešama, lai apmierinā…" at bounding box center [699, 316] width 496 height 27
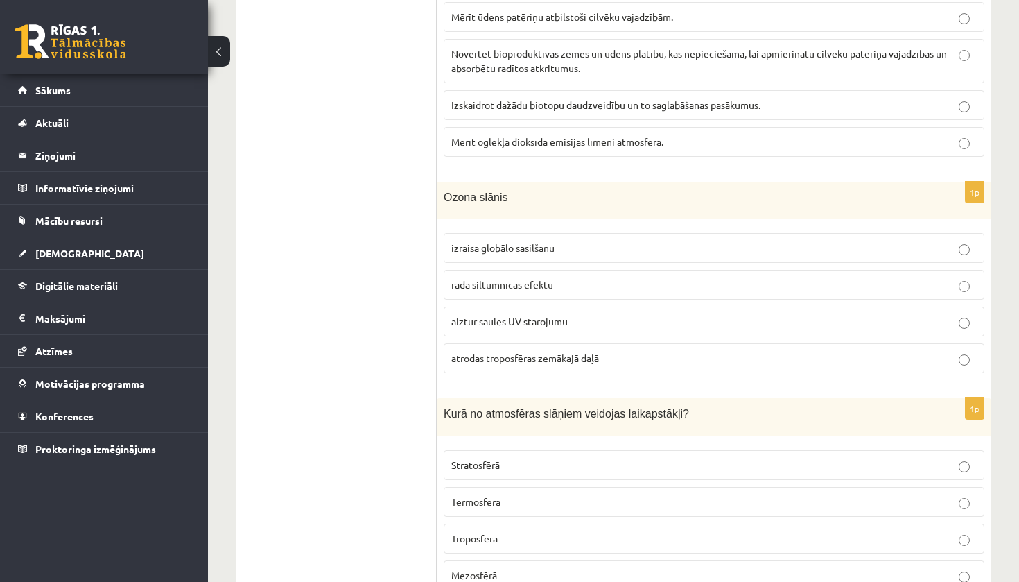
scroll to position [790, 0]
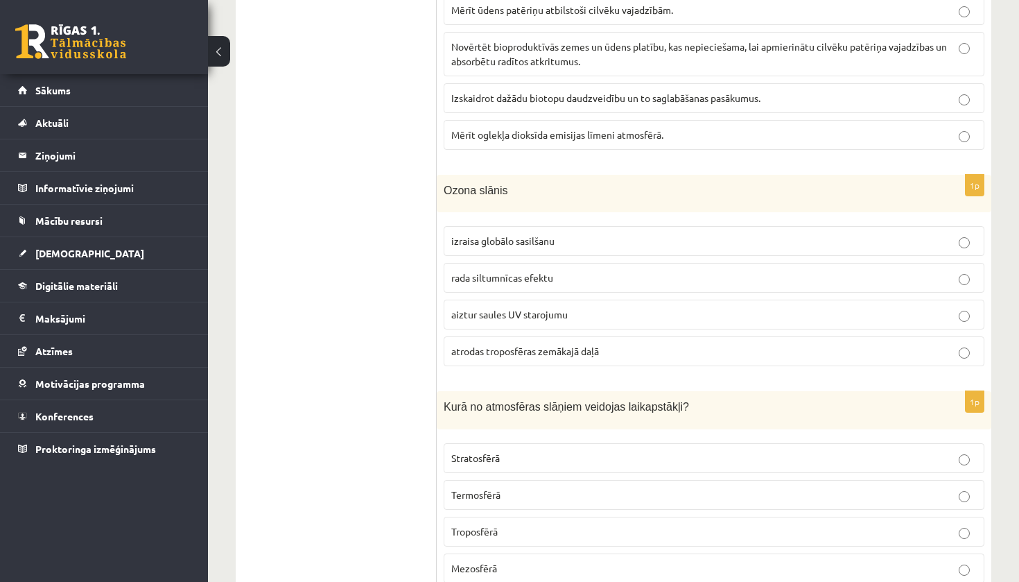
click at [458, 308] on span "aiztur saules UV starojumu" at bounding box center [509, 314] width 116 height 12
click at [474, 526] on span "Troposfērā" at bounding box center [474, 531] width 46 height 12
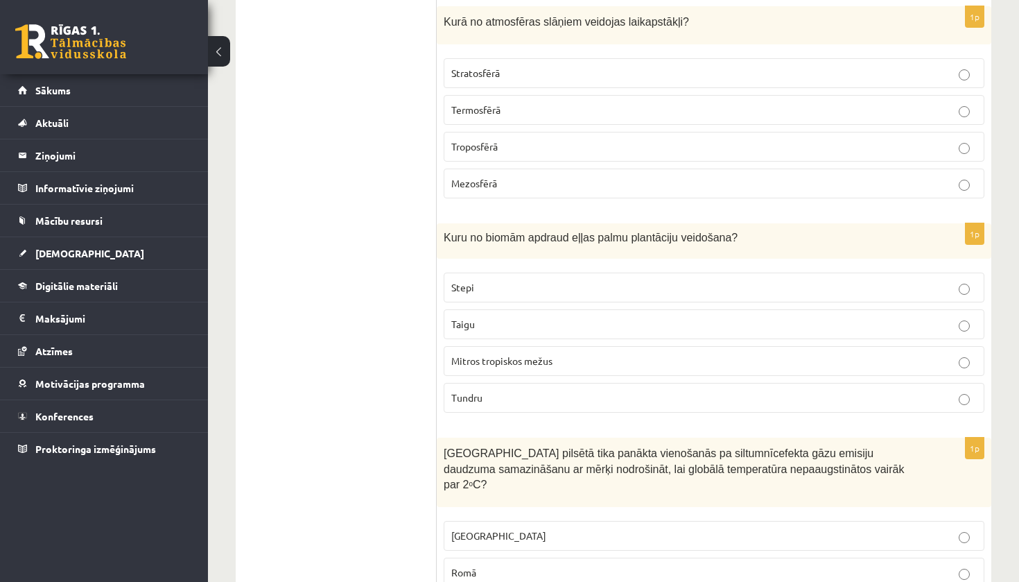
scroll to position [1230, 0]
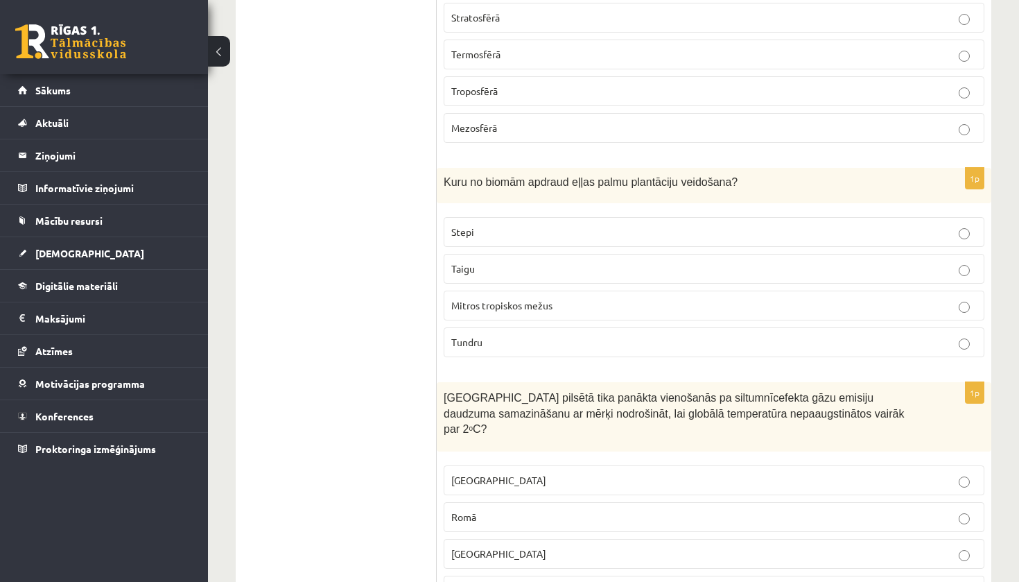
click at [522, 336] on p "Tundru" at bounding box center [714, 342] width 526 height 15
click at [469, 304] on span "Mitros tropiskos mežus" at bounding box center [501, 305] width 101 height 12
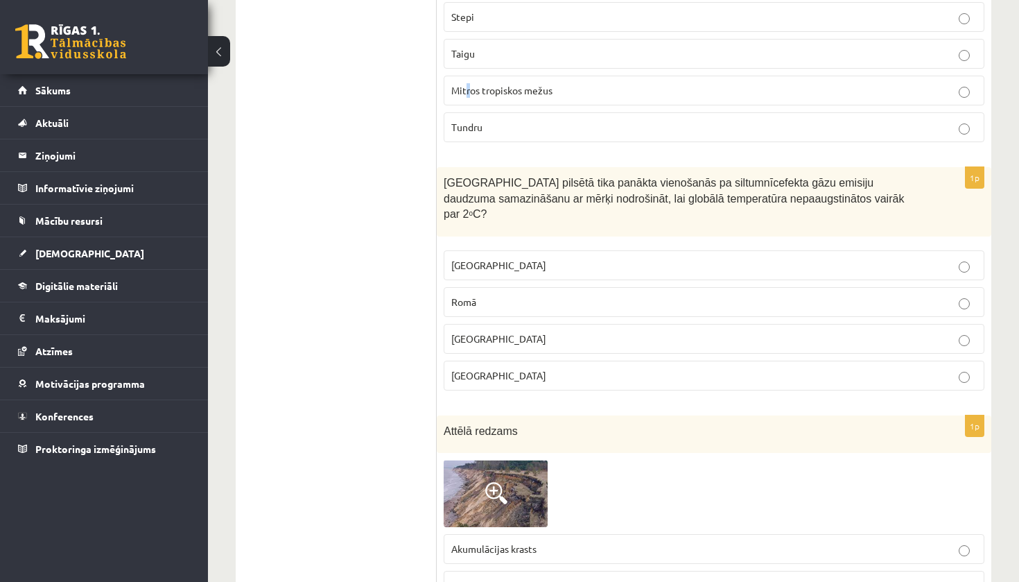
scroll to position [1451, 0]
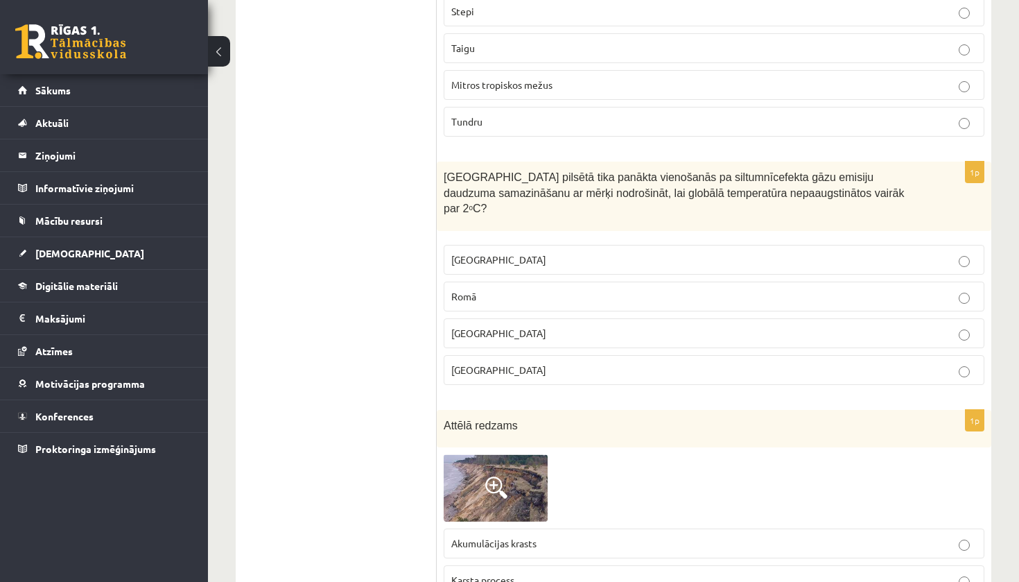
click at [595, 365] on label "Parīzē" at bounding box center [714, 370] width 541 height 30
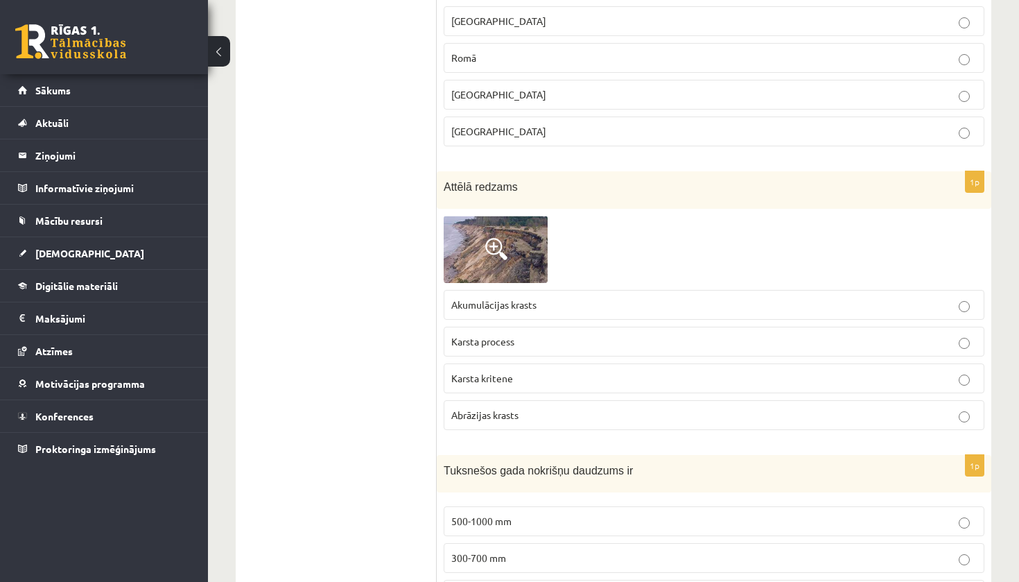
scroll to position [1698, 0]
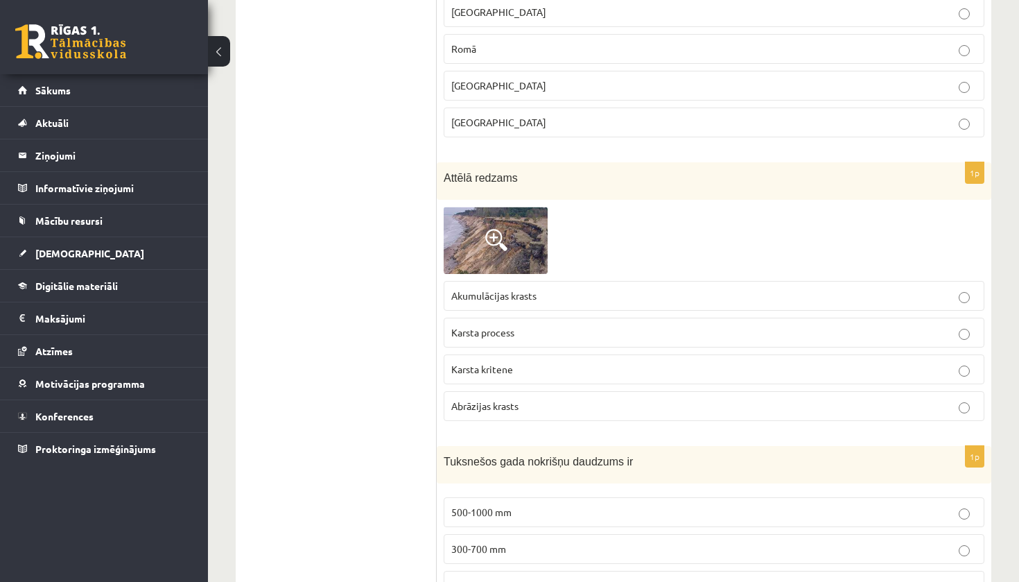
click at [729, 399] on p "Abrāzijas krasts" at bounding box center [714, 406] width 526 height 15
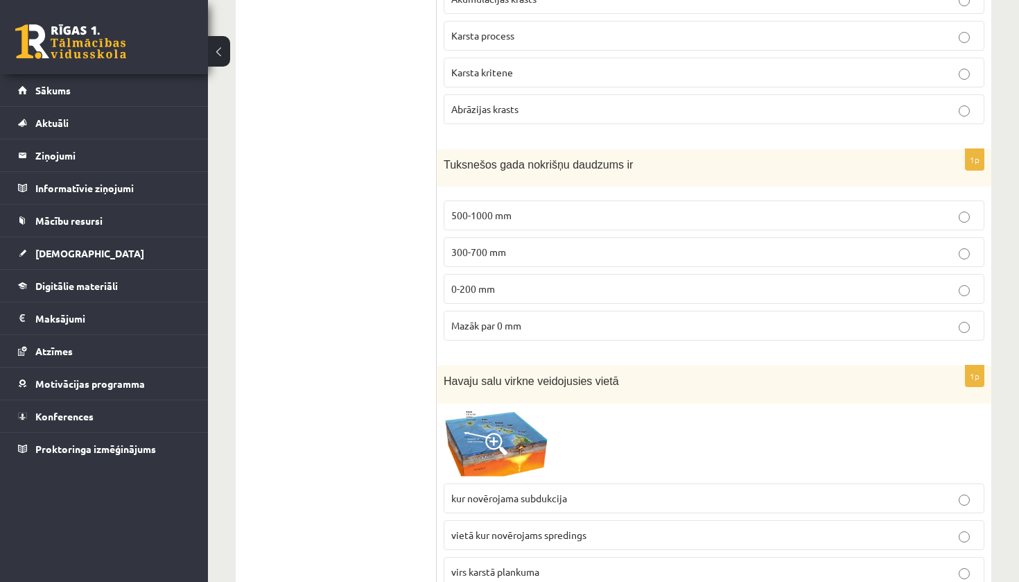
scroll to position [2000, 0]
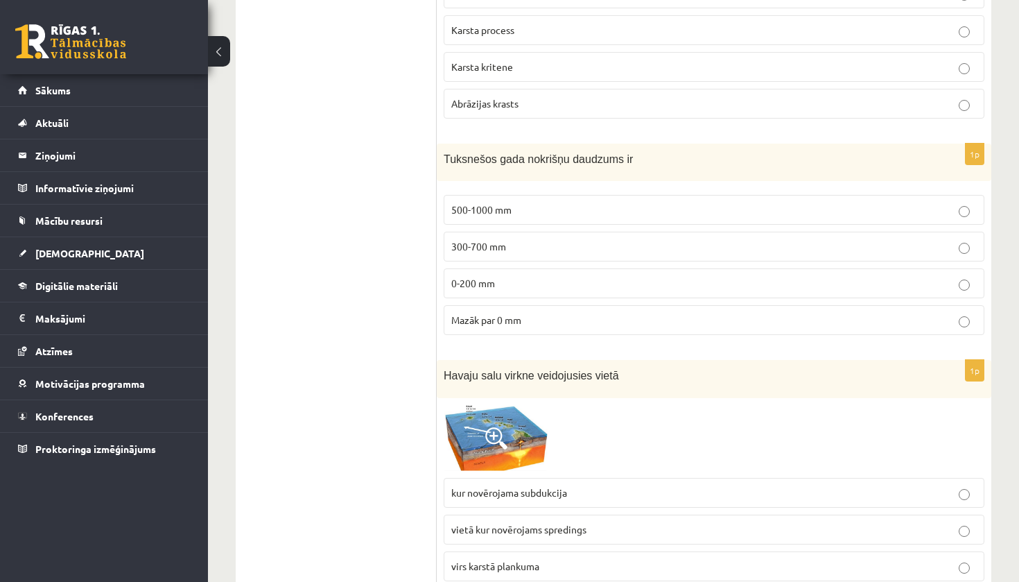
click at [618, 276] on label "0-200 mm" at bounding box center [714, 283] width 541 height 30
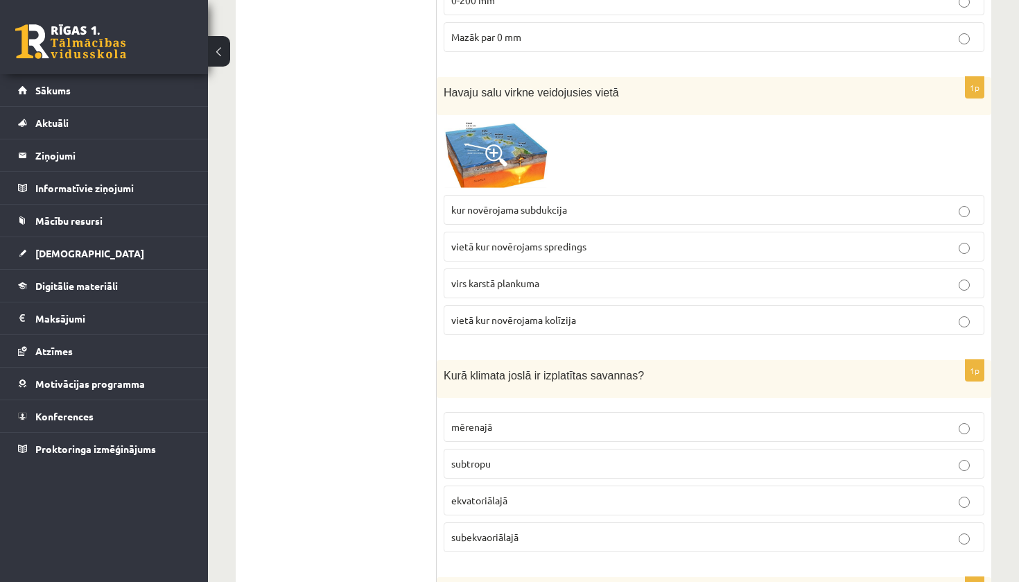
scroll to position [2287, 0]
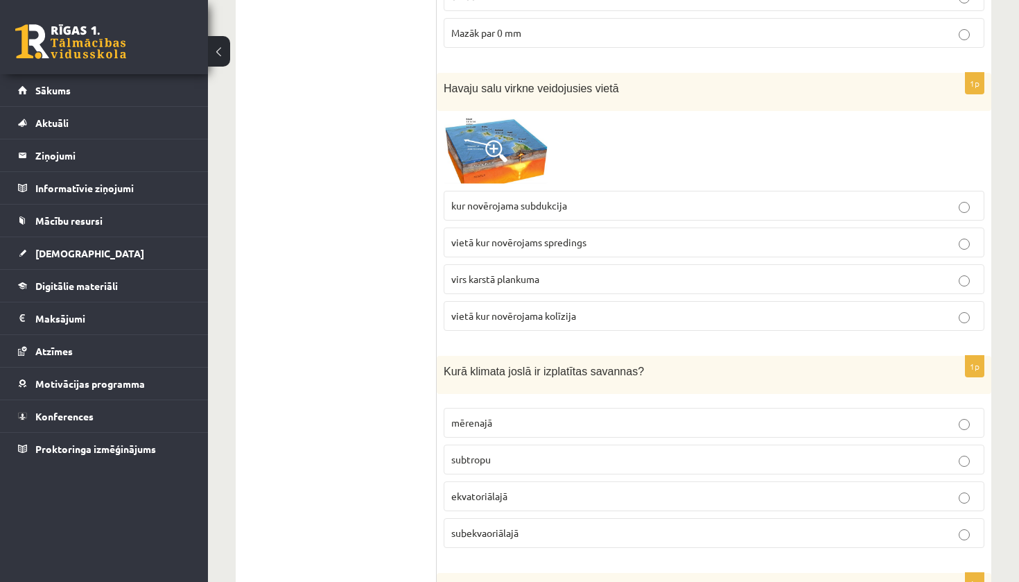
click at [501, 140] on span at bounding box center [496, 151] width 22 height 22
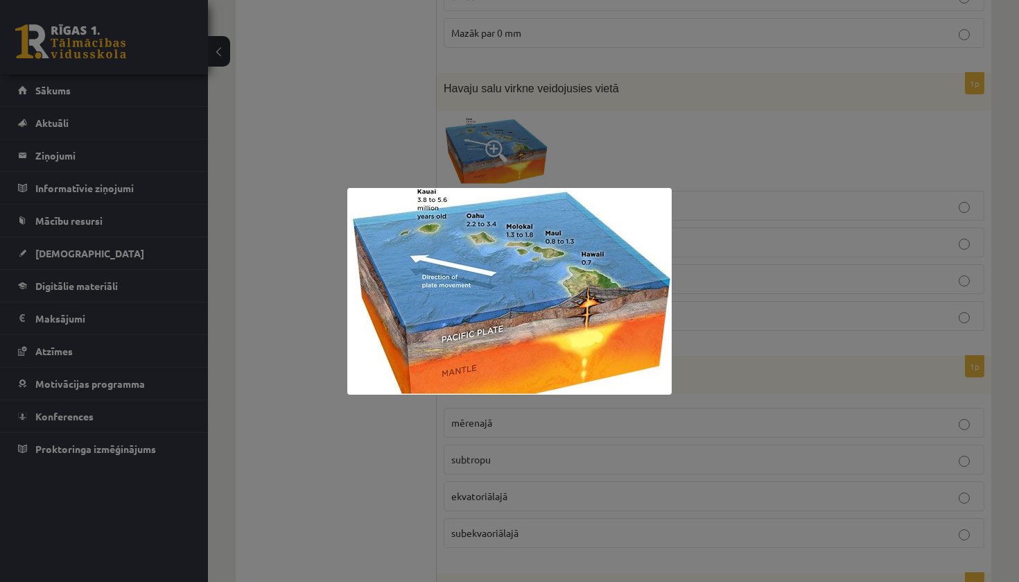
click at [501, 133] on div at bounding box center [509, 291] width 1019 height 582
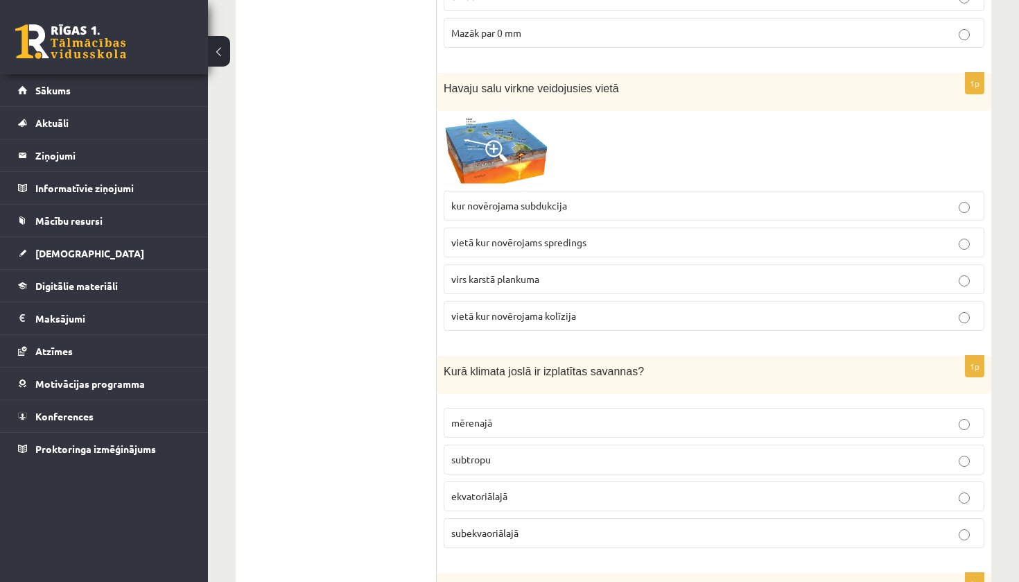
click at [529, 264] on label "virs karstā plankuma" at bounding box center [714, 279] width 541 height 30
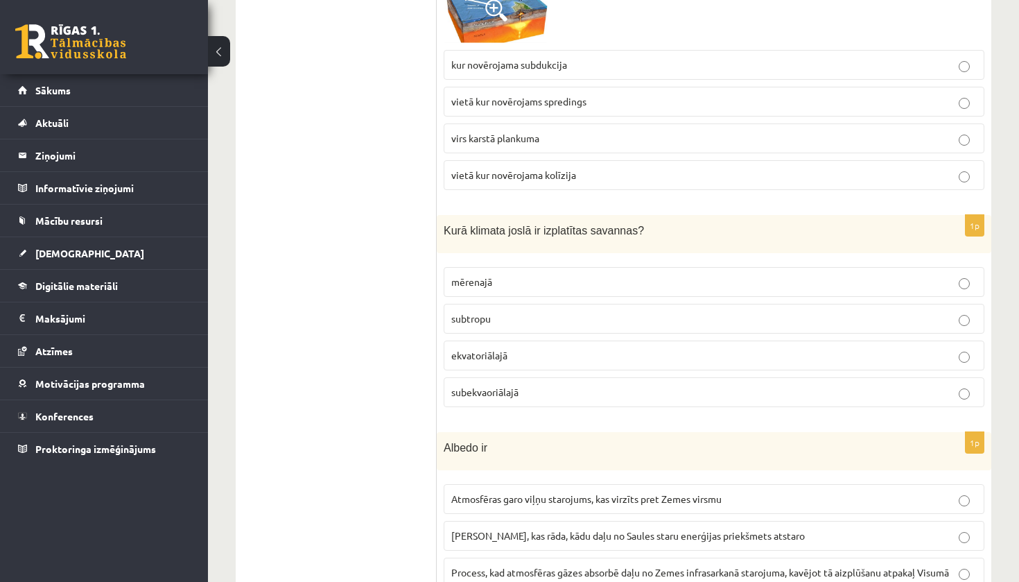
scroll to position [2429, 0]
click at [621, 311] on p "subtropu" at bounding box center [714, 318] width 526 height 15
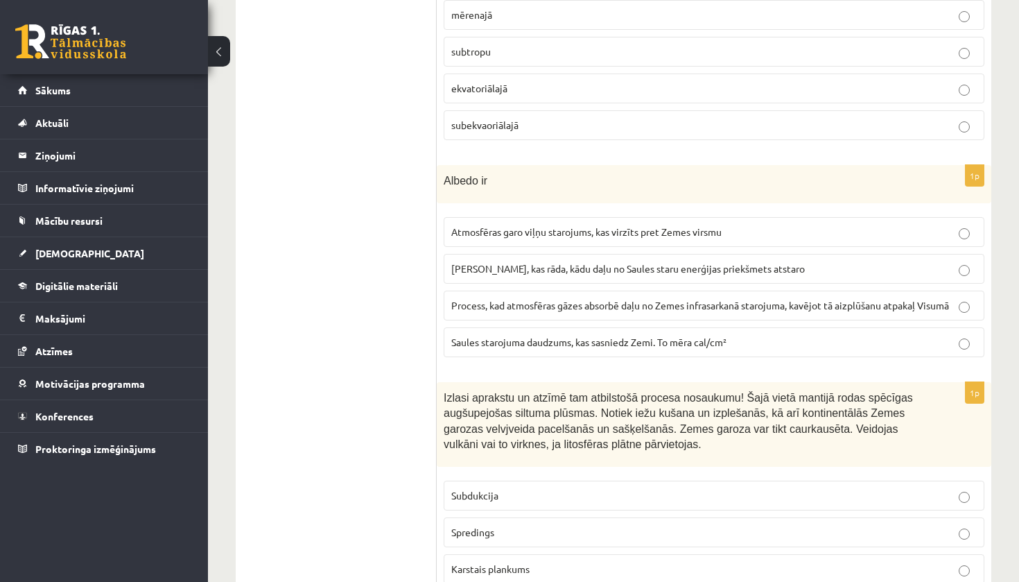
scroll to position [2708, 0]
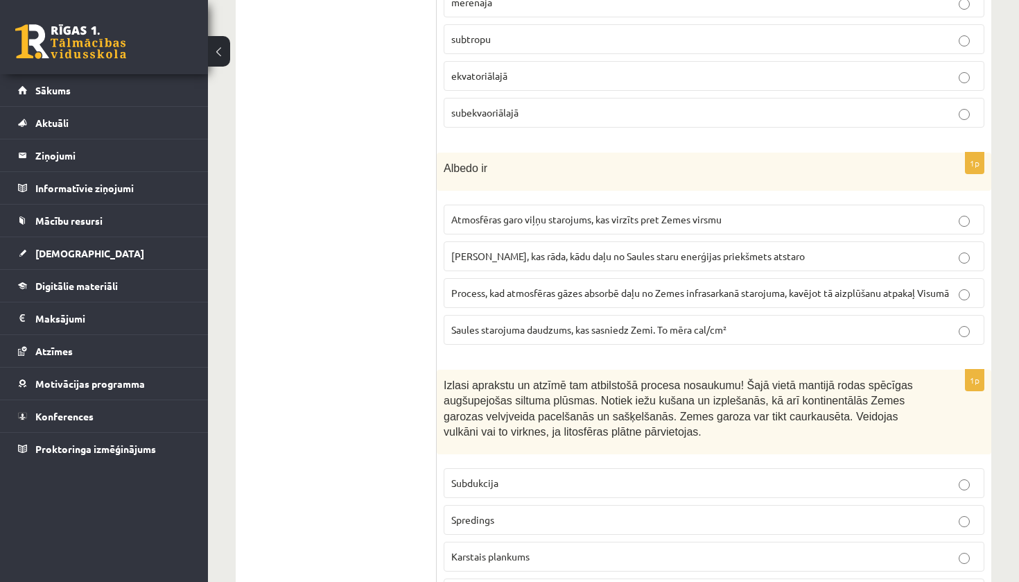
click at [548, 549] on p "Karstais plankums" at bounding box center [714, 556] width 526 height 15
click at [641, 250] on span "Skaitlis, kas rāda, kādu daļu no Saules staru enerģijas priekšmets atstaro" at bounding box center [628, 256] width 354 height 12
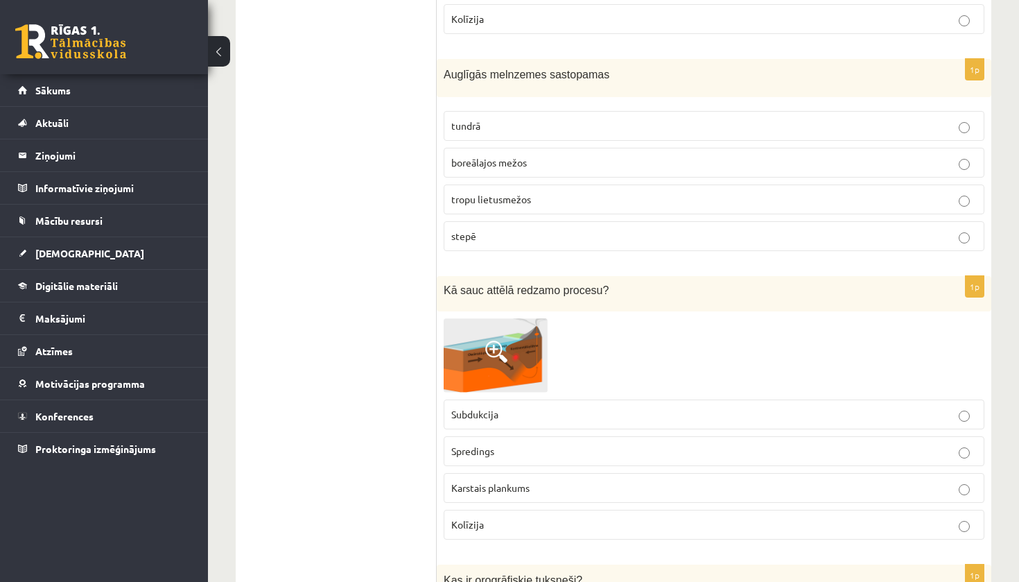
scroll to position [3283, 0]
click at [494, 406] on span "Subdukcija" at bounding box center [474, 412] width 47 height 12
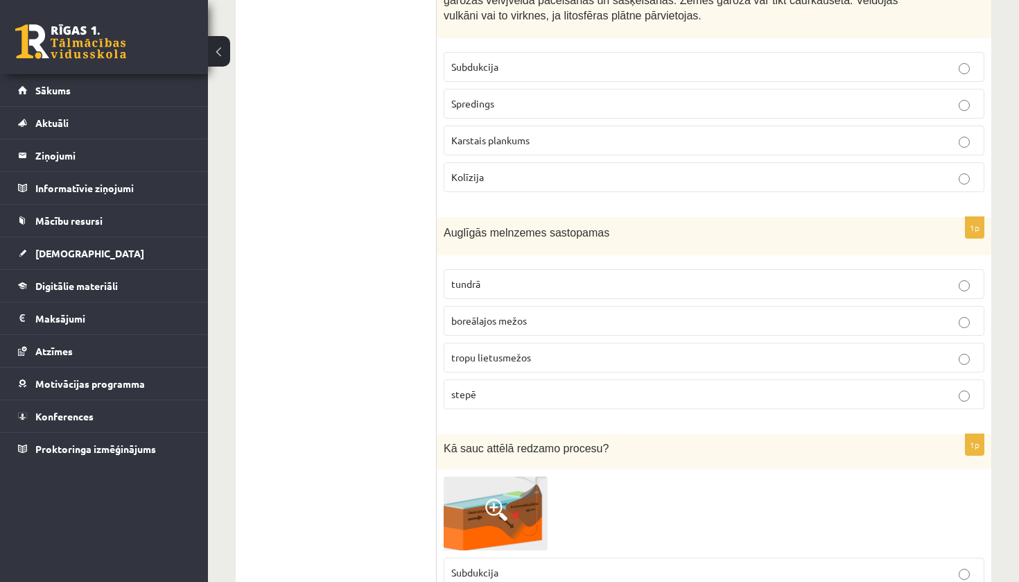
scroll to position [3122, 0]
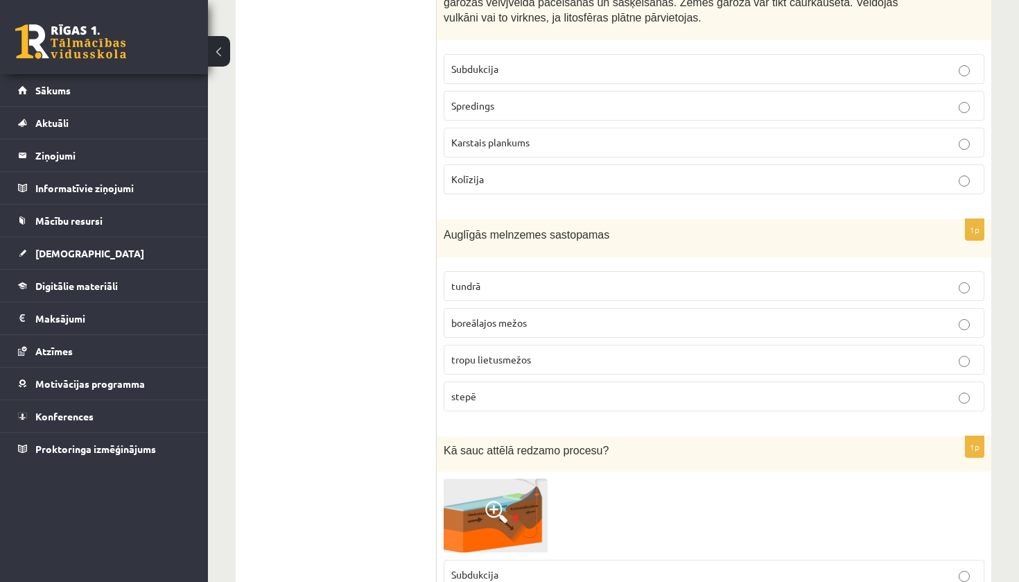
click at [466, 390] on span "stepē" at bounding box center [463, 396] width 25 height 12
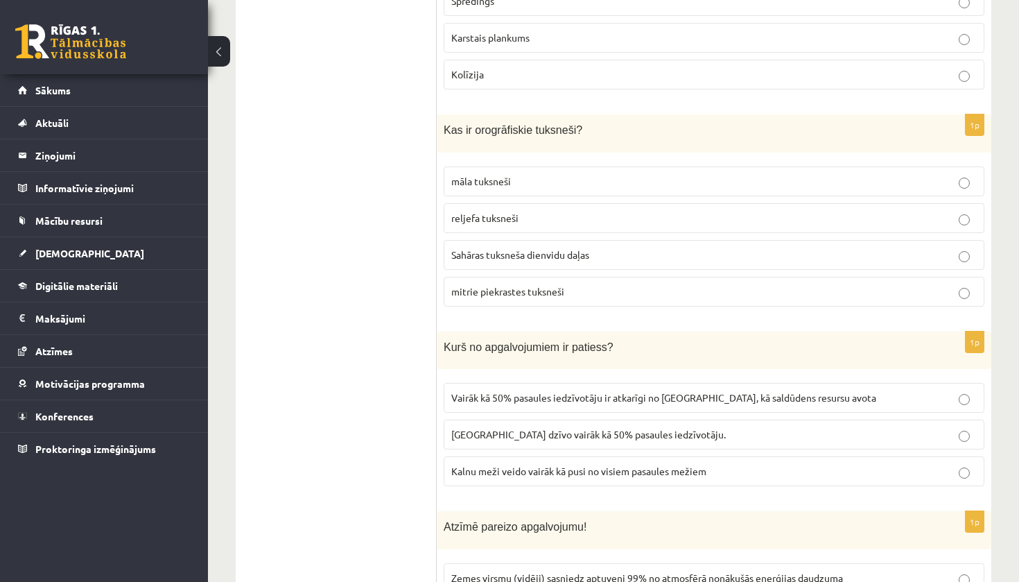
scroll to position [3733, 0]
click at [458, 390] on span "Vairāk kā 50% pasaules iedzīvotāju ir atkarīgi no kalniem, kā saldūdens resursu…" at bounding box center [663, 396] width 425 height 12
click at [504, 210] on span "reljefa tuksneši" at bounding box center [484, 216] width 67 height 12
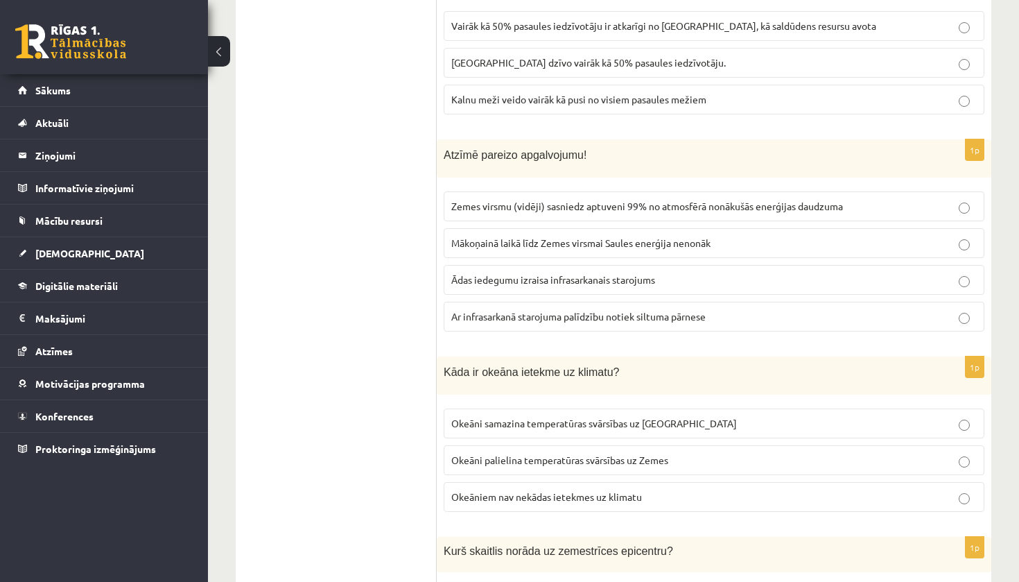
scroll to position [4104, 0]
click at [490, 301] on label "Ar infrasarkanā starojuma palīdzību notiek siltuma pārnese" at bounding box center [714, 316] width 541 height 30
click at [466, 416] on span "Okeāni samazina temperatūras svārsības uz Zemes" at bounding box center [594, 422] width 286 height 12
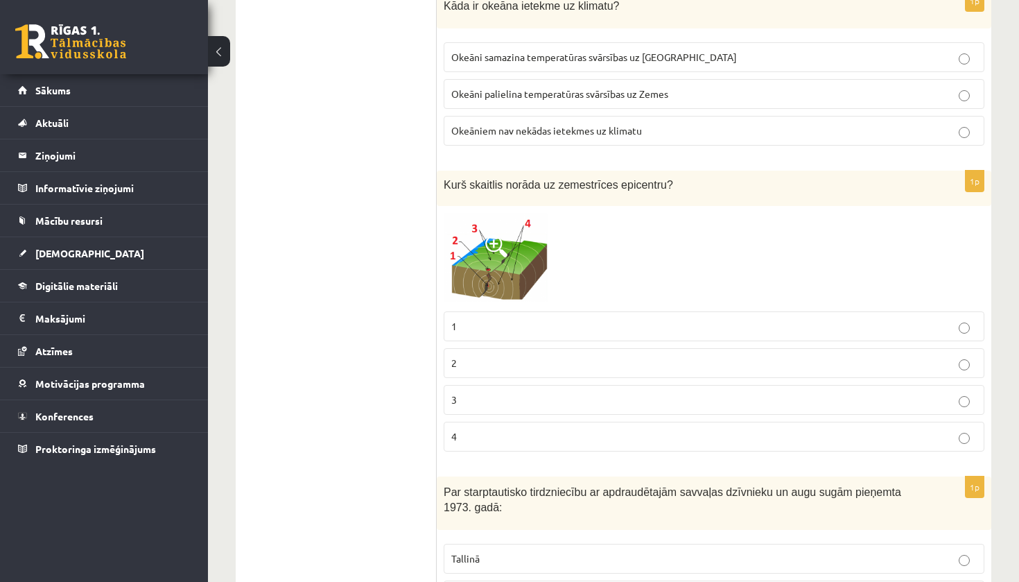
scroll to position [4472, 0]
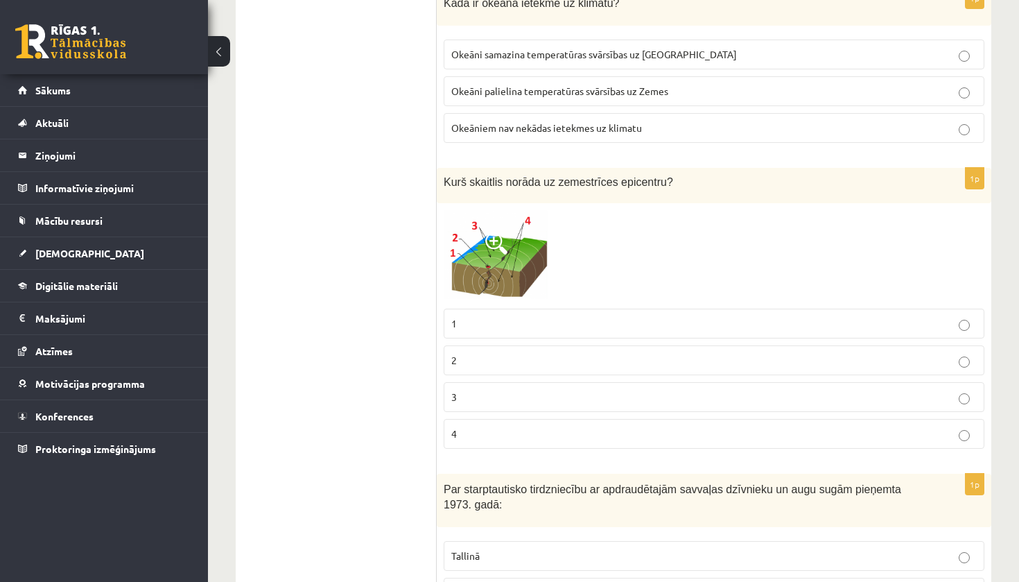
click at [466, 390] on p "3" at bounding box center [714, 397] width 526 height 15
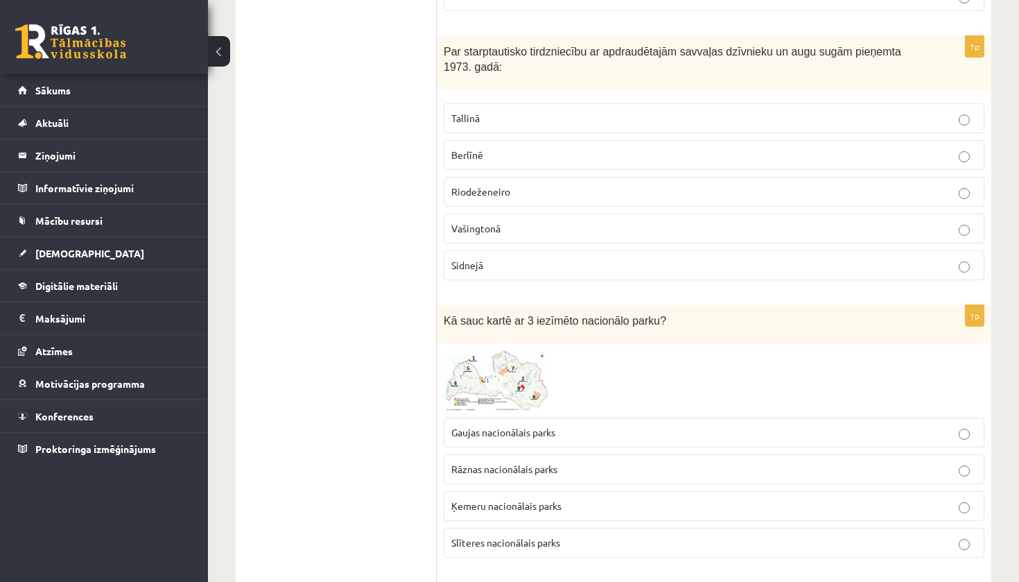
scroll to position [4919, 0]
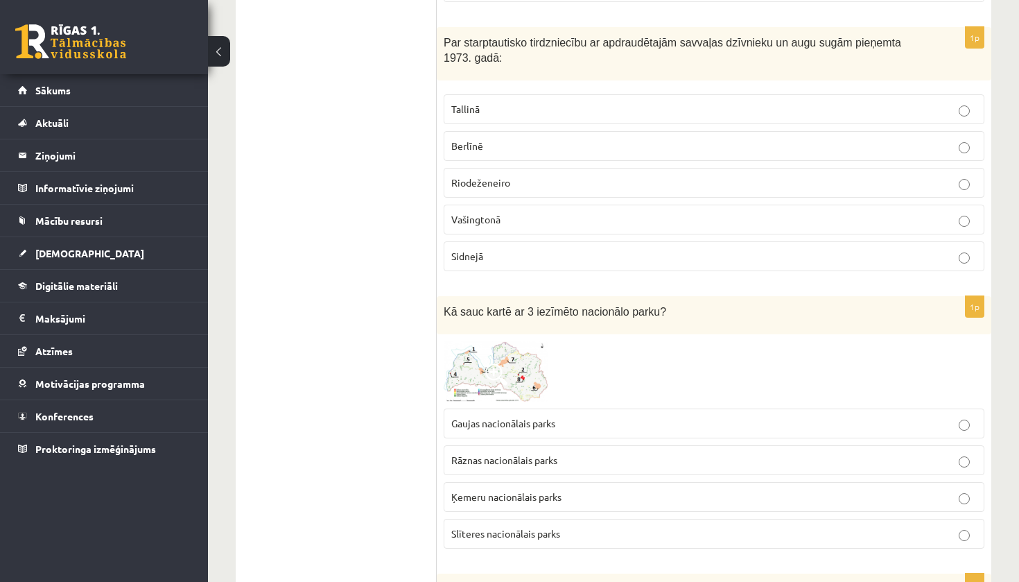
click at [490, 482] on label "Ķemeru nacionālais parks" at bounding box center [714, 497] width 541 height 30
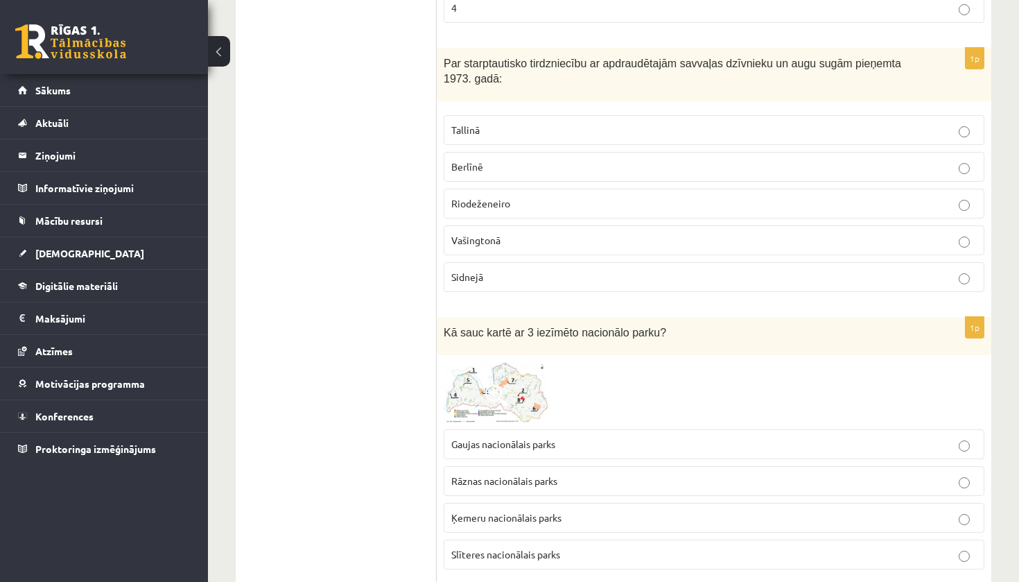
scroll to position [4891, 0]
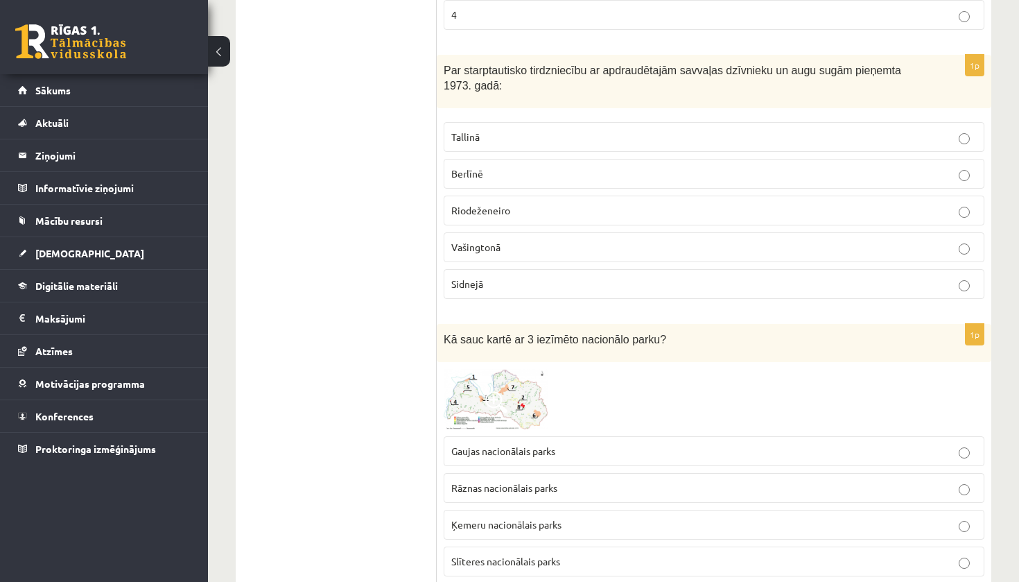
click at [459, 240] on p "Vašingtonā" at bounding box center [714, 247] width 526 height 15
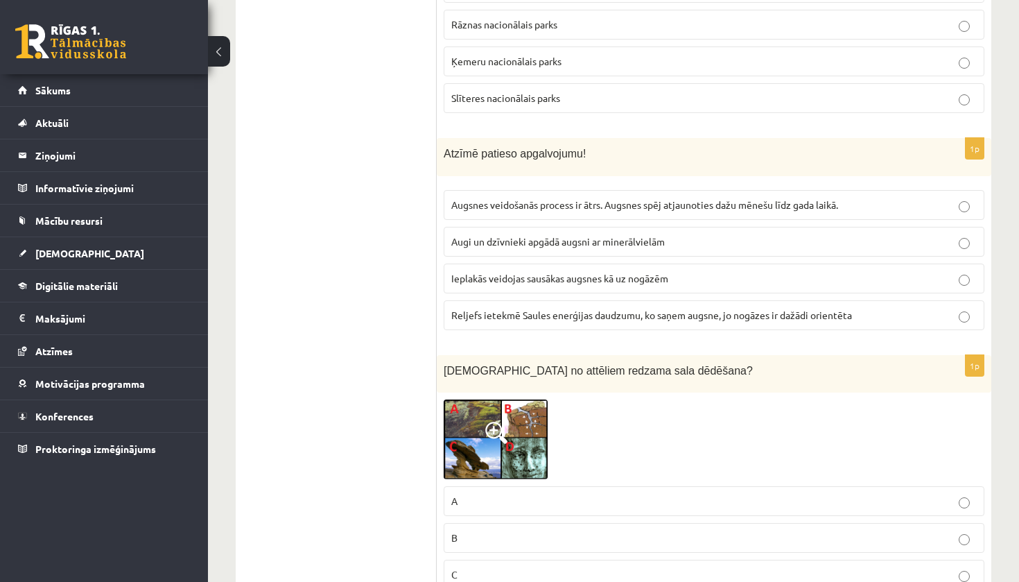
scroll to position [5306, 0]
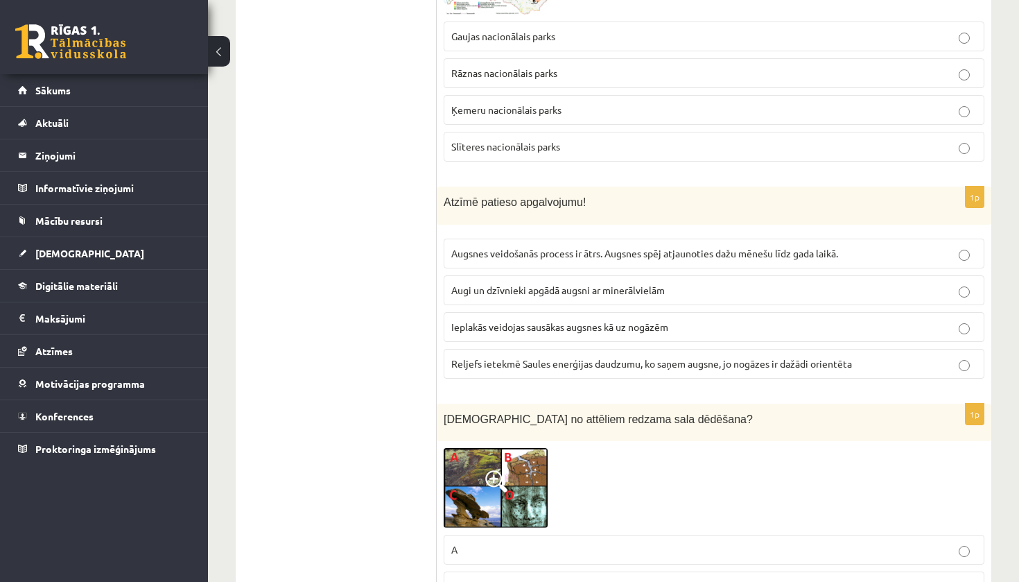
click at [475, 579] on p "B" at bounding box center [714, 586] width 526 height 15
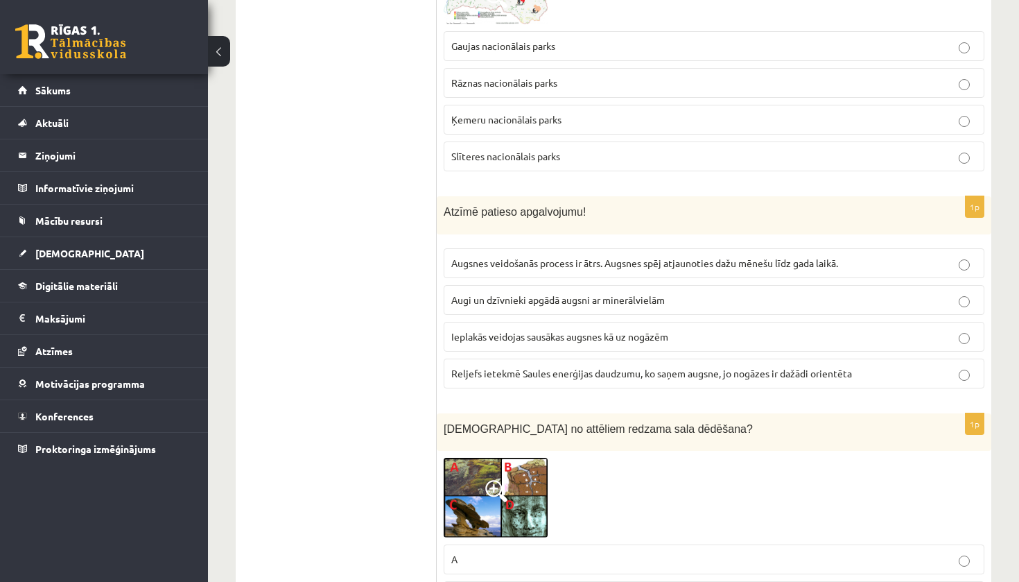
scroll to position [5323, 0]
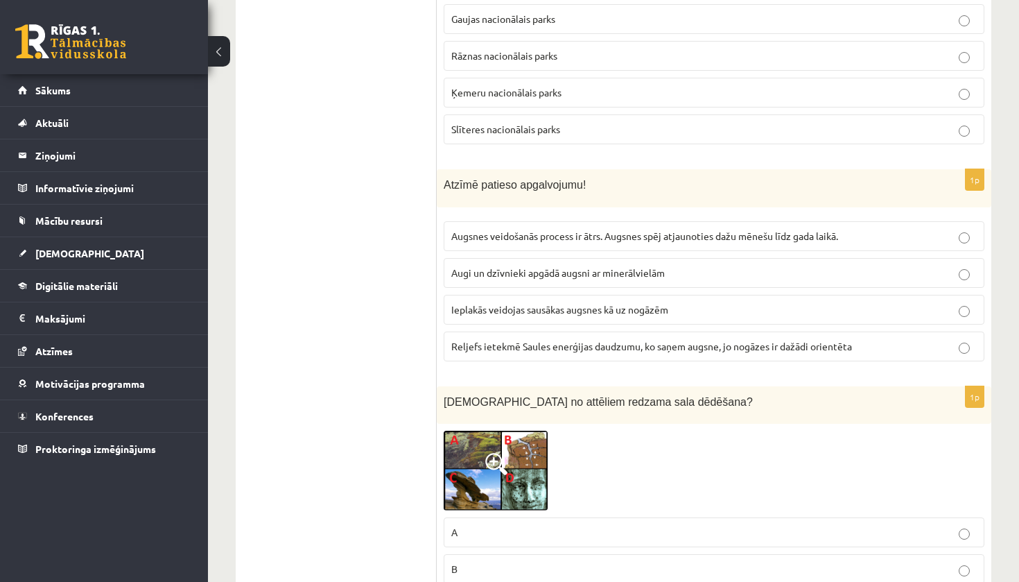
click at [544, 340] on span "Reljefs ietekmē Saules enerģijas daudzumu, ko saņem augsne, jo nogāzes ir dažād…" at bounding box center [651, 346] width 401 height 12
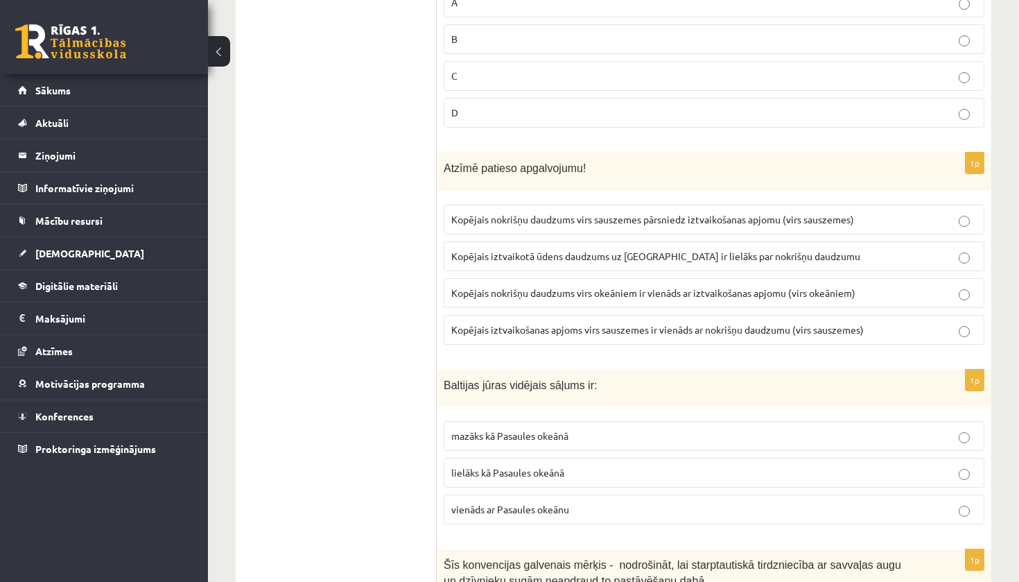
scroll to position [5868, 0]
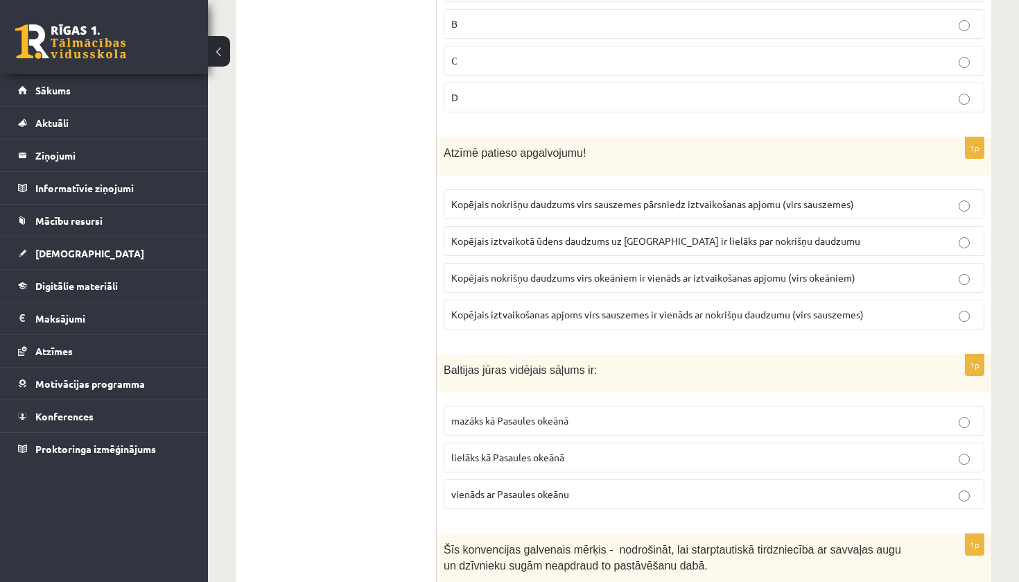
click at [546, 271] on span "Kopējais nokrišņu daudzums virs okeāniem ir vienāds ar iztvaikošanas apjomu (vi…" at bounding box center [653, 277] width 404 height 12
click at [514, 413] on p "mazāks kā Pasaules okeānā" at bounding box center [714, 420] width 526 height 15
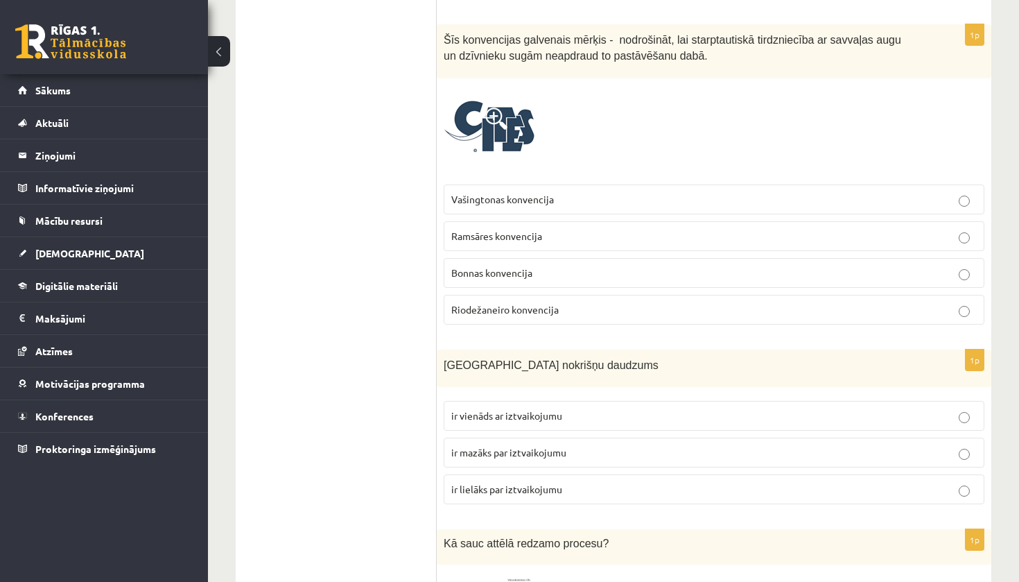
scroll to position [6350, 0]
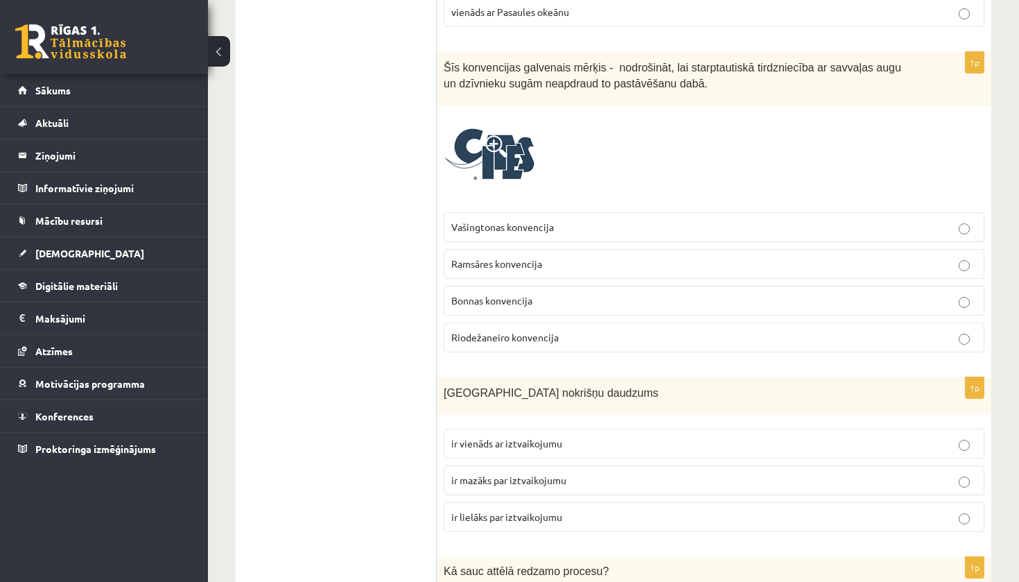
click at [507, 212] on label "Vašingtonas konvencija" at bounding box center [714, 227] width 541 height 30
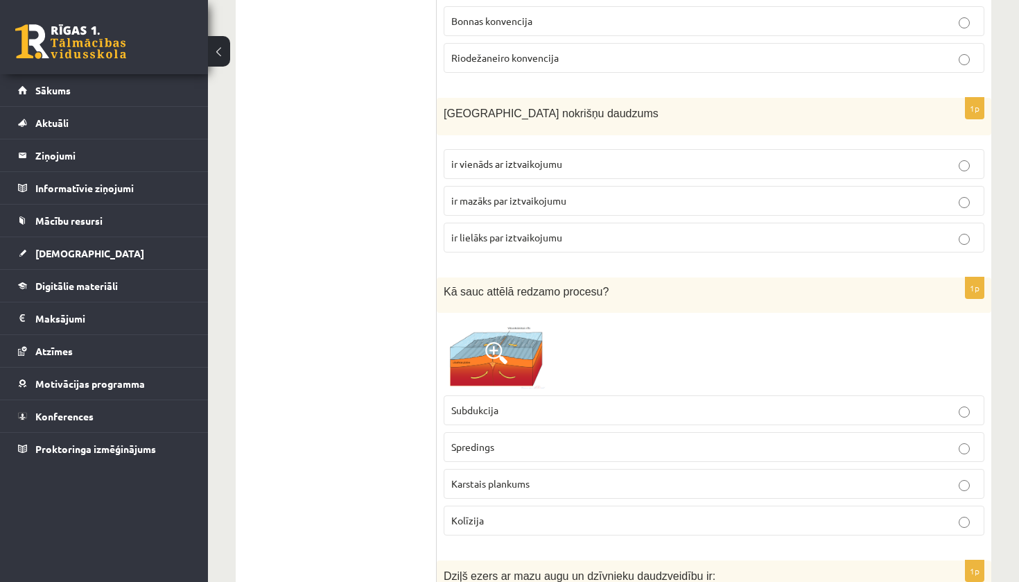
scroll to position [6631, 0]
click at [487, 393] on label "Subdukcija" at bounding box center [714, 408] width 541 height 30
click at [485, 229] on span "ir lielāks par iztvaikojumu" at bounding box center [506, 235] width 111 height 12
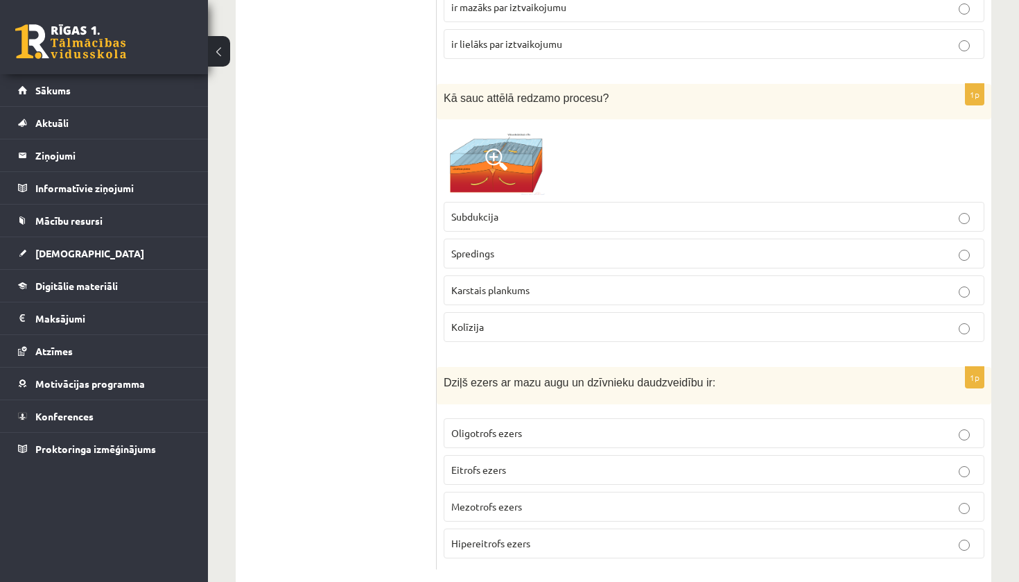
scroll to position [6822, 0]
click at [485, 427] on span "Oligotrofs ezers" at bounding box center [486, 433] width 71 height 12
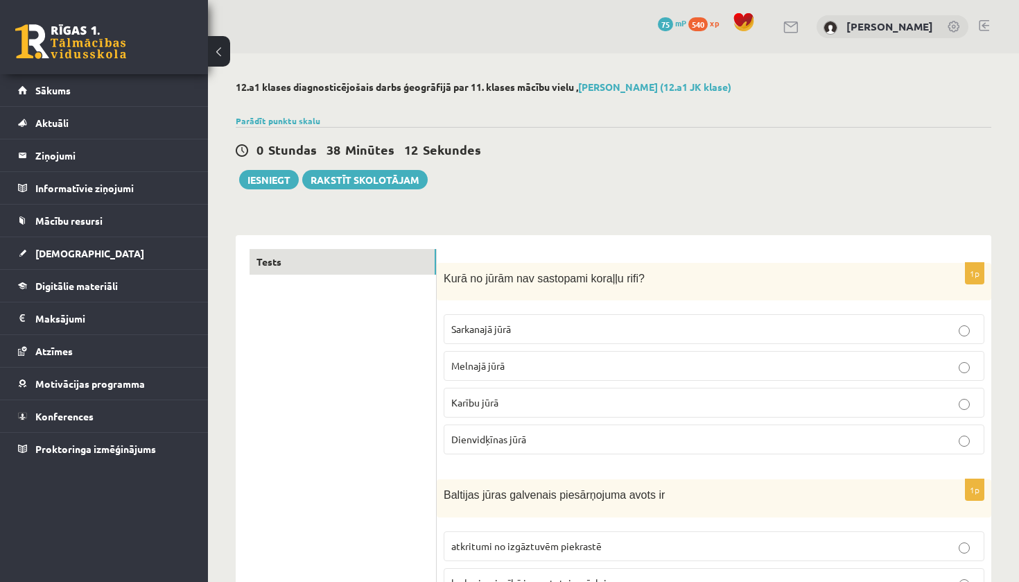
scroll to position [0, 0]
click at [252, 178] on button "Iesniegt" at bounding box center [269, 179] width 60 height 19
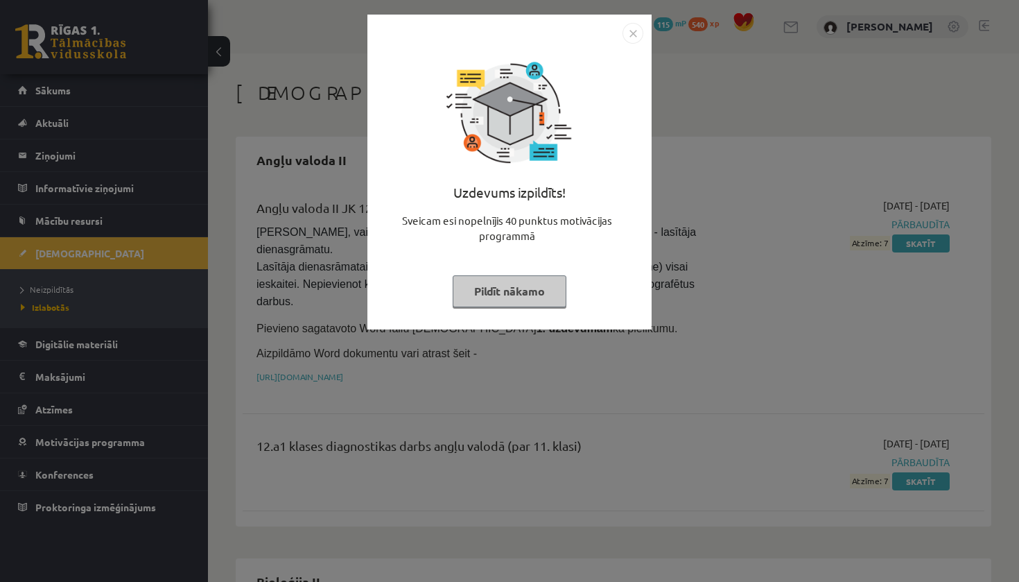
click at [530, 286] on button "Pildīt nākamo" at bounding box center [510, 291] width 114 height 32
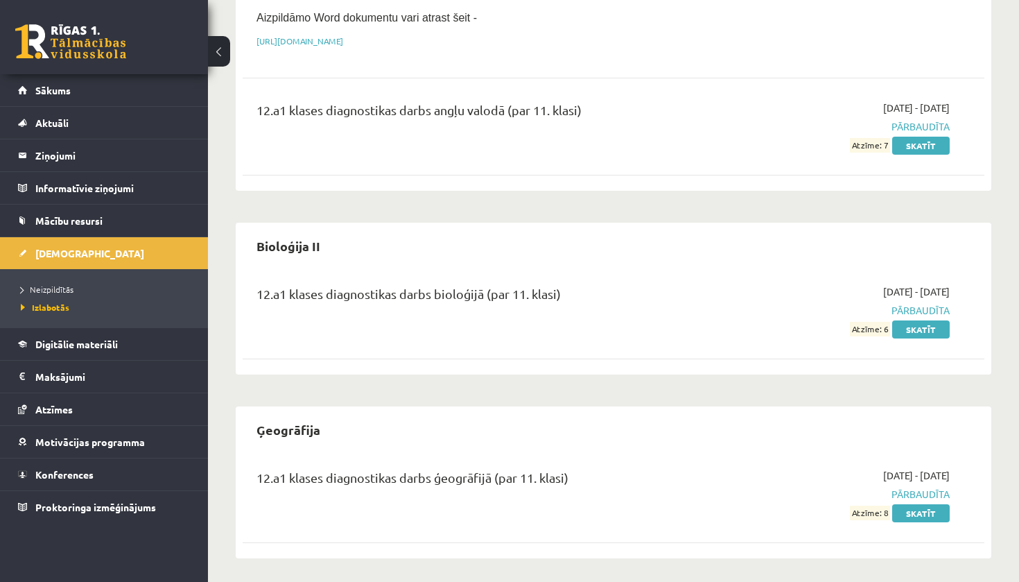
scroll to position [335, 0]
click at [53, 256] on span "[DEMOGRAPHIC_DATA]" at bounding box center [89, 253] width 109 height 12
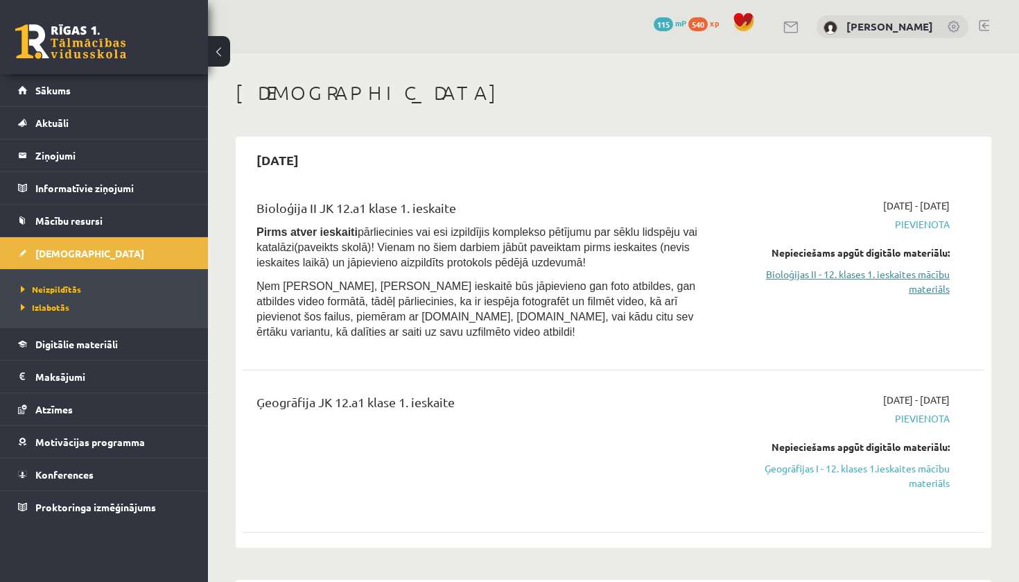
click at [814, 277] on link "Bioloģijas II - 12. klases 1. ieskaites mācību materiāls" at bounding box center [841, 281] width 217 height 29
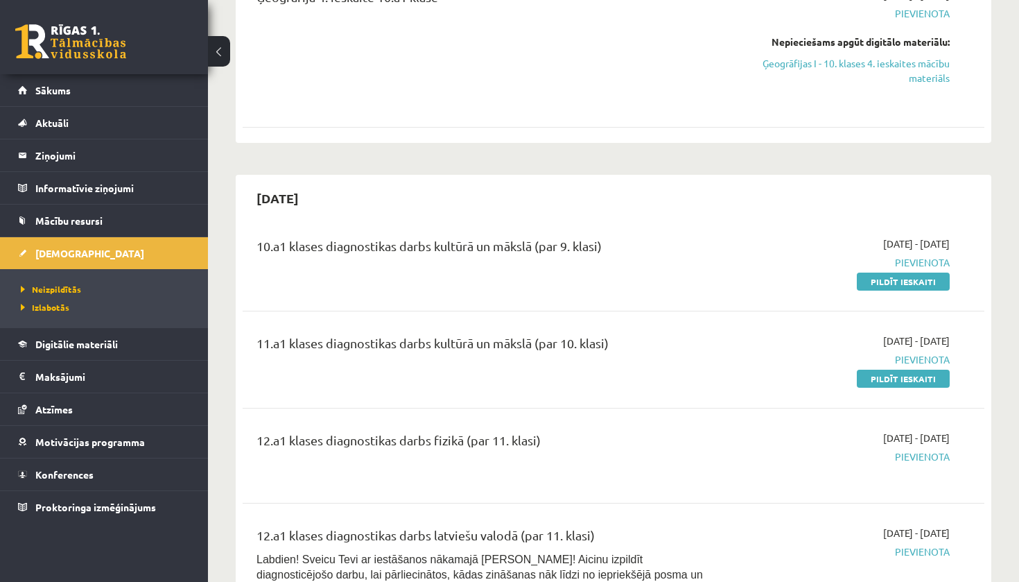
scroll to position [2314, 0]
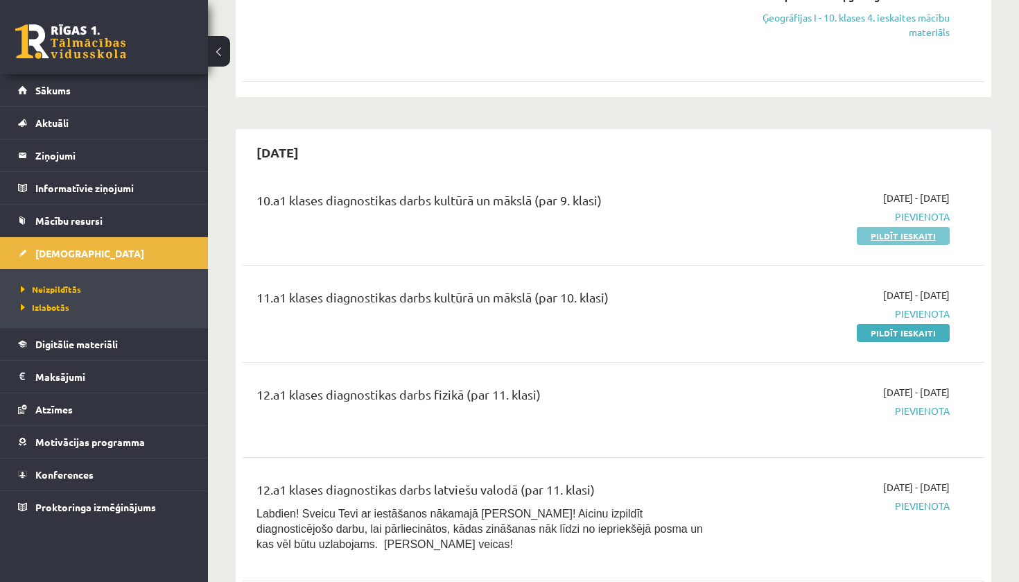
click at [883, 227] on link "Pildīt ieskaiti" at bounding box center [903, 236] width 93 height 18
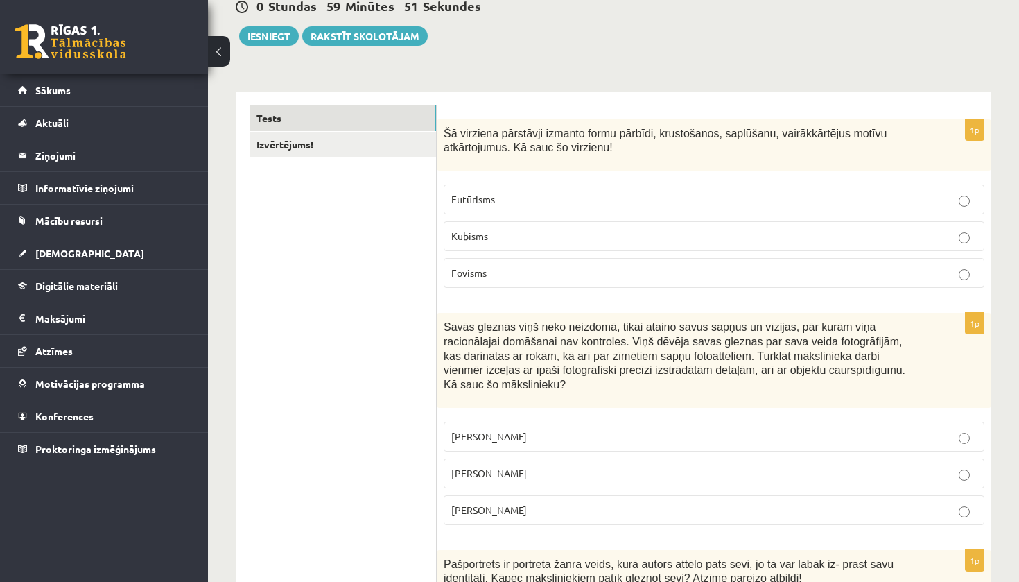
scroll to position [207, 0]
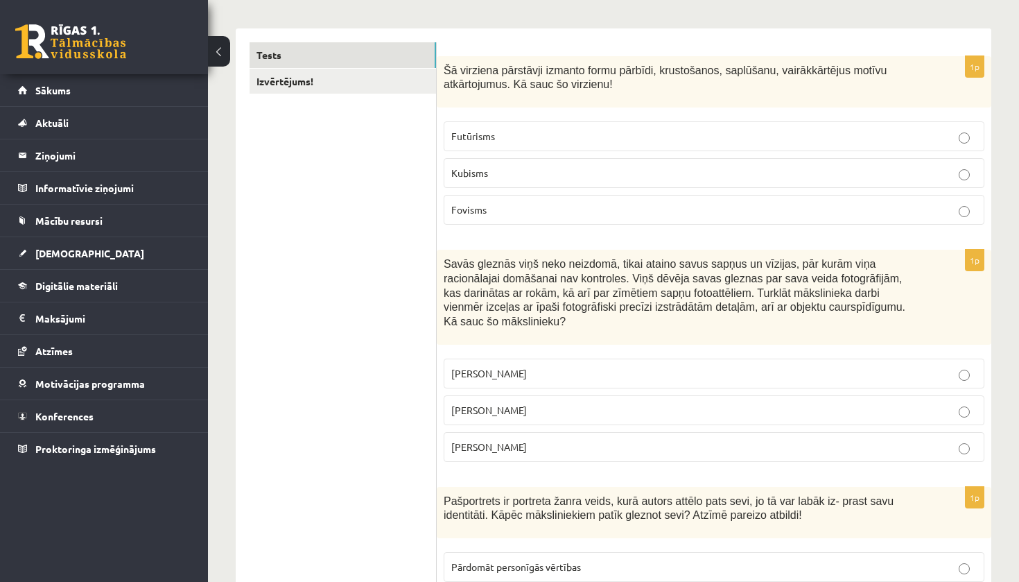
click at [562, 410] on p "[PERSON_NAME]" at bounding box center [714, 410] width 526 height 15
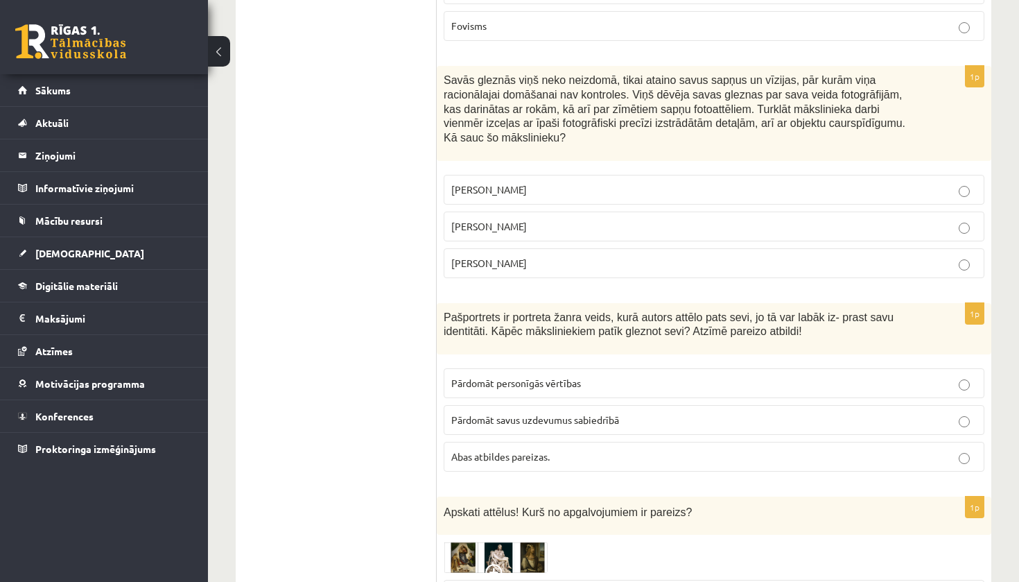
scroll to position [412, 0]
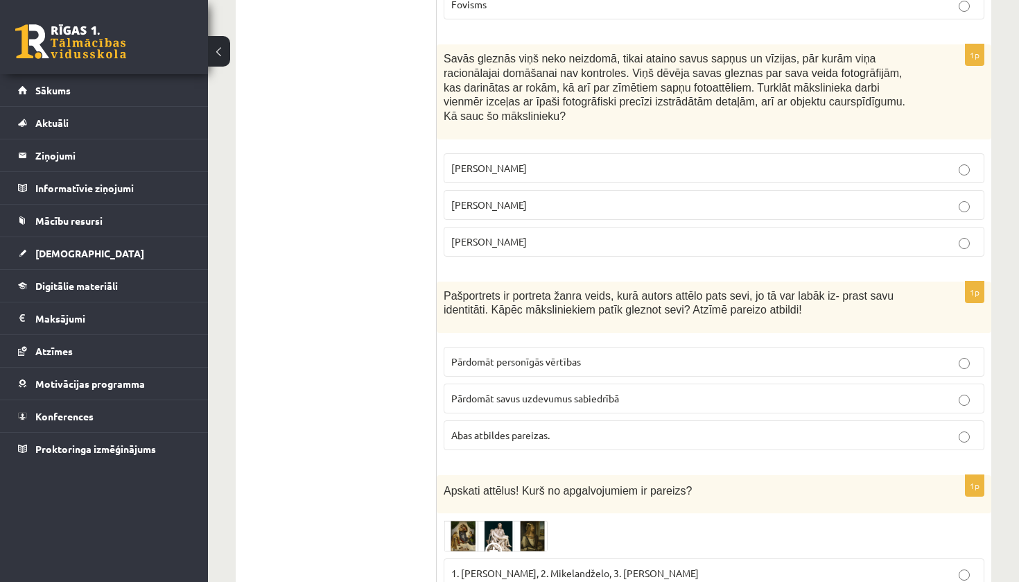
click at [548, 355] on span "Pārdomāt personīgās vērtības" at bounding box center [516, 361] width 130 height 12
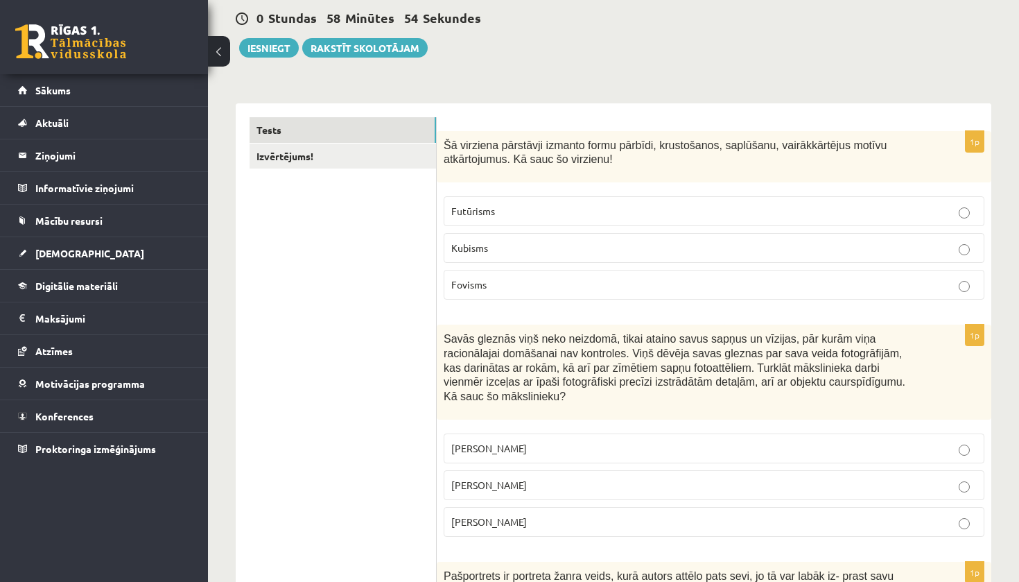
scroll to position [124, 0]
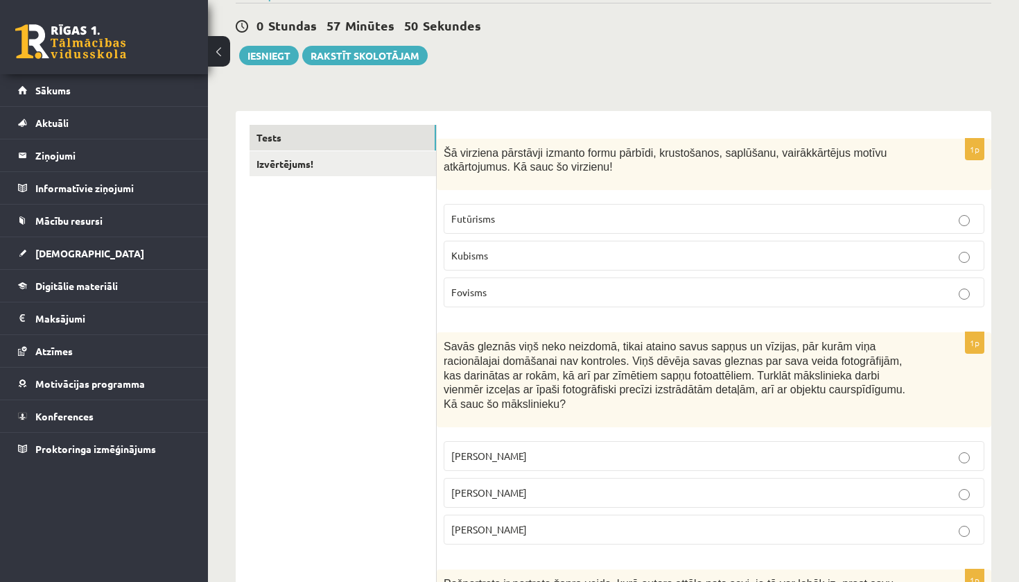
click at [509, 209] on label "Futūrisms" at bounding box center [714, 219] width 541 height 30
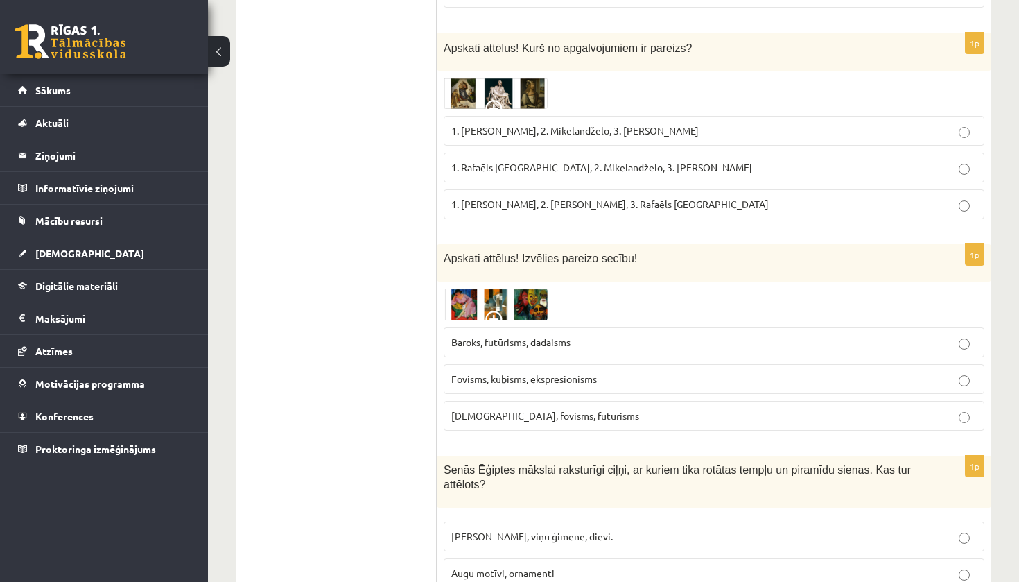
scroll to position [867, 0]
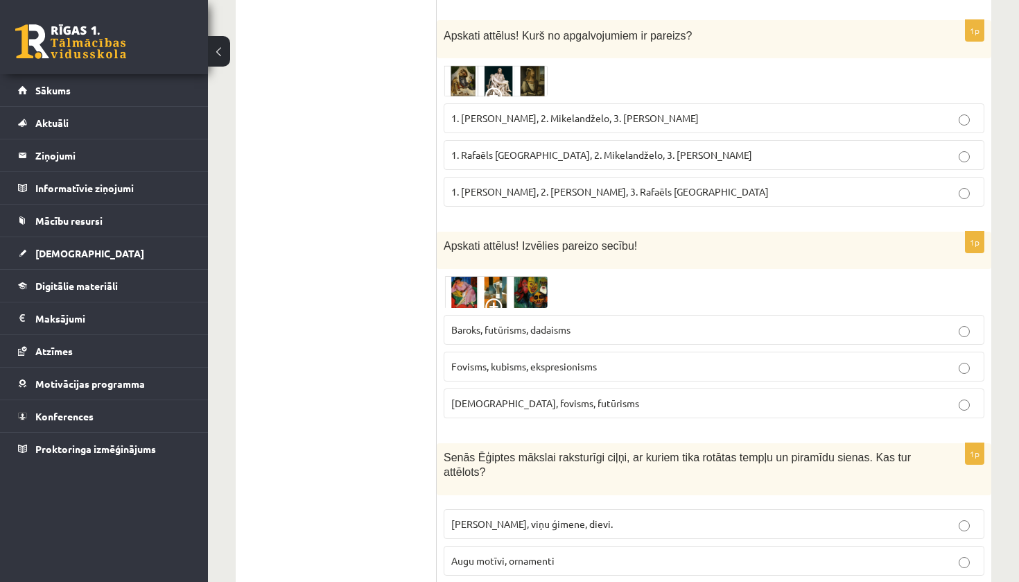
click at [513, 116] on span "1. [PERSON_NAME], 2. Mikelandželo, 3. [PERSON_NAME]" at bounding box center [575, 118] width 248 height 12
click at [562, 327] on span "Baroks, futūrisms, dadaisms" at bounding box center [510, 329] width 119 height 12
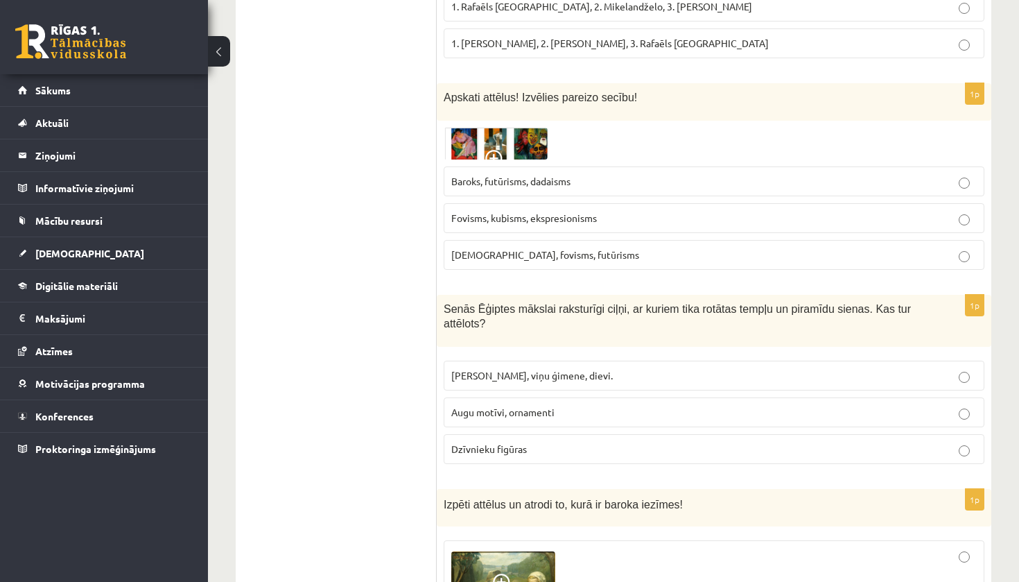
scroll to position [1016, 0]
click at [553, 372] on span "Faraoni, viņu ģimene, dievi." at bounding box center [532, 373] width 162 height 12
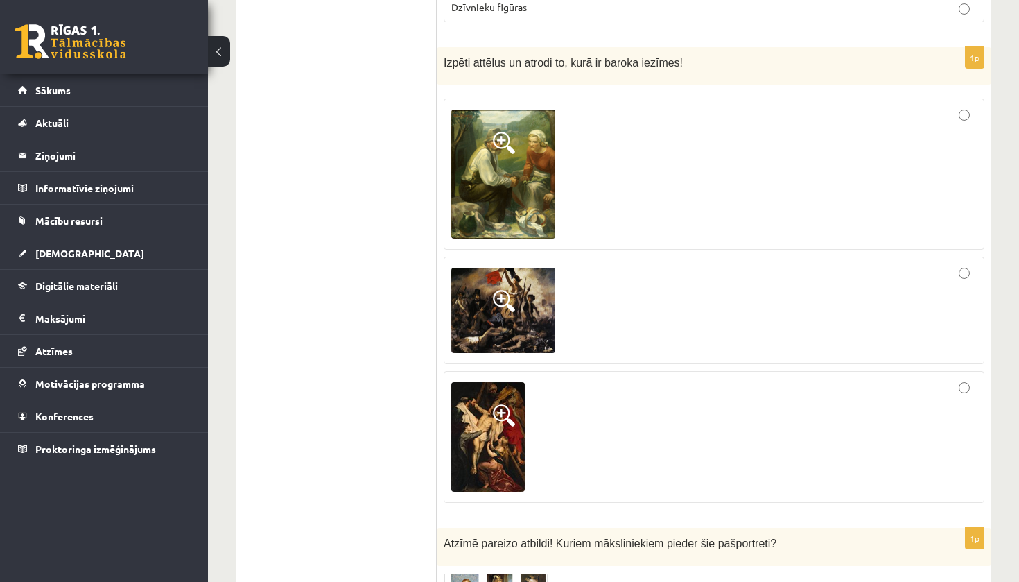
scroll to position [1454, 0]
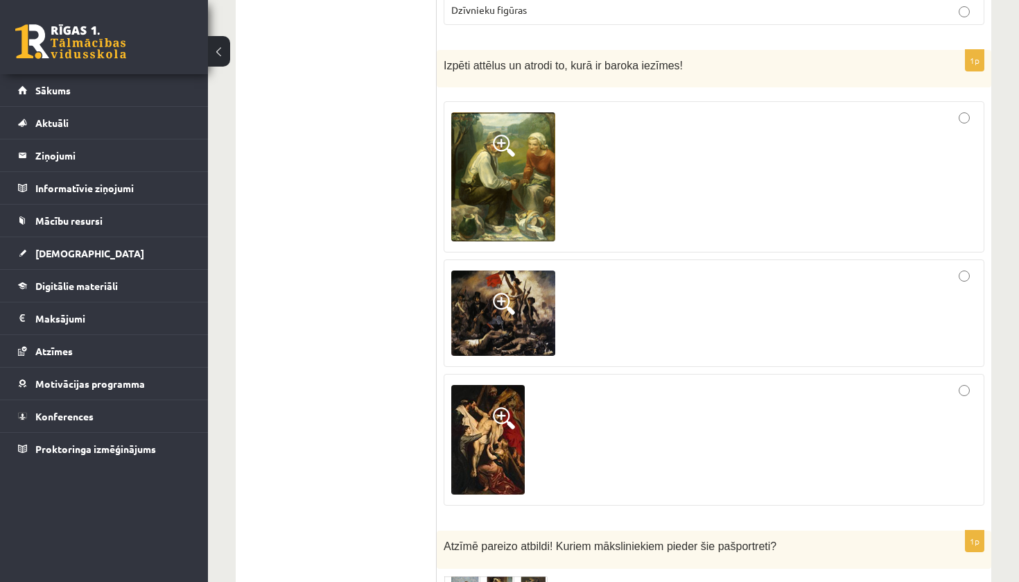
click at [968, 281] on div at bounding box center [714, 313] width 526 height 93
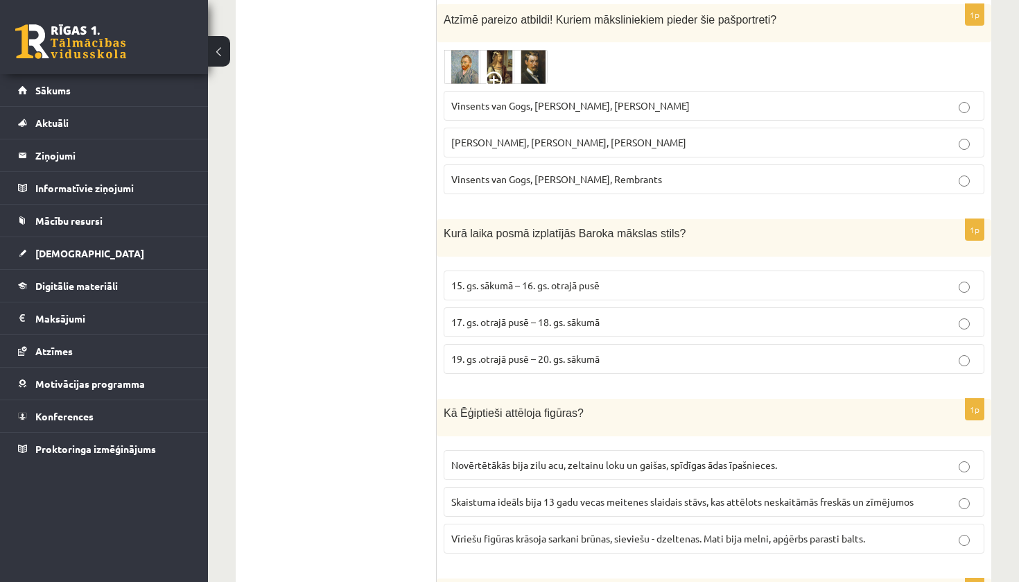
scroll to position [1981, 0]
click at [769, 107] on label "Vinsents van Gogs, Albrehts Dīrers, Janis Rozentāls" at bounding box center [714, 105] width 541 height 30
click at [688, 314] on p "17. gs. otrajā pusē – 18. gs. sākumā" at bounding box center [714, 321] width 526 height 15
click at [680, 531] on span "Vīriešu figūras krāsoja sarkani brūnas, sieviešu - dzeltenas. Mati bija melni, …" at bounding box center [658, 537] width 414 height 12
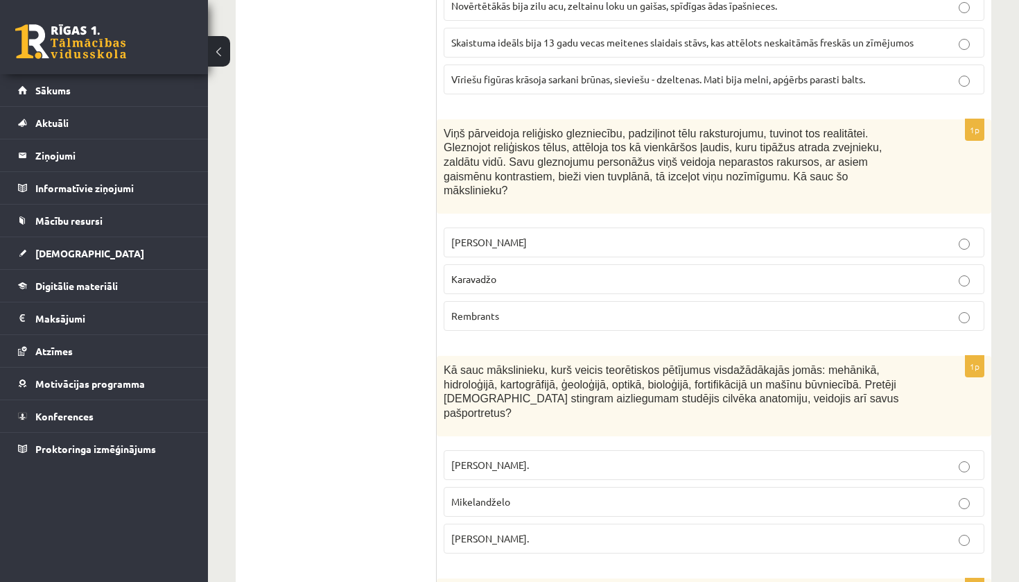
scroll to position [2509, 0]
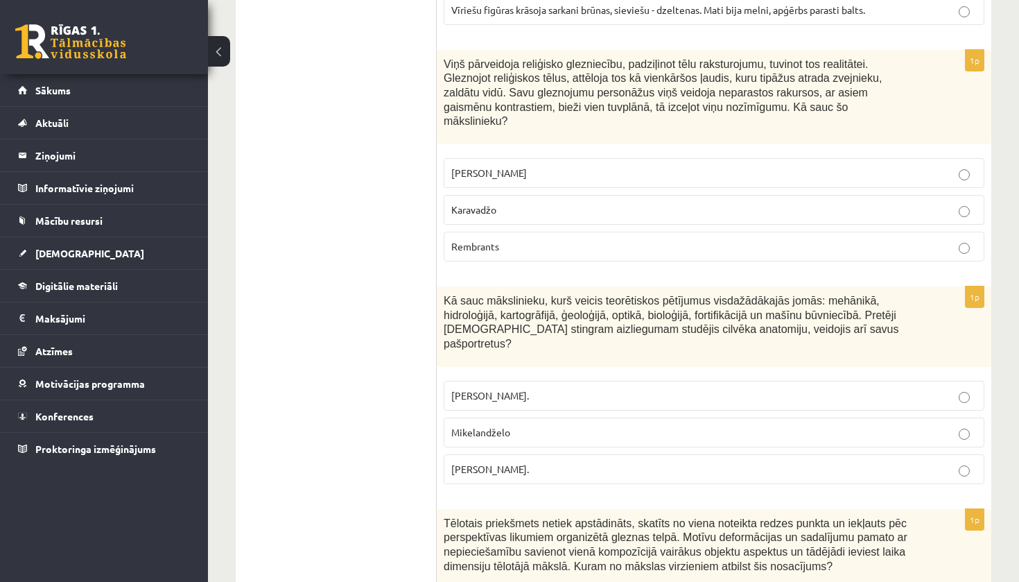
click at [693, 166] on p "Leonardo da Vinči" at bounding box center [714, 173] width 526 height 15
click at [555, 195] on label "Karavadžo" at bounding box center [714, 210] width 541 height 30
click at [468, 456] on label "Leonardo da Vinči." at bounding box center [714, 469] width 541 height 30
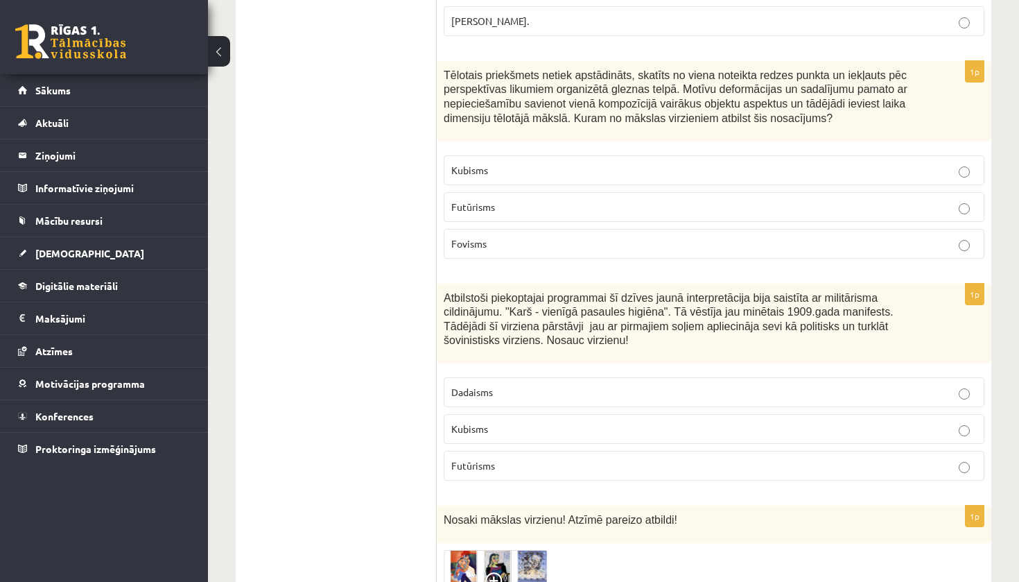
scroll to position [2951, 0]
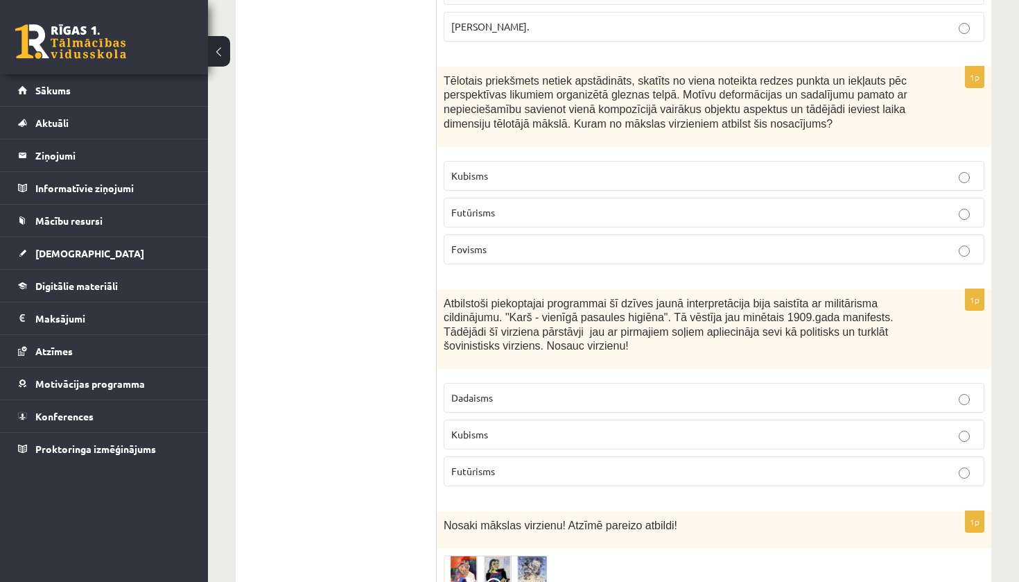
click at [576, 161] on label "Kubisms" at bounding box center [714, 176] width 541 height 30
click at [457, 465] on span "Futūrisms" at bounding box center [473, 471] width 44 height 12
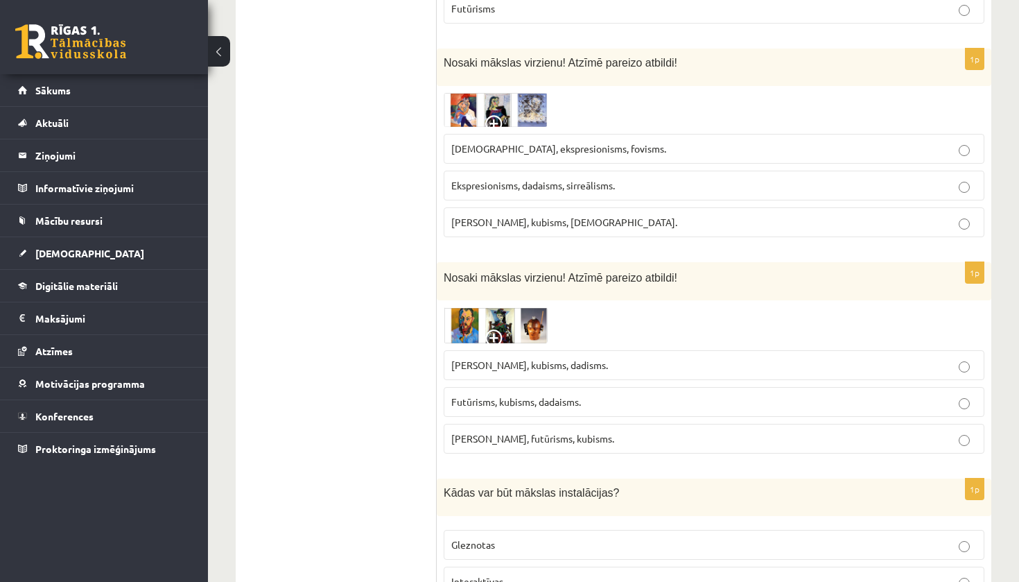
scroll to position [3411, 0]
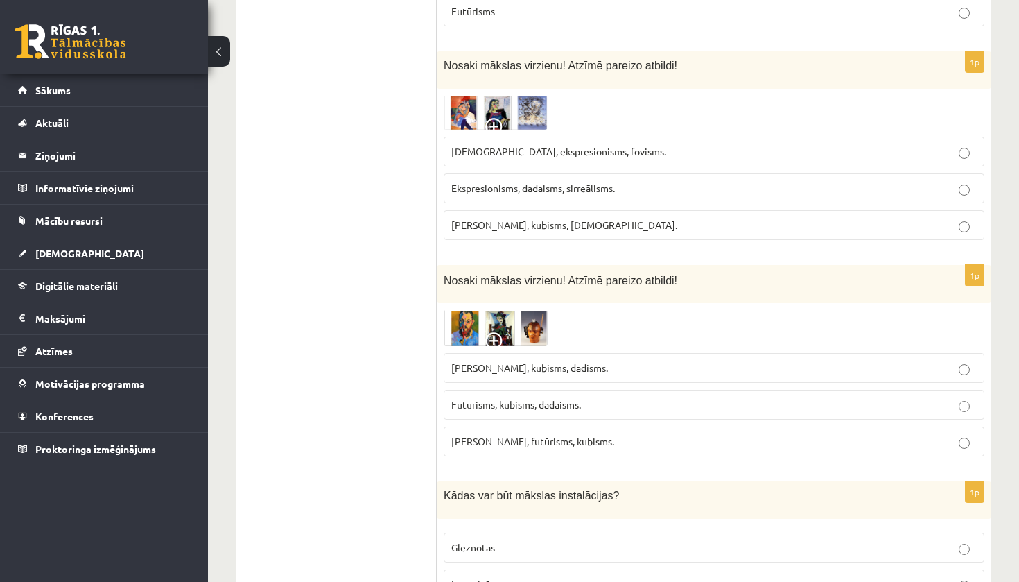
click at [464, 137] on label "Sirreālisms, ekspresionisms, fovisms." at bounding box center [714, 152] width 541 height 30
click at [499, 361] on span "Fovisms, kubisms, dadisms." at bounding box center [529, 367] width 157 height 12
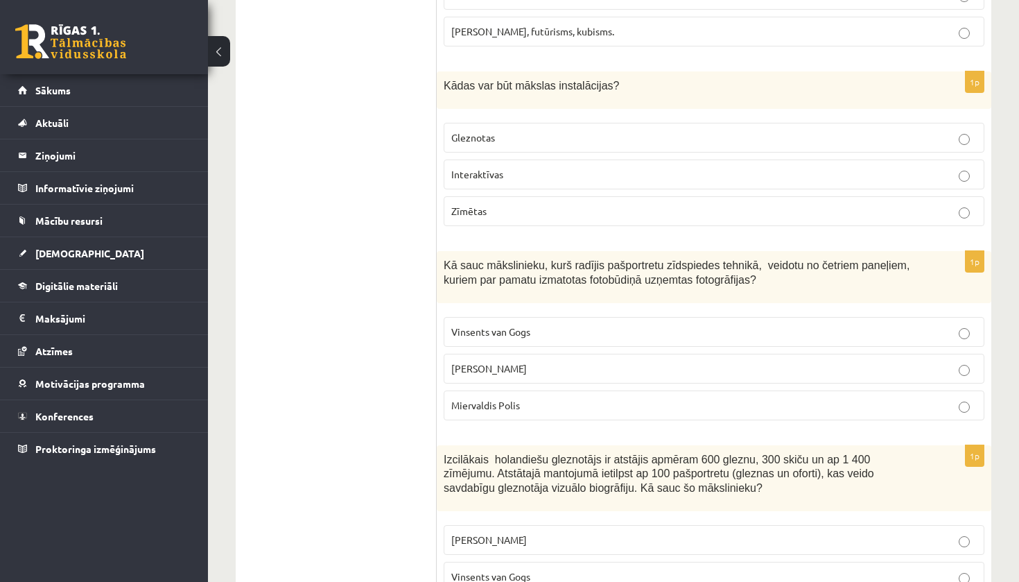
scroll to position [3826, 0]
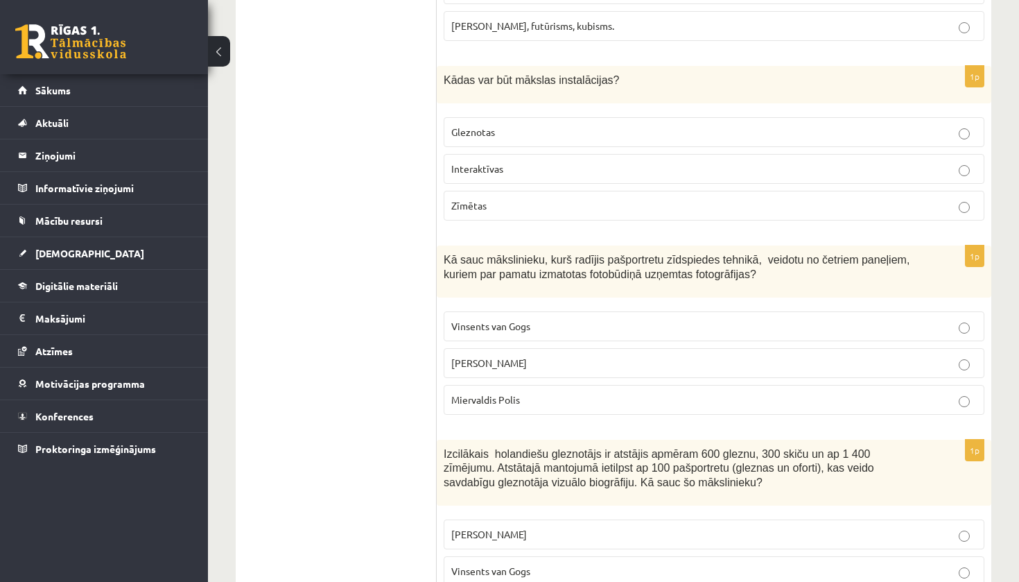
click at [776, 356] on p "Endijs Vorhols" at bounding box center [714, 363] width 526 height 15
click at [584, 162] on p "Interaktīvas" at bounding box center [714, 169] width 526 height 15
click at [589, 125] on p "Gleznotas" at bounding box center [714, 132] width 526 height 15
click at [577, 162] on p "Interaktīvas" at bounding box center [714, 169] width 526 height 15
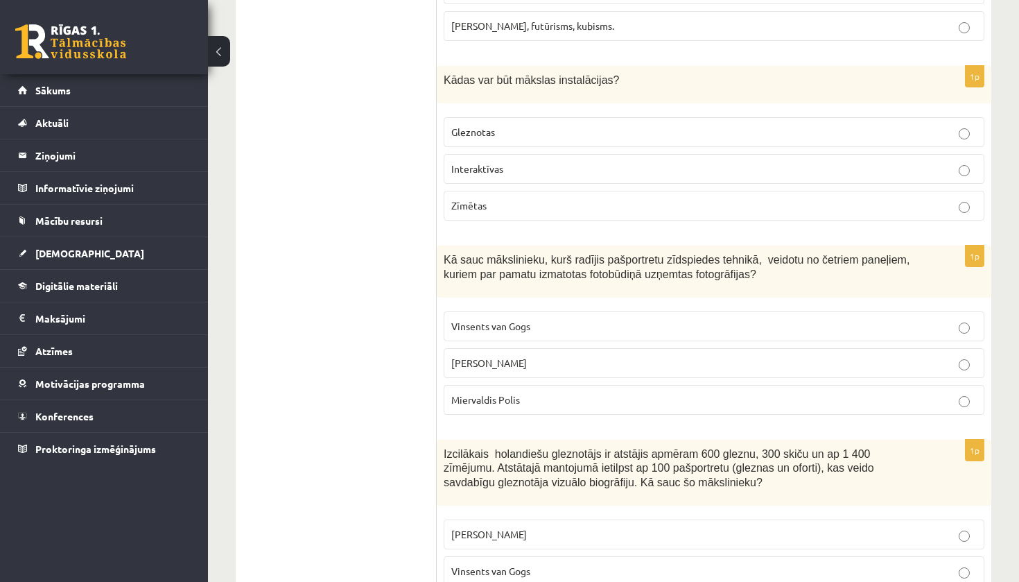
click at [577, 125] on p "Gleznotas" at bounding box center [714, 132] width 526 height 15
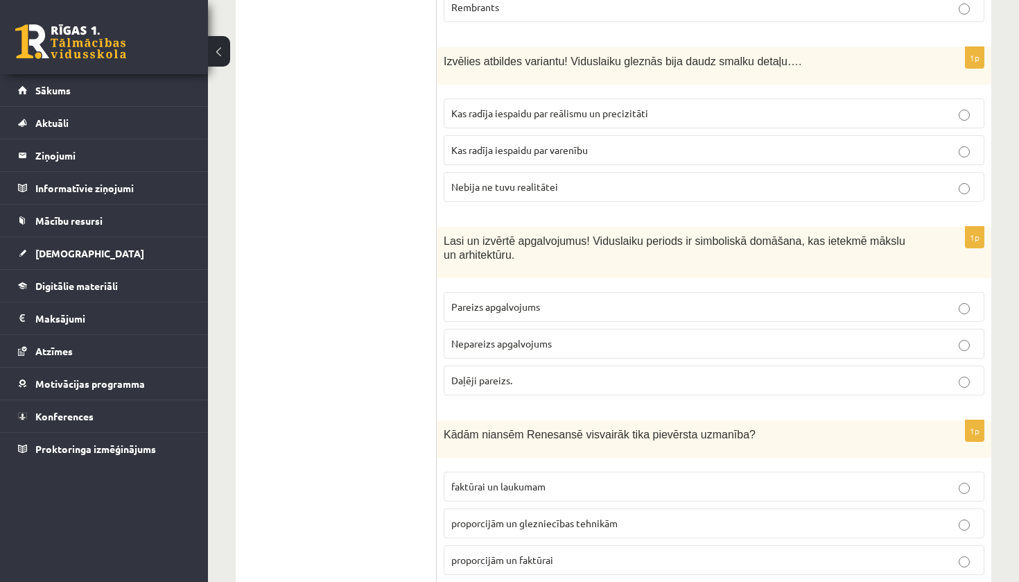
scroll to position [4436, 0]
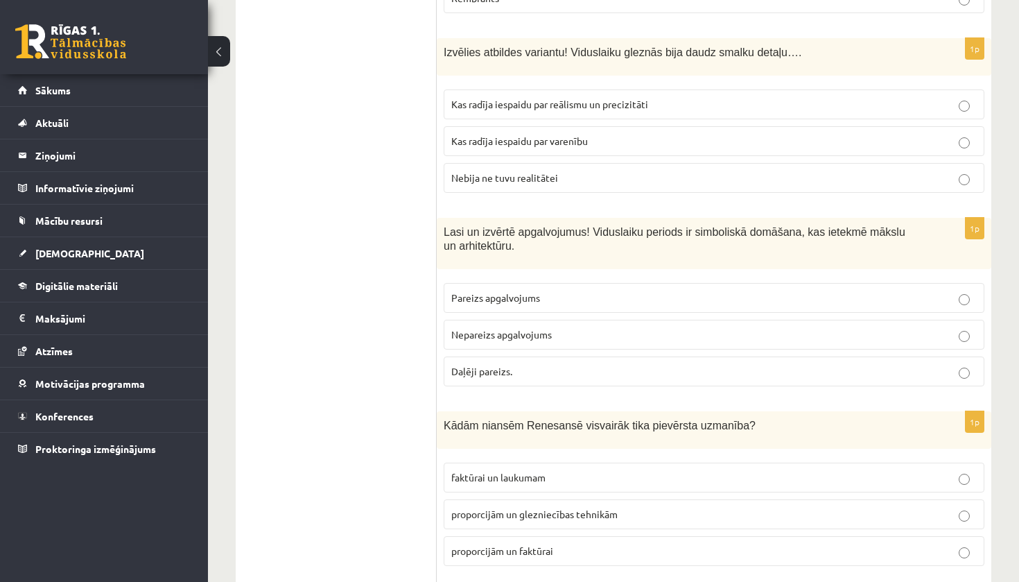
click at [450, 89] on label "Kas radīja iespaidu par reālismu un precizitāti" at bounding box center [714, 104] width 541 height 30
click at [456, 291] on span "Pareizs apgalvojums" at bounding box center [495, 297] width 89 height 12
click at [505, 508] on span "proporcijām un glezniecības tehnikām" at bounding box center [534, 514] width 166 height 12
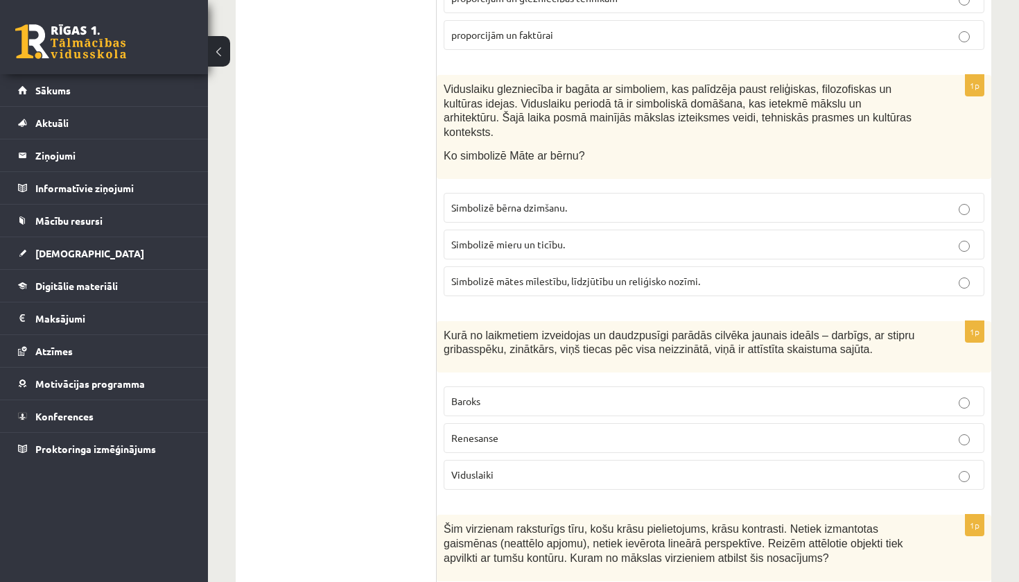
scroll to position [4953, 0]
click at [579, 273] on span "Simbolizē mātes mīlestību, līdzjūtību un reliģisko nozīmi." at bounding box center [575, 279] width 249 height 12
click at [517, 422] on label "Renesanse" at bounding box center [714, 437] width 541 height 30
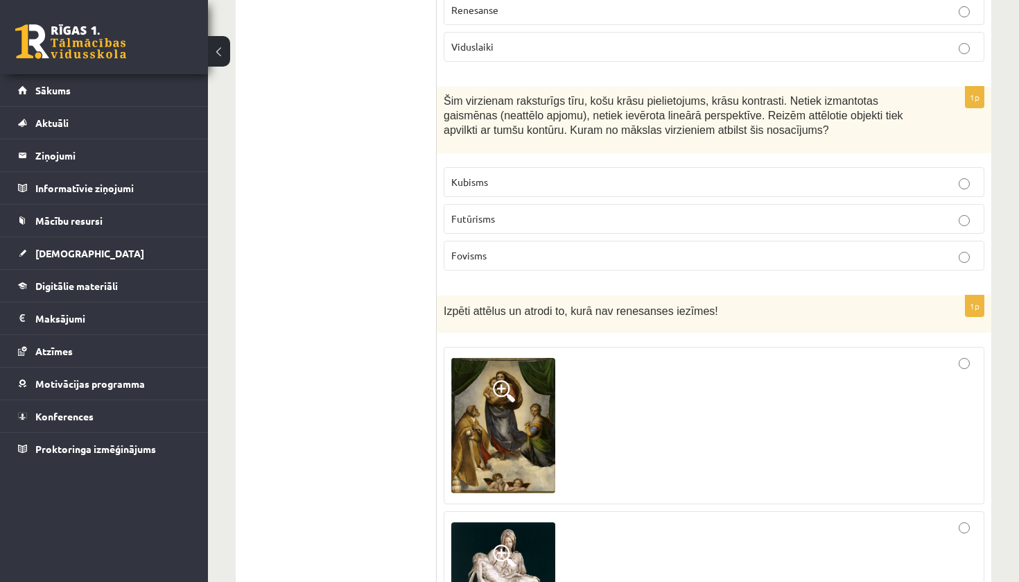
scroll to position [5381, 0]
click at [517, 239] on label "Fovisms" at bounding box center [714, 254] width 541 height 30
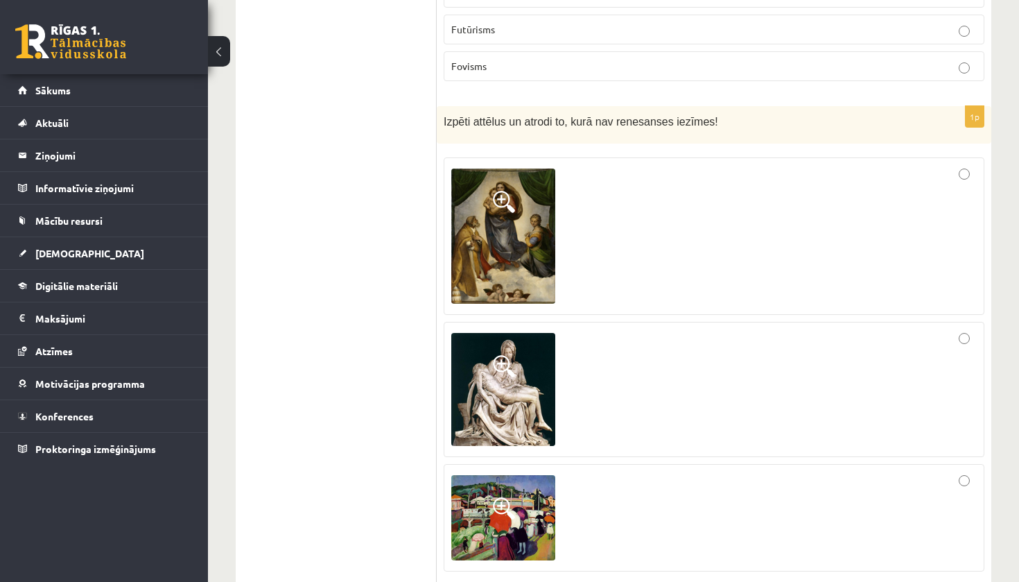
scroll to position [5574, 0]
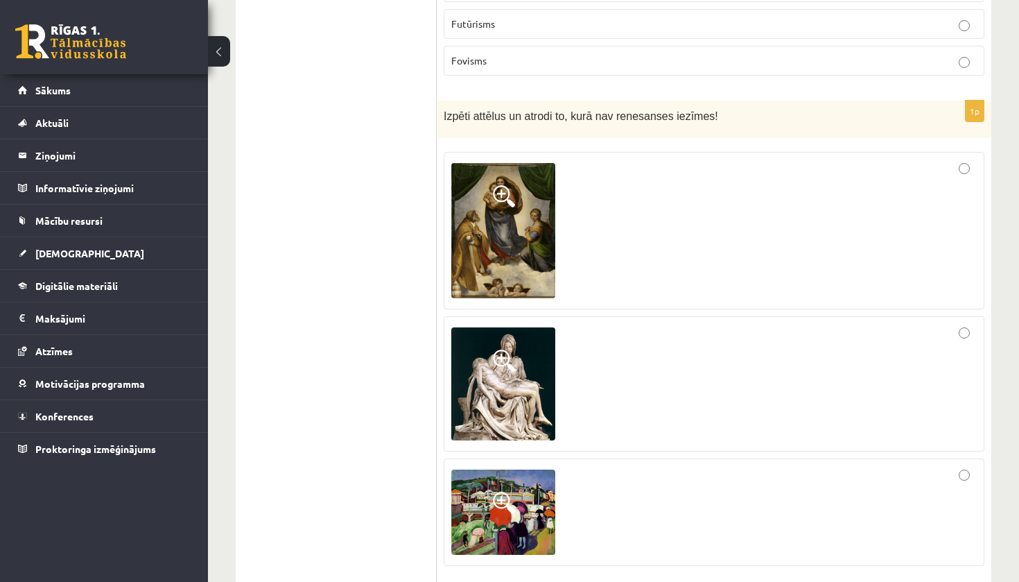
click at [971, 159] on div at bounding box center [714, 230] width 526 height 142
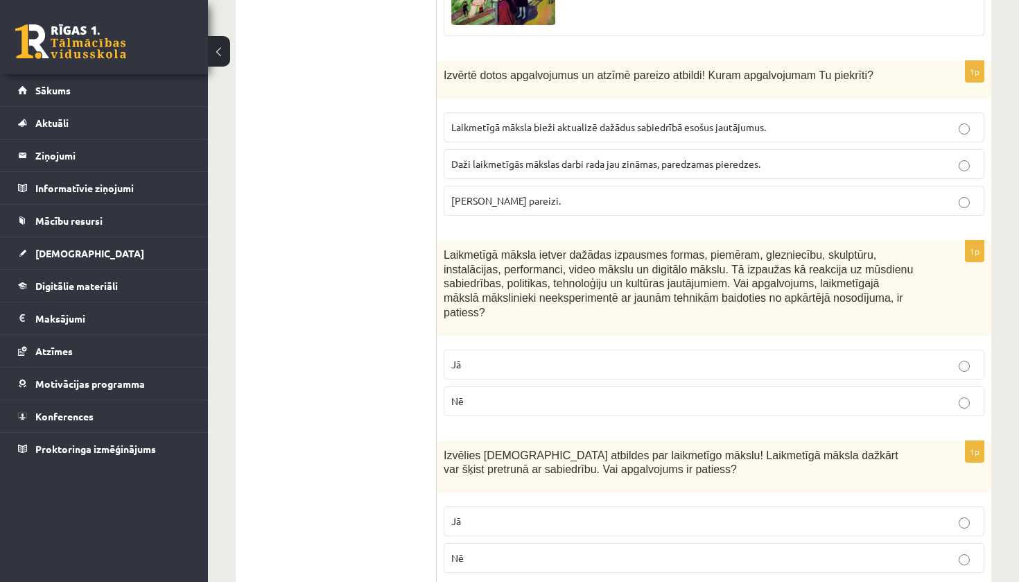
scroll to position [6104, 0]
click at [711, 112] on label "Laikmetīgā māksla bieži aktualizē dažādus sabiedrībā esošus jautājumus." at bounding box center [714, 127] width 541 height 30
click at [569, 393] on p "Nē" at bounding box center [714, 400] width 526 height 15
click at [544, 513] on p "Jā" at bounding box center [714, 520] width 526 height 15
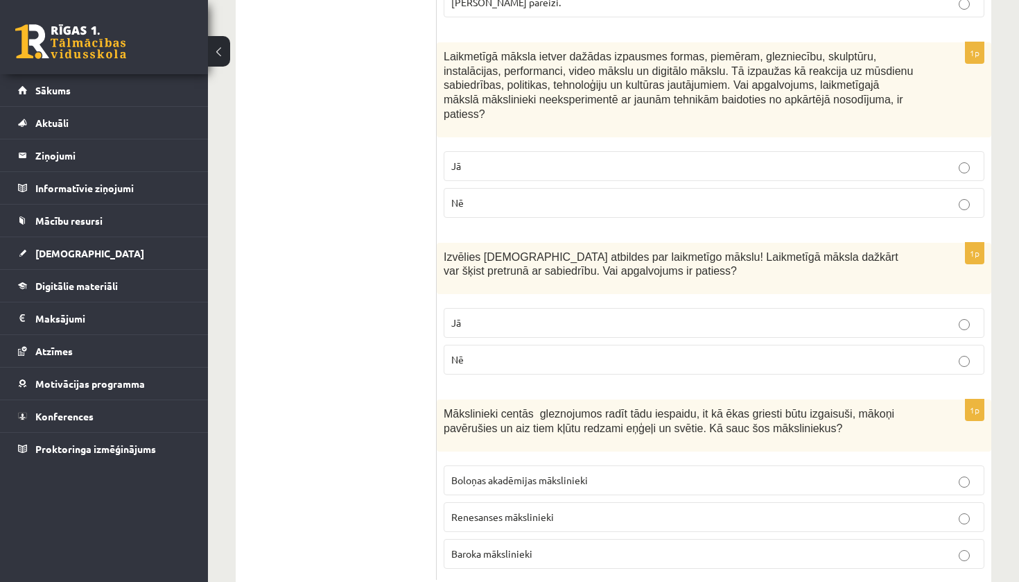
scroll to position [6300, 0]
click at [485, 549] on span "Baroka mākslinieki" at bounding box center [491, 555] width 81 height 12
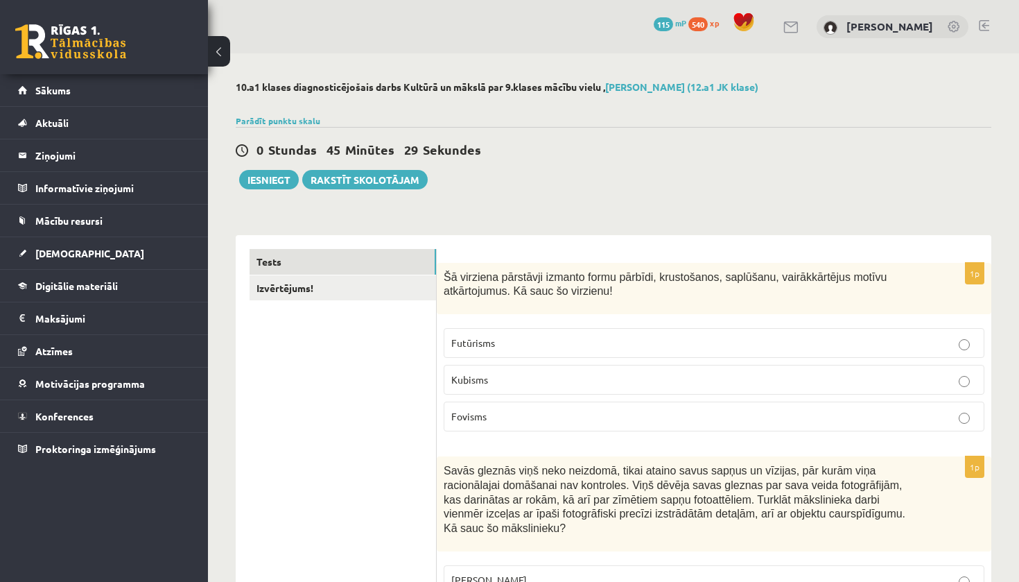
scroll to position [0, 0]
click at [285, 178] on button "Iesniegt" at bounding box center [269, 179] width 60 height 19
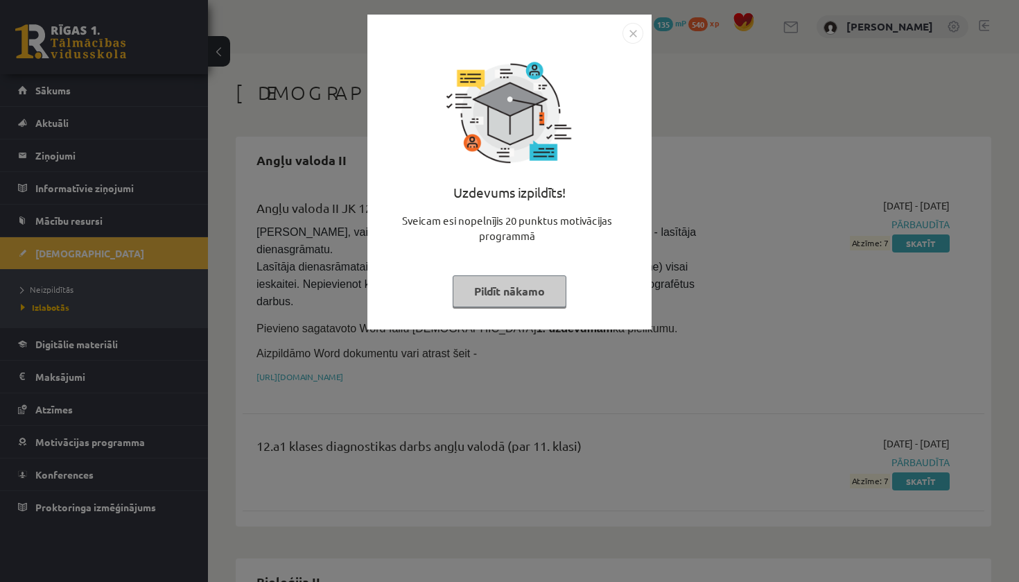
click at [535, 298] on button "Pildīt nākamo" at bounding box center [510, 291] width 114 height 32
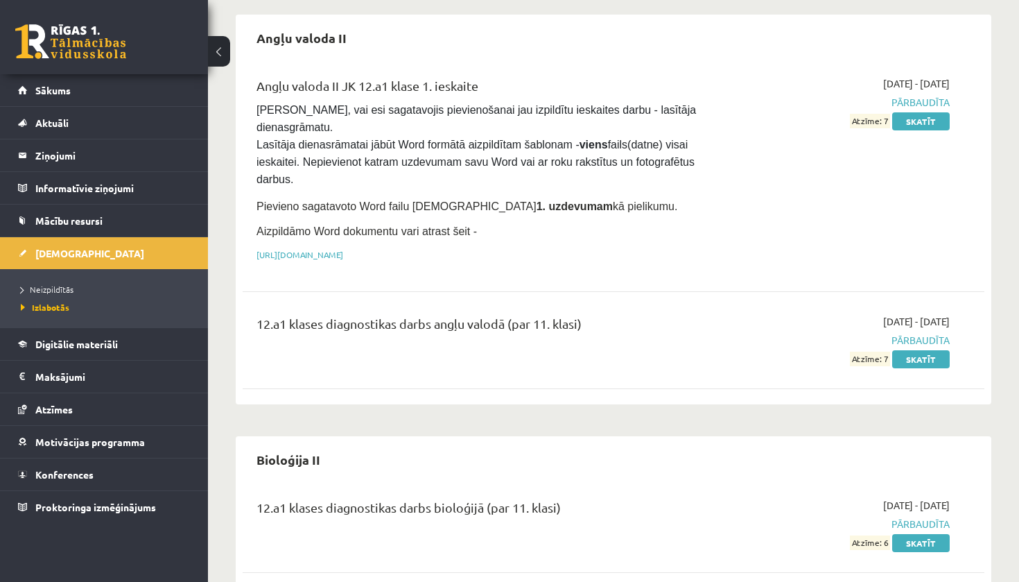
scroll to position [101, 0]
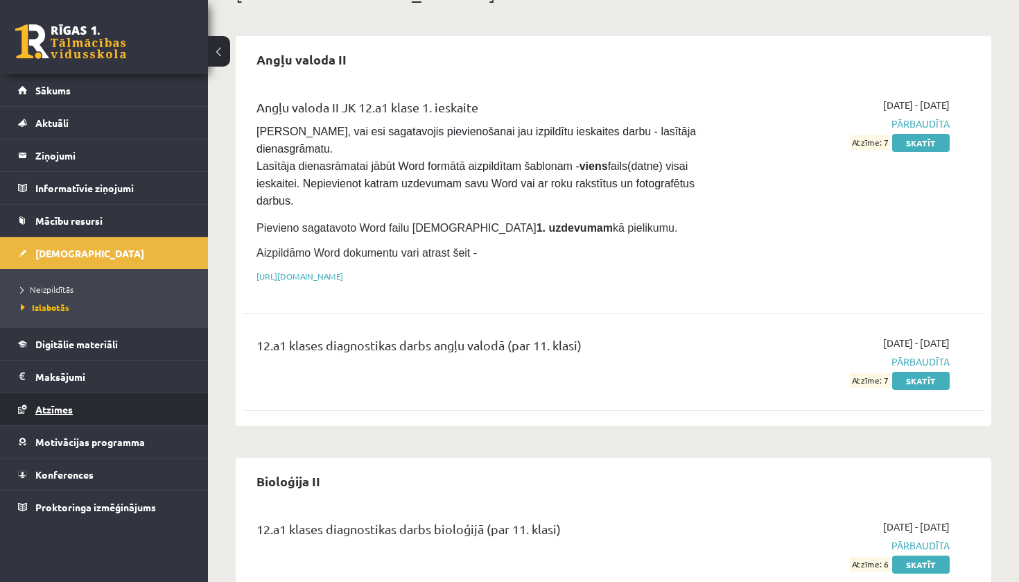
click at [73, 399] on link "Atzīmes" at bounding box center [104, 409] width 173 height 32
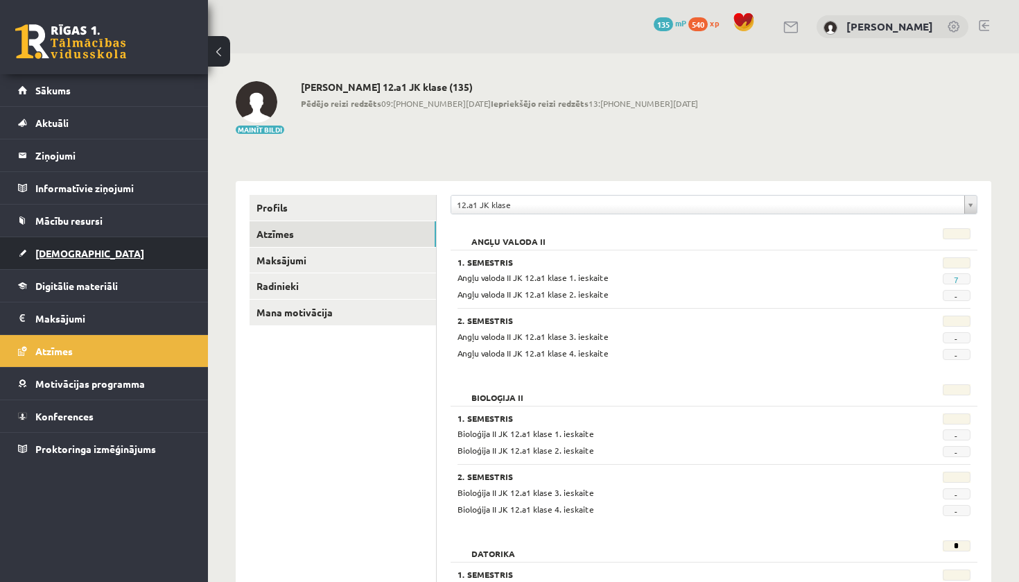
click at [157, 264] on link "[DEMOGRAPHIC_DATA]" at bounding box center [104, 253] width 173 height 32
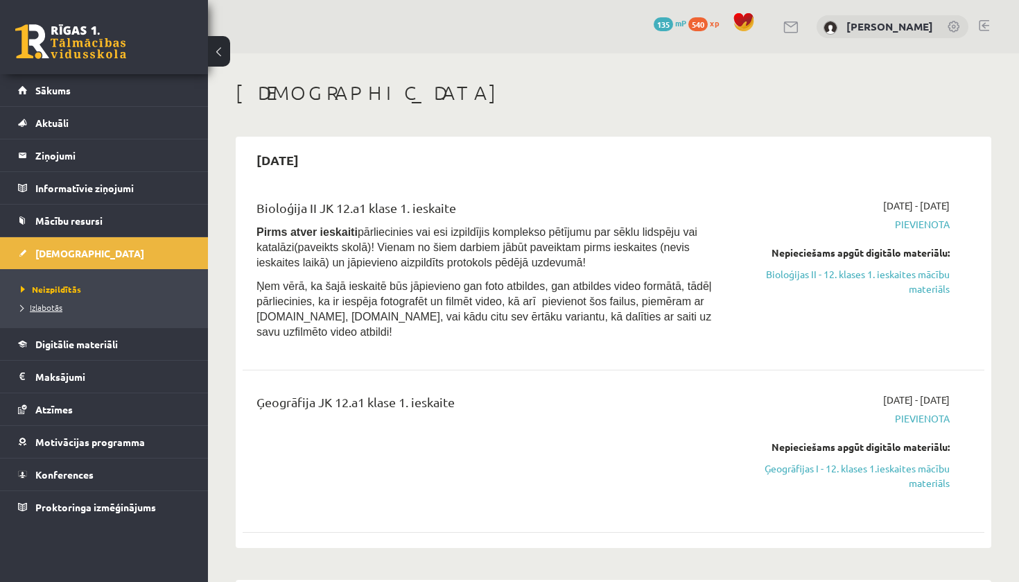
click at [34, 302] on span "Izlabotās" at bounding box center [42, 307] width 42 height 11
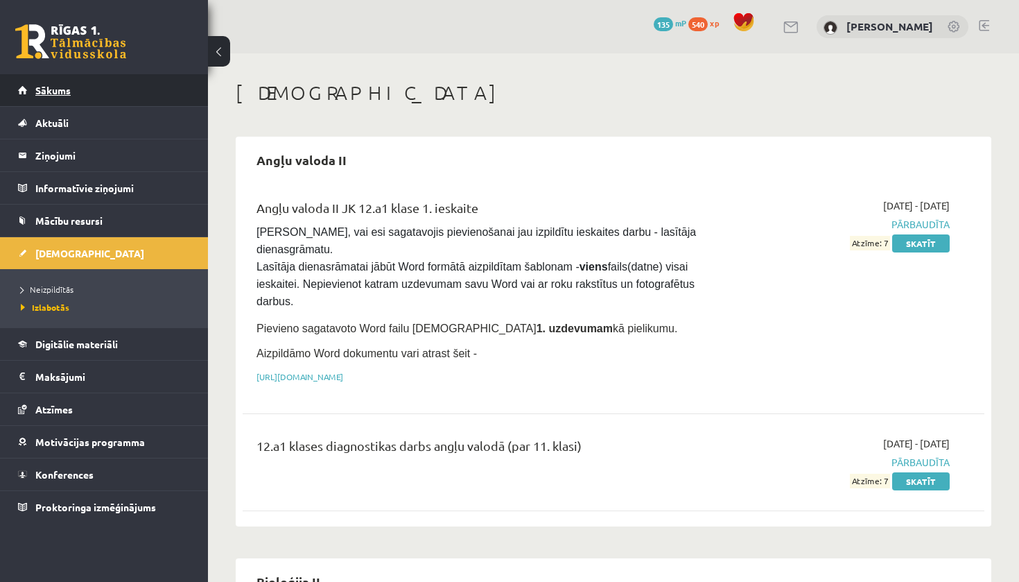
click at [52, 100] on link "Sākums" at bounding box center [104, 90] width 173 height 32
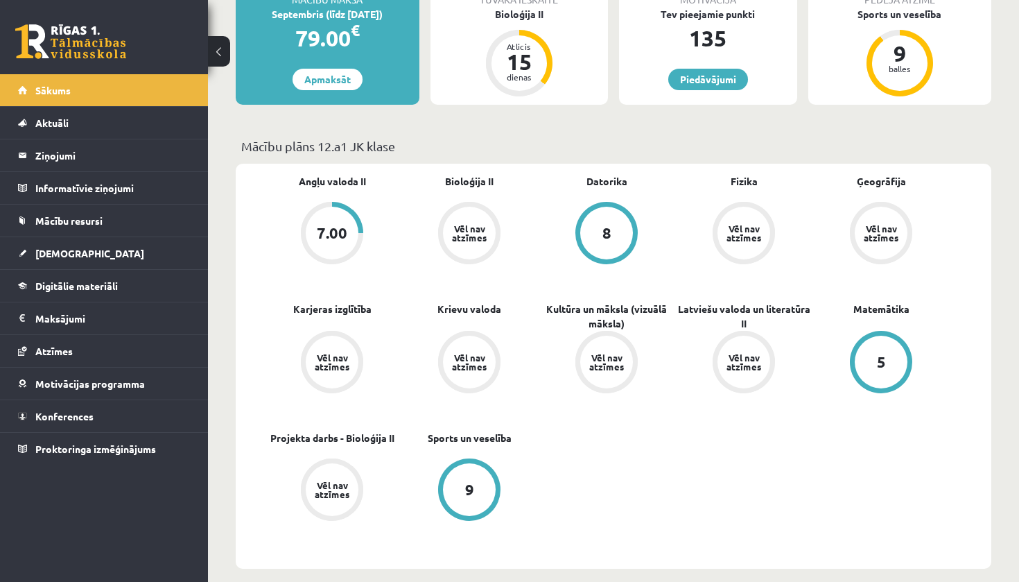
scroll to position [287, 0]
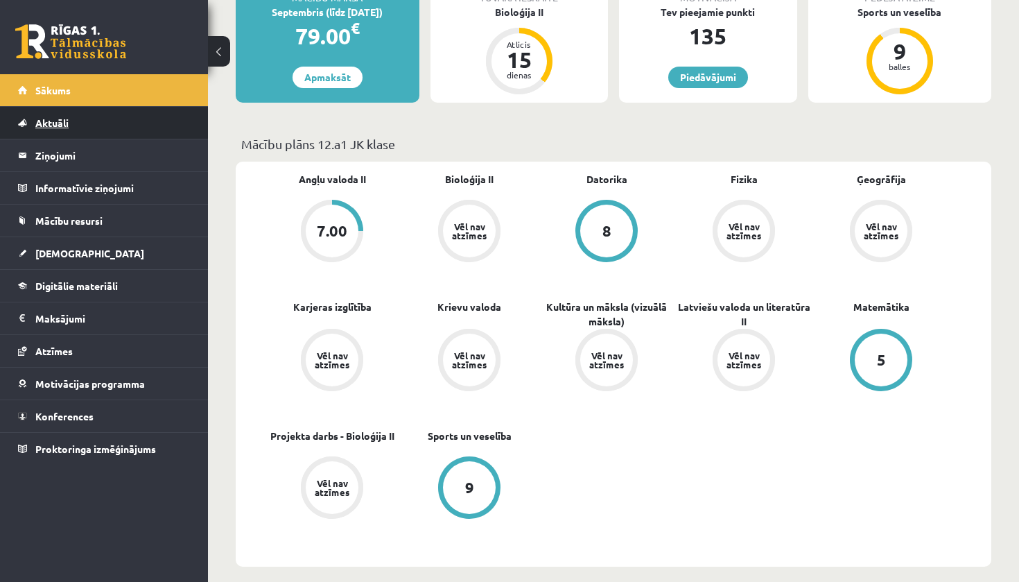
click at [108, 123] on link "Aktuāli" at bounding box center [104, 123] width 173 height 32
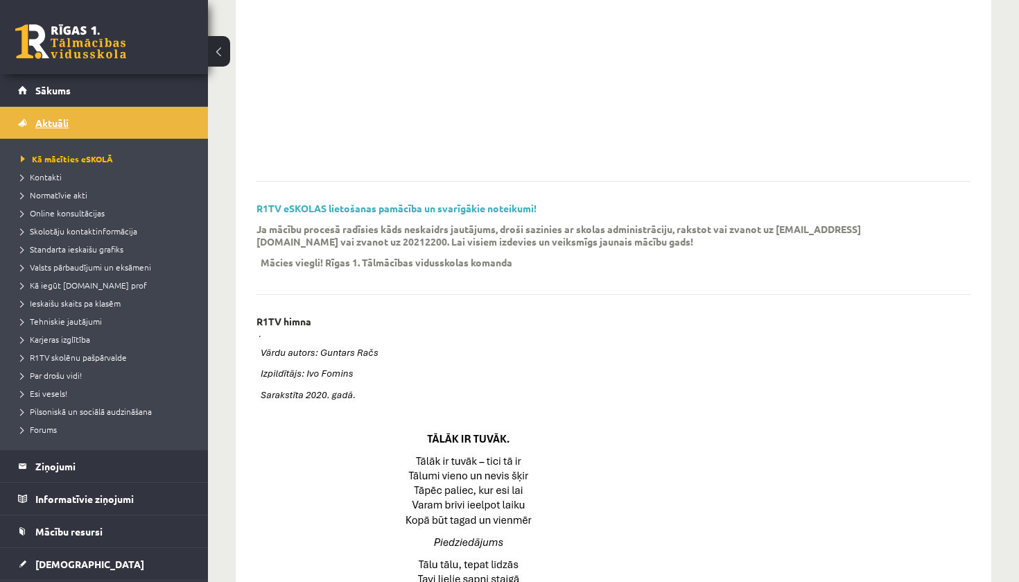
click at [35, 112] on link "Aktuāli" at bounding box center [104, 123] width 173 height 32
click at [57, 475] on legend "Ziņojumi 0" at bounding box center [112, 466] width 155 height 32
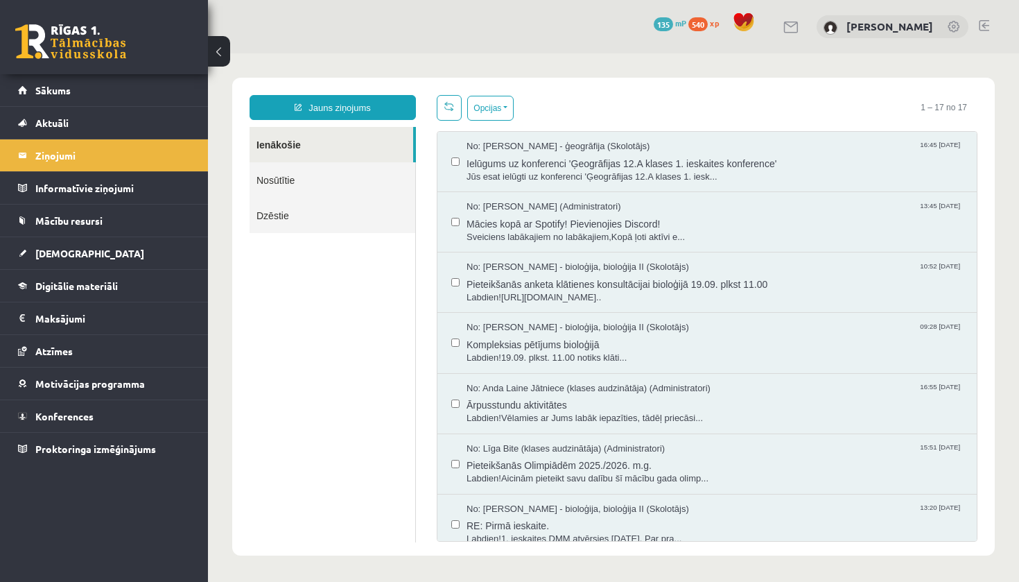
click at [329, 179] on link "Nosūtītie" at bounding box center [333, 179] width 166 height 35
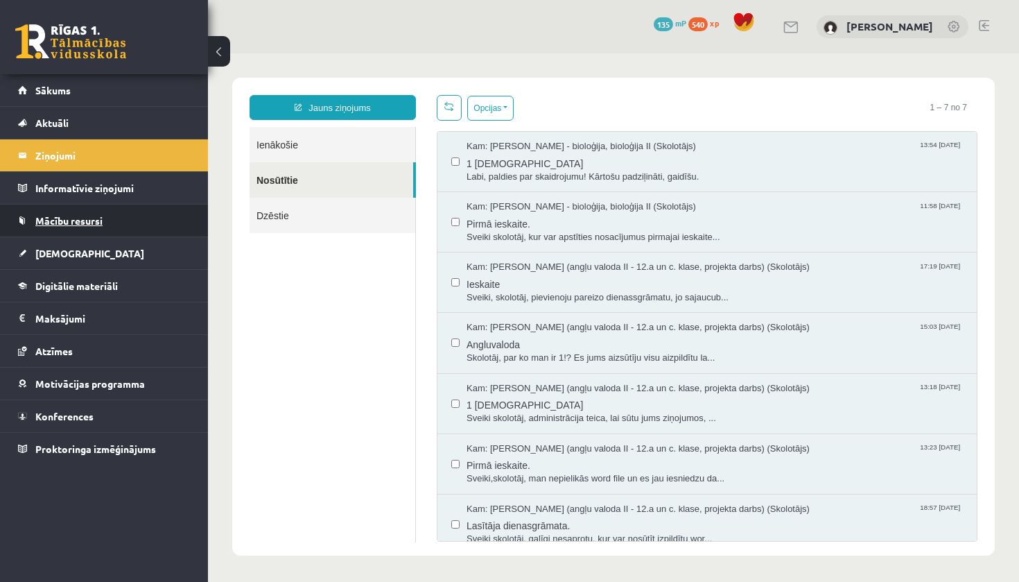
click at [129, 223] on link "Mācību resursi" at bounding box center [104, 221] width 173 height 32
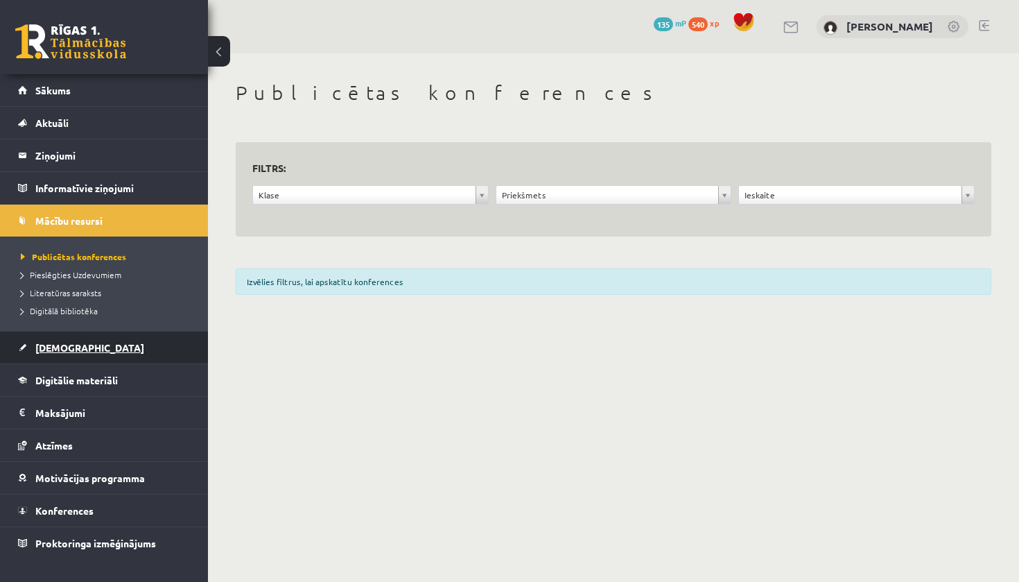
click at [106, 357] on link "[DEMOGRAPHIC_DATA]" at bounding box center [104, 347] width 173 height 32
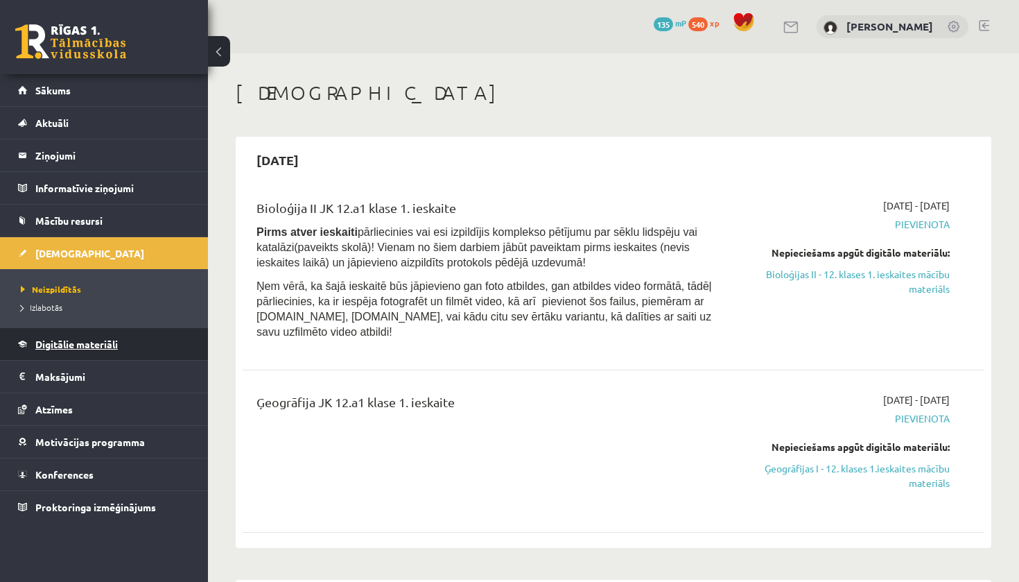
click at [71, 352] on link "Digitālie materiāli" at bounding box center [104, 344] width 173 height 32
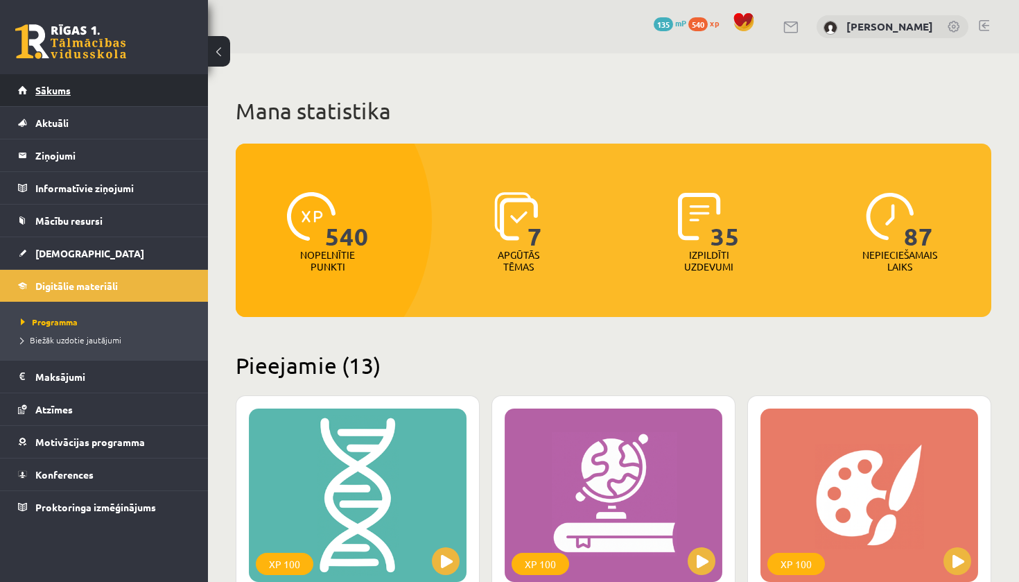
click at [44, 100] on link "Sākums" at bounding box center [104, 90] width 173 height 32
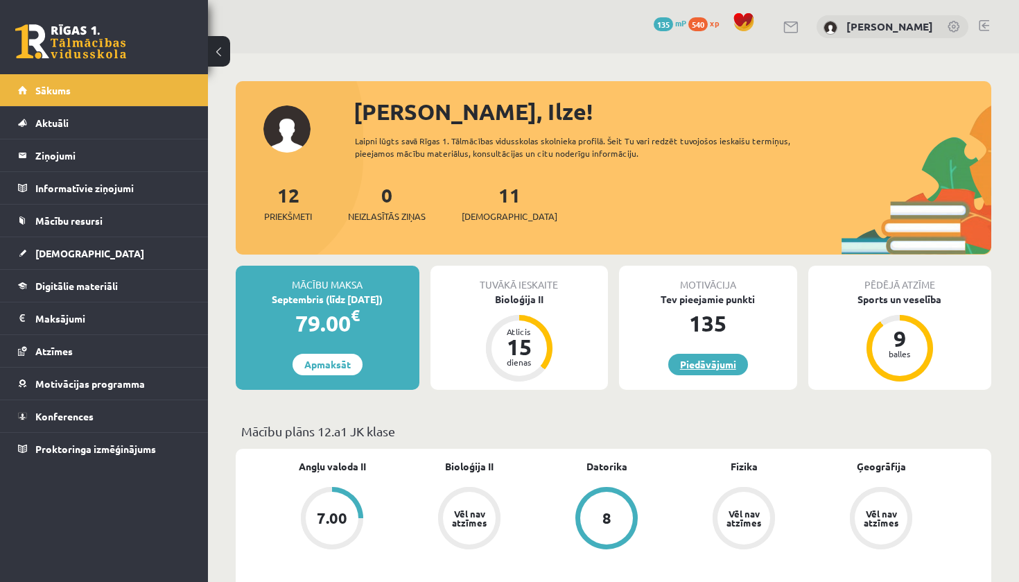
click at [696, 362] on link "Piedāvājumi" at bounding box center [708, 364] width 80 height 21
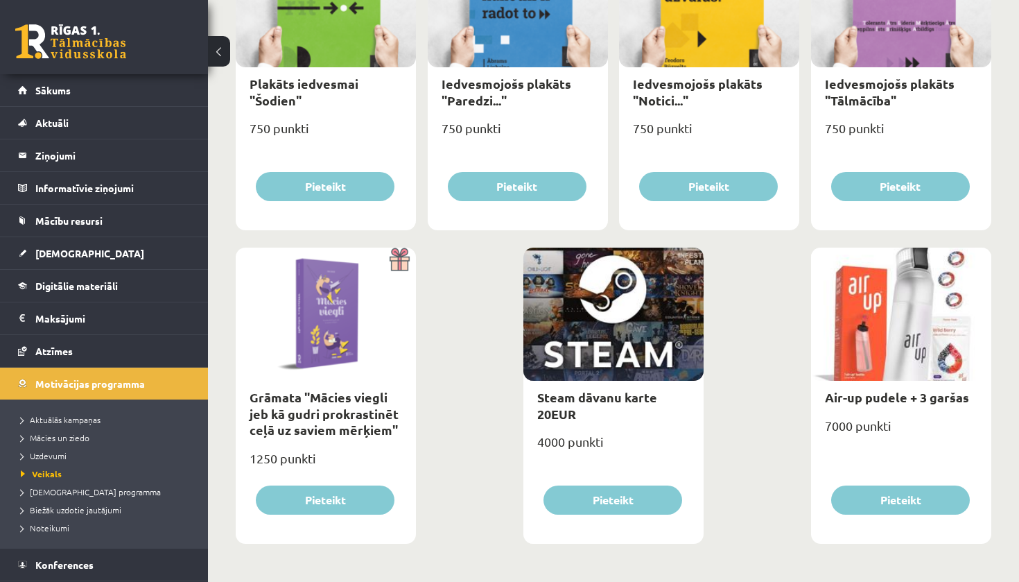
scroll to position [1548, 0]
click at [100, 104] on link "Sākums" at bounding box center [104, 90] width 173 height 32
